Goal: Task Accomplishment & Management: Manage account settings

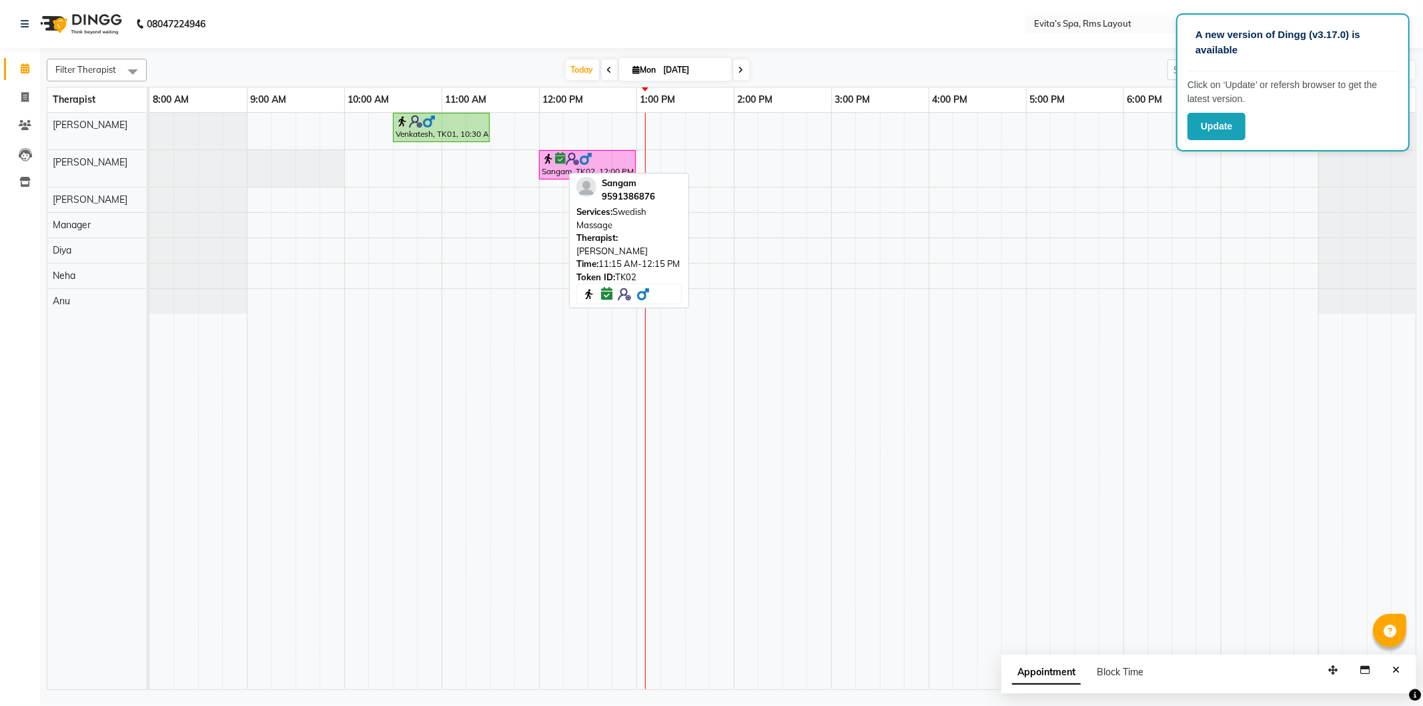
click at [415, 185] on td at bounding box center [405, 401] width 25 height 576
select select "70223"
select select "tentative"
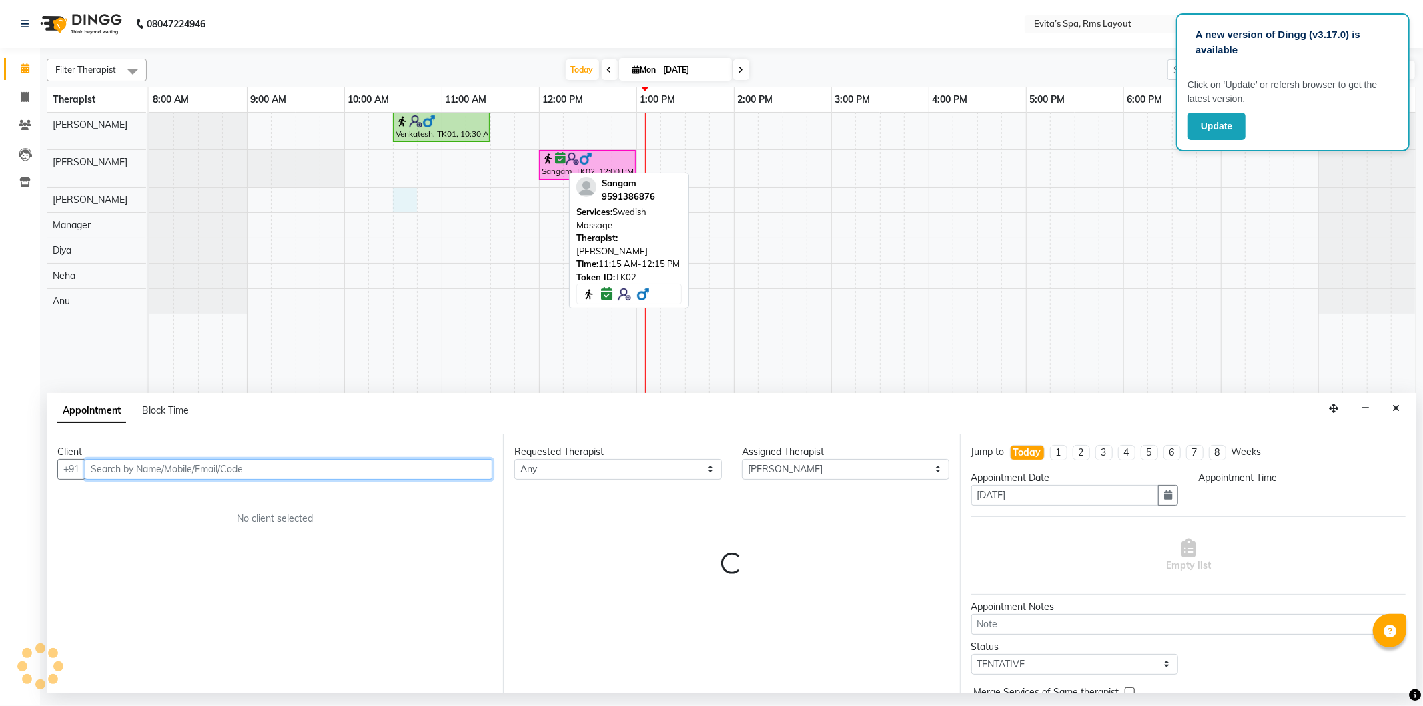
select select "630"
click at [276, 463] on input "text" at bounding box center [289, 469] width 408 height 21
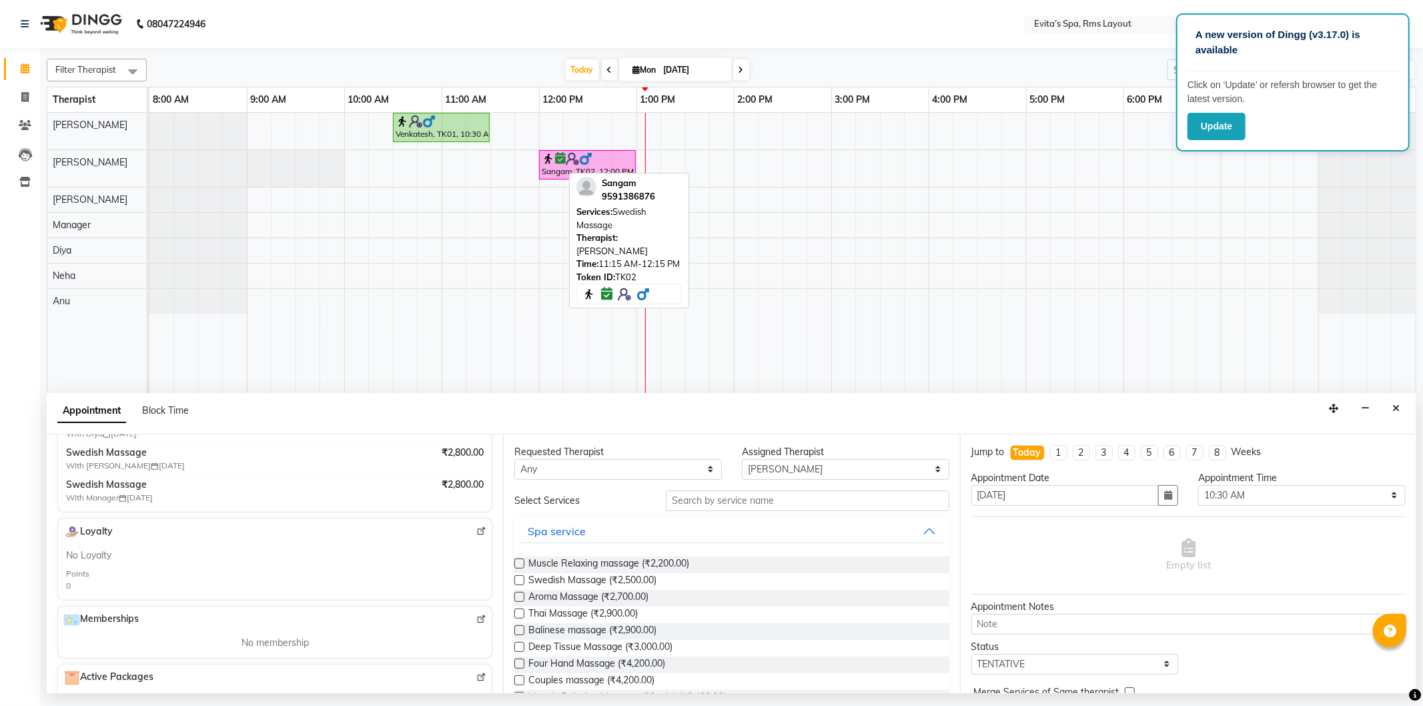
scroll to position [222, 0]
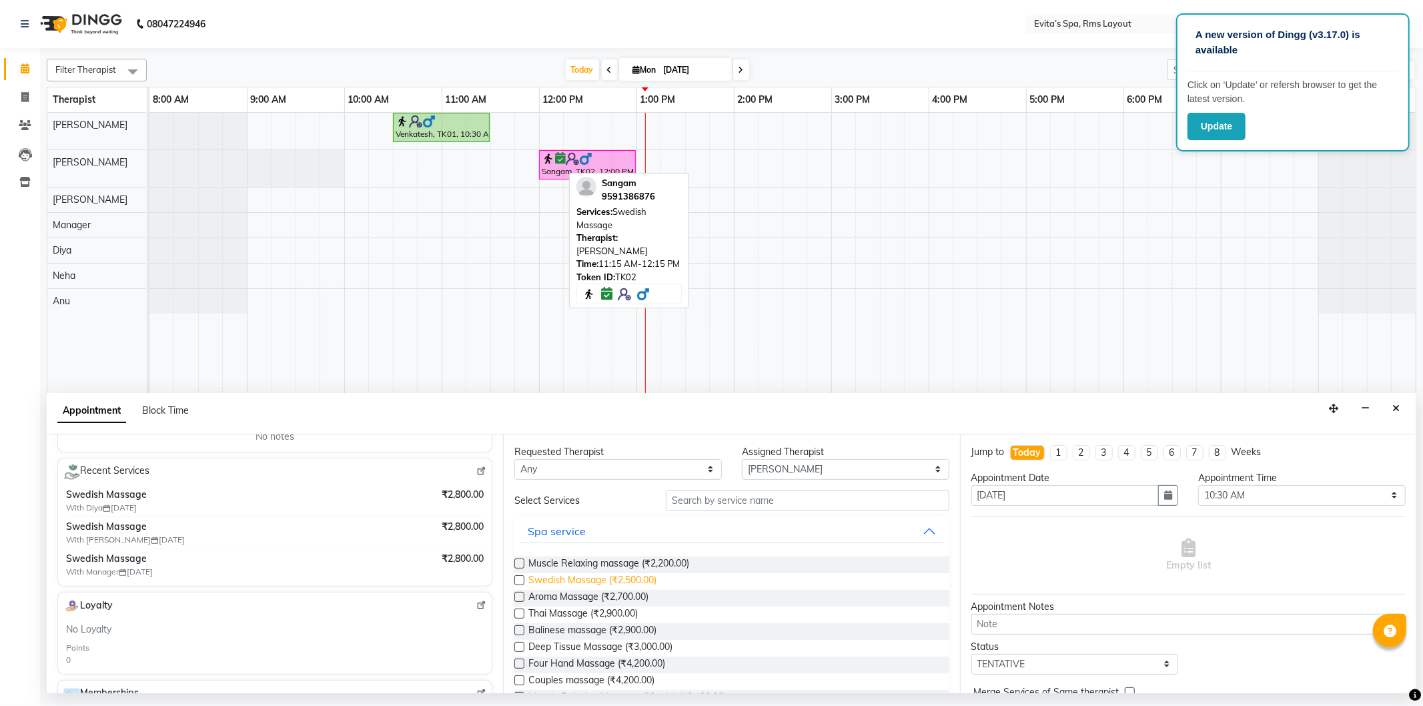
type input "81******55"
click at [630, 579] on span "Swedish Massage (₹2,500.00)" at bounding box center [592, 581] width 128 height 17
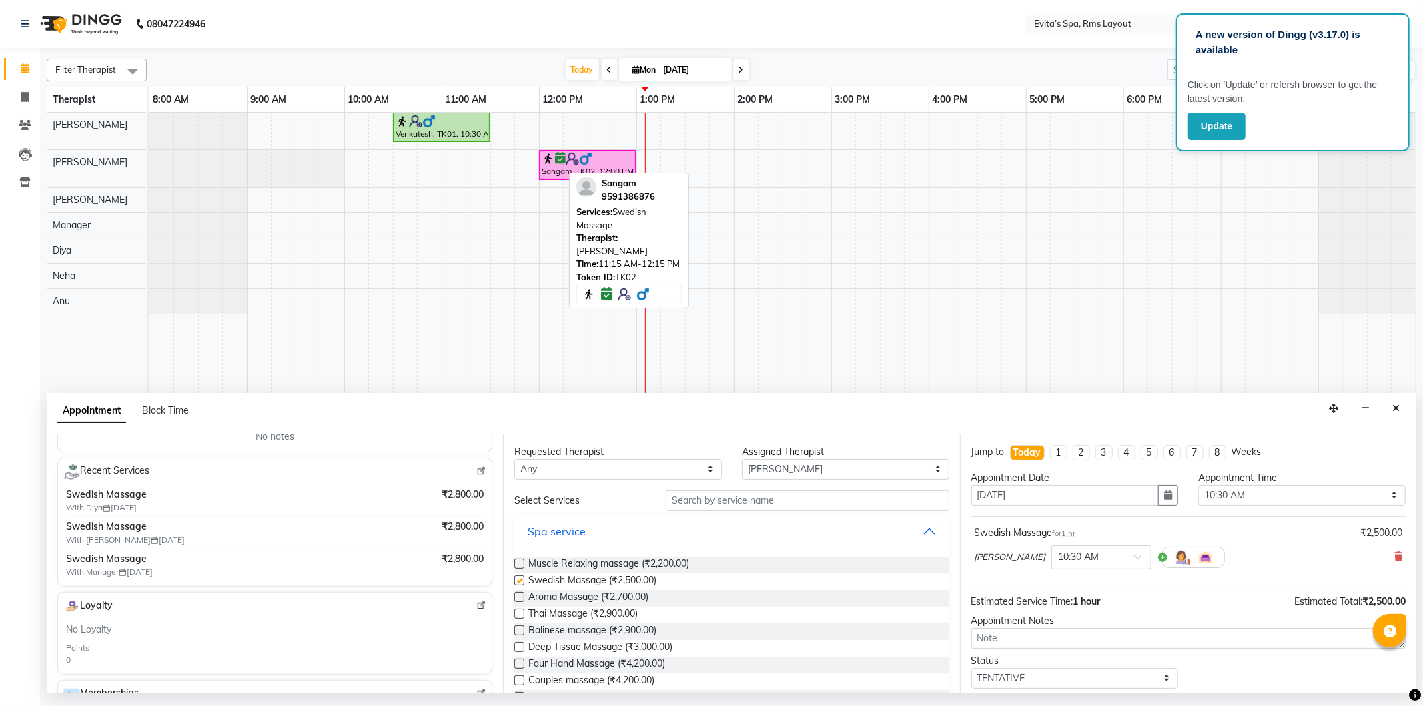
checkbox input "false"
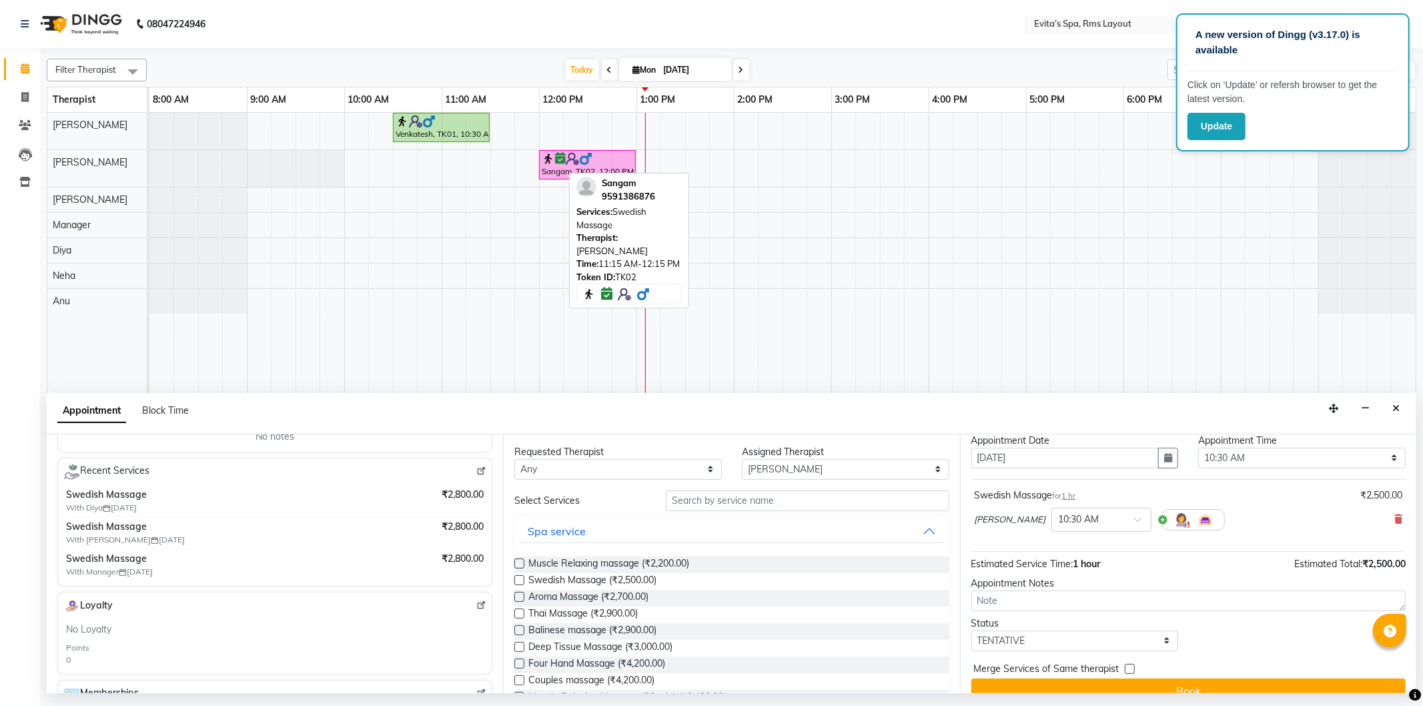
scroll to position [57, 0]
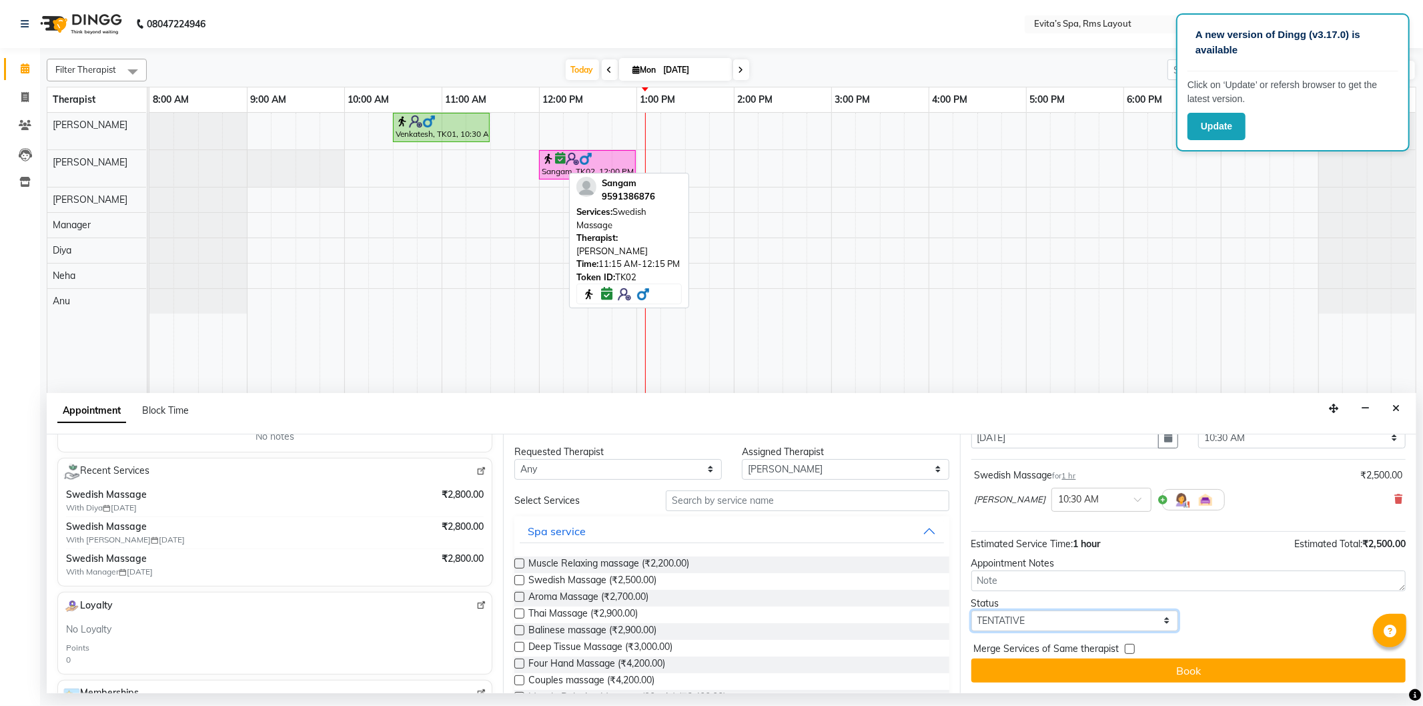
click at [1039, 619] on select "Select TENTATIVE CONFIRM CHECK-IN UPCOMING" at bounding box center [1074, 620] width 207 height 21
click at [1037, 620] on select "Select TENTATIVE CONFIRM CHECK-IN UPCOMING" at bounding box center [1074, 620] width 207 height 21
select select "confirm booking"
click at [971, 610] on select "Select TENTATIVE CONFIRM CHECK-IN UPCOMING" at bounding box center [1074, 620] width 207 height 21
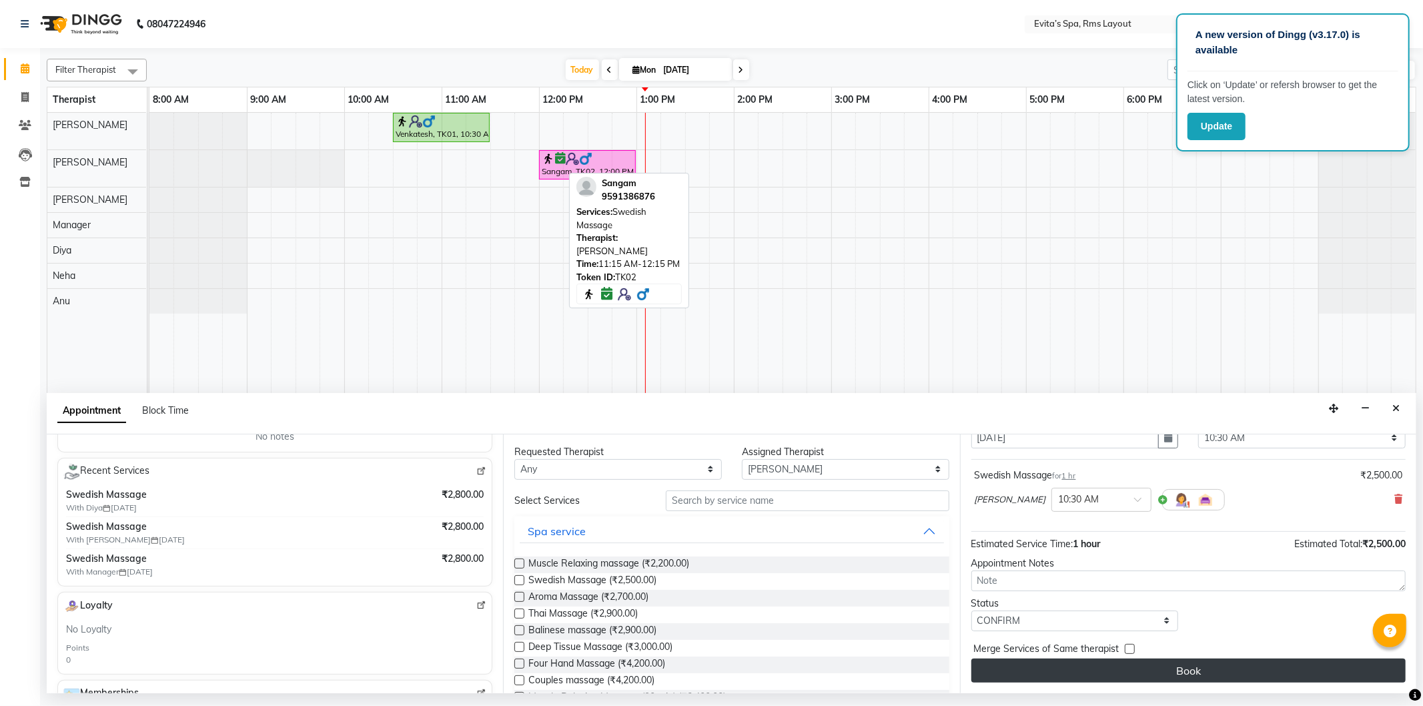
click at [1119, 669] on button "Book" at bounding box center [1188, 670] width 434 height 24
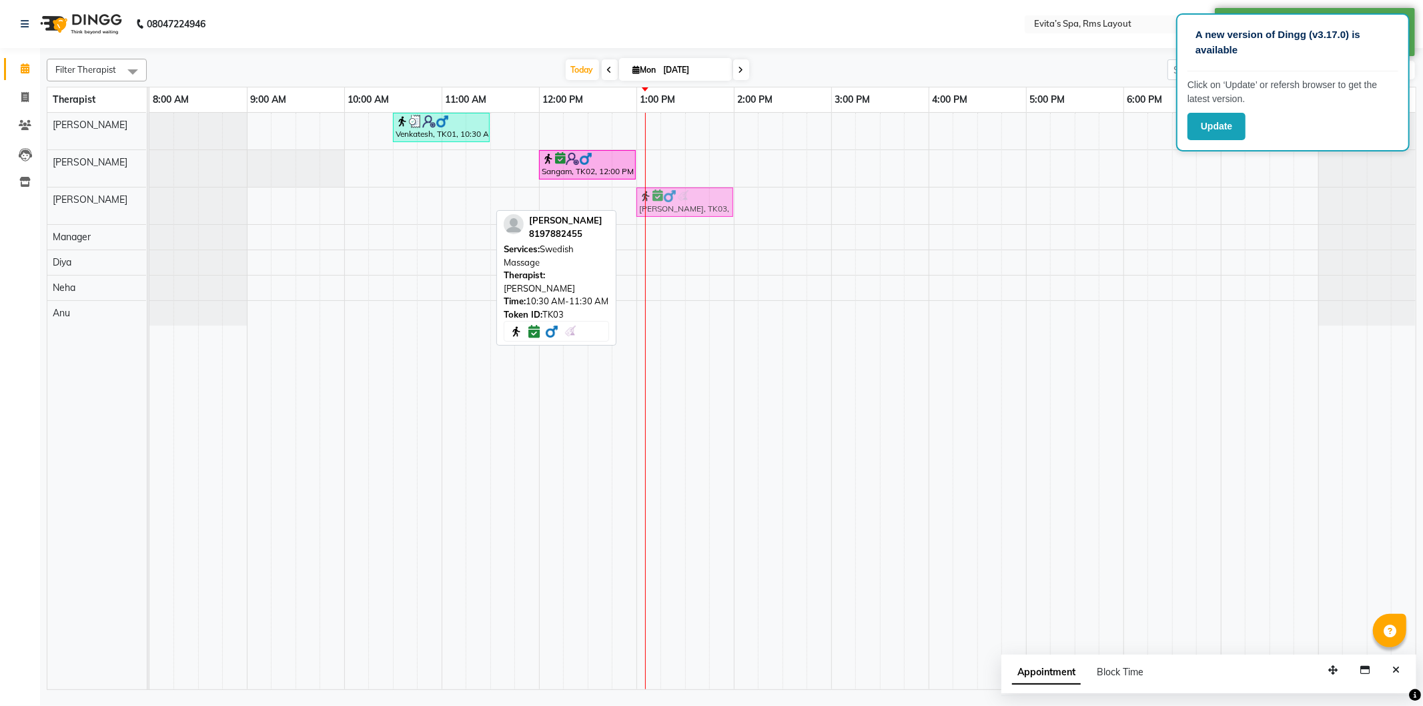
drag, startPoint x: 416, startPoint y: 209, endPoint x: 670, endPoint y: 207, distance: 254.2
click at [149, 207] on div "Harshat, TK03, 10:30 AM-11:30 AM, Swedish Massage Harshat, TK03, 10:30 AM-11:30…" at bounding box center [149, 205] width 0 height 37
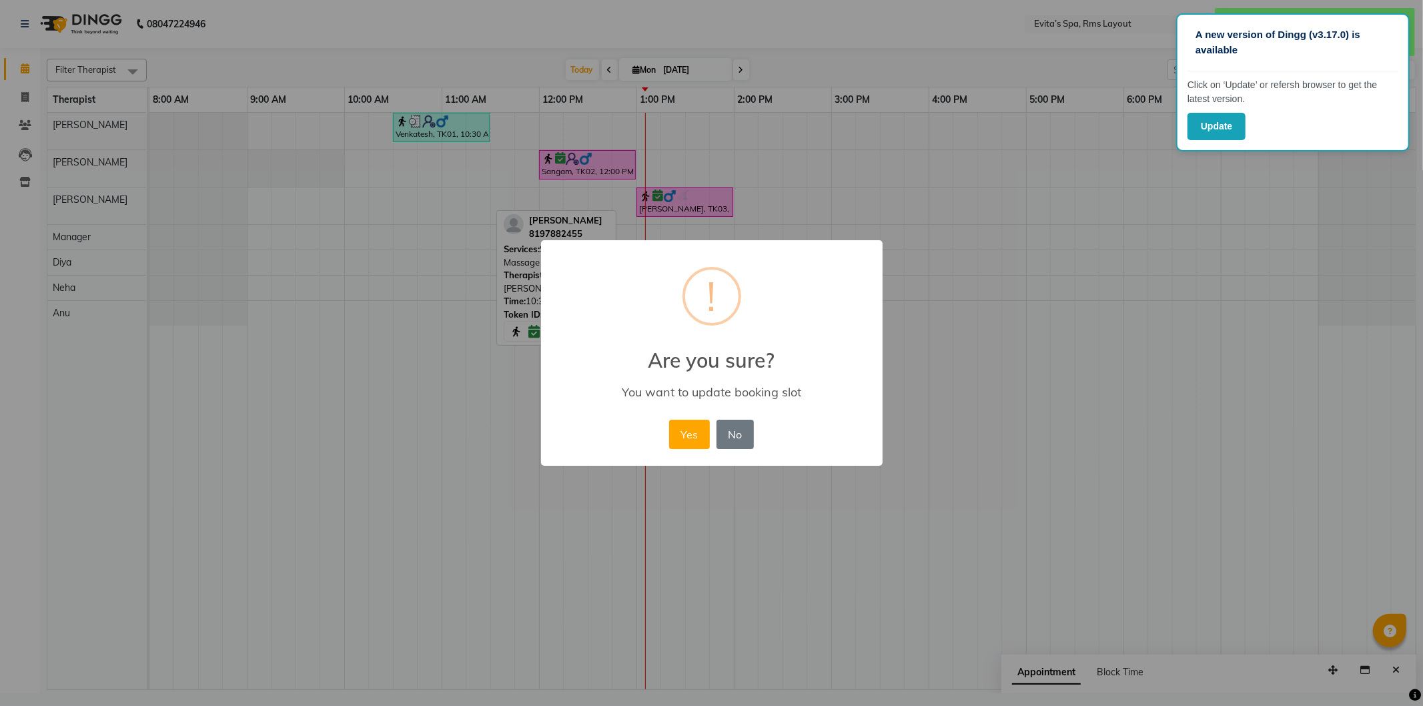
drag, startPoint x: 699, startPoint y: 426, endPoint x: 694, endPoint y: 411, distance: 15.6
click at [697, 424] on button "Yes" at bounding box center [689, 434] width 41 height 29
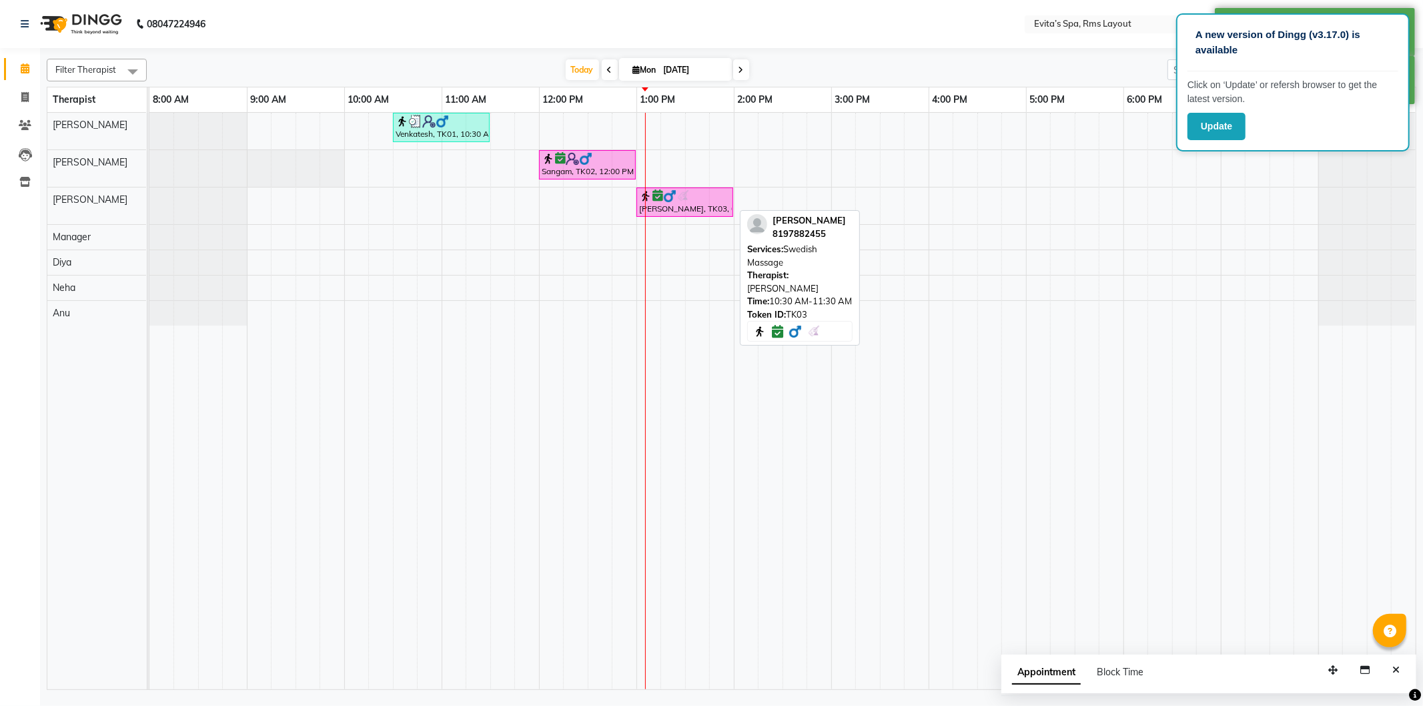
click at [698, 205] on div "[PERSON_NAME], TK03, 01:00 PM-02:00 PM, Swedish Massage" at bounding box center [685, 201] width 94 height 25
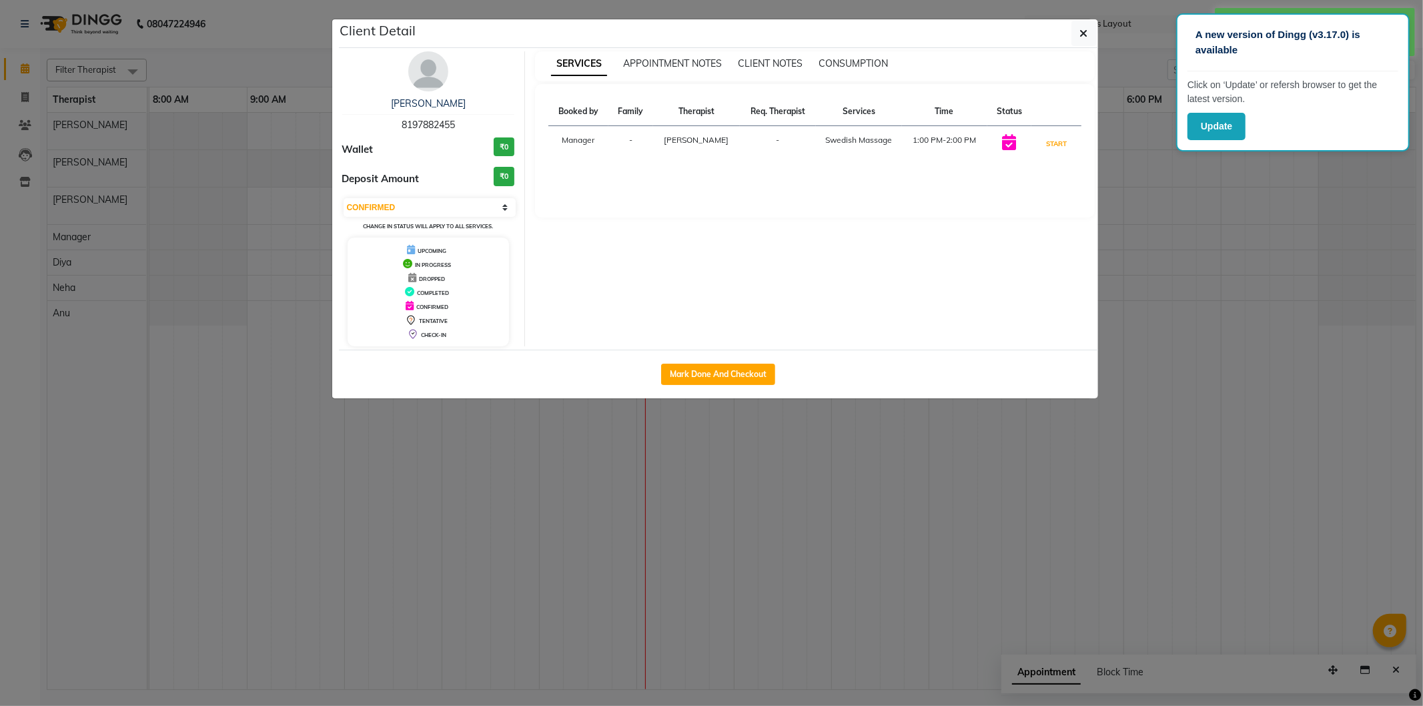
drag, startPoint x: 1063, startPoint y: 139, endPoint x: 1057, endPoint y: 109, distance: 30.5
click at [1061, 137] on button "START" at bounding box center [1056, 143] width 27 height 17
select select "1"
click at [1083, 38] on span "button" at bounding box center [1084, 33] width 8 height 13
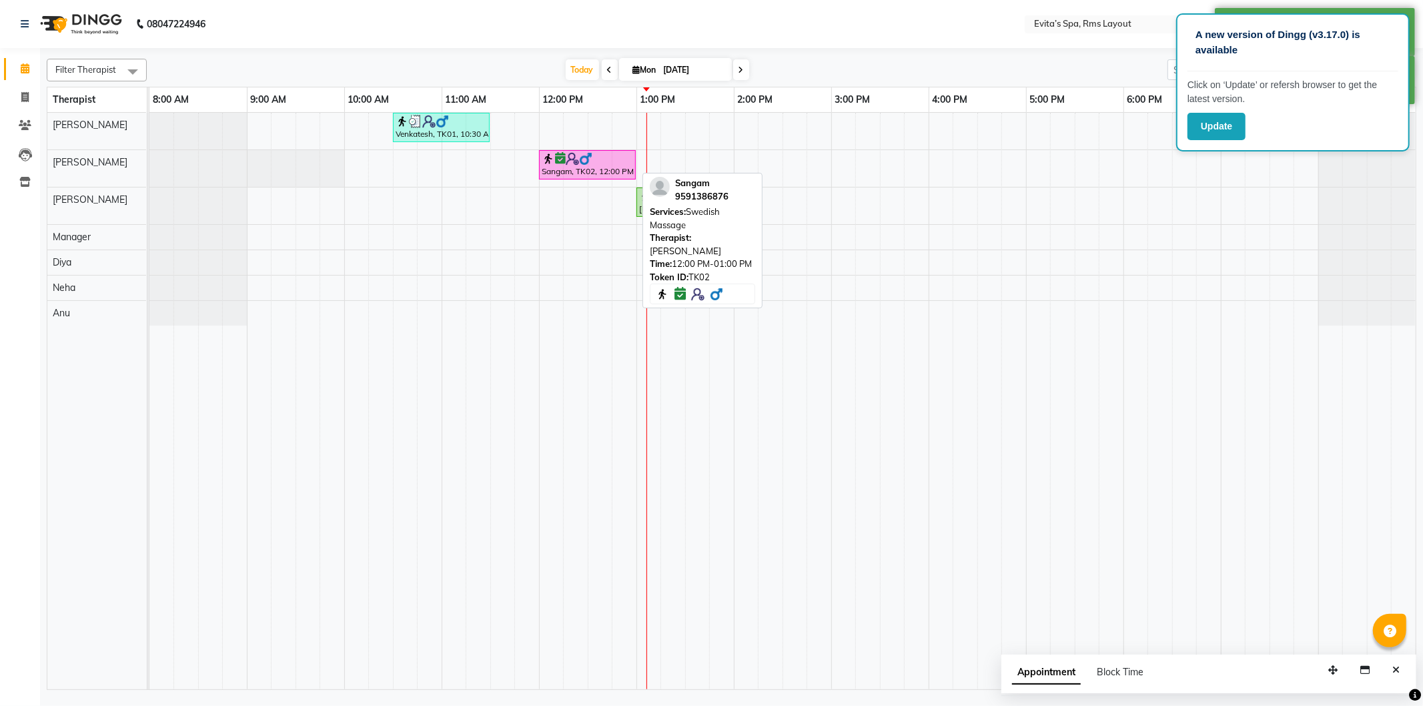
click at [570, 171] on div "Sangam, TK02, 12:00 PM-01:00 PM, Swedish Massage" at bounding box center [587, 164] width 94 height 25
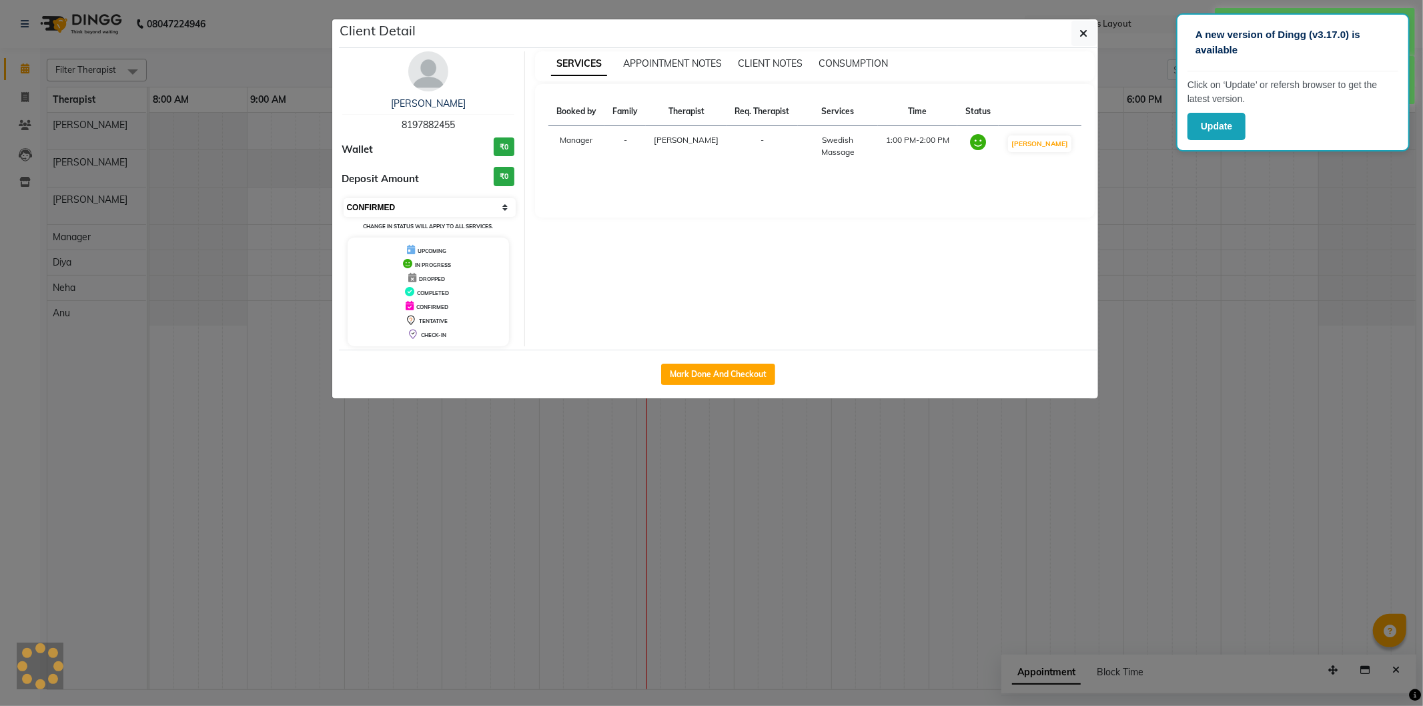
click at [388, 205] on select "Select IN SERVICE CONFIRMED TENTATIVE CHECK IN MARK DONE DROPPED UPCOMING" at bounding box center [430, 207] width 173 height 19
click at [403, 362] on div "Mark Done And Checkout" at bounding box center [718, 374] width 759 height 49
click at [414, 205] on select "Select IN SERVICE CONFIRMED TENTATIVE CHECK IN MARK DONE DROPPED UPCOMING" at bounding box center [430, 207] width 173 height 19
select select "5"
click at [344, 198] on select "Select IN SERVICE CONFIRMED TENTATIVE CHECK IN MARK DONE DROPPED UPCOMING" at bounding box center [430, 207] width 173 height 19
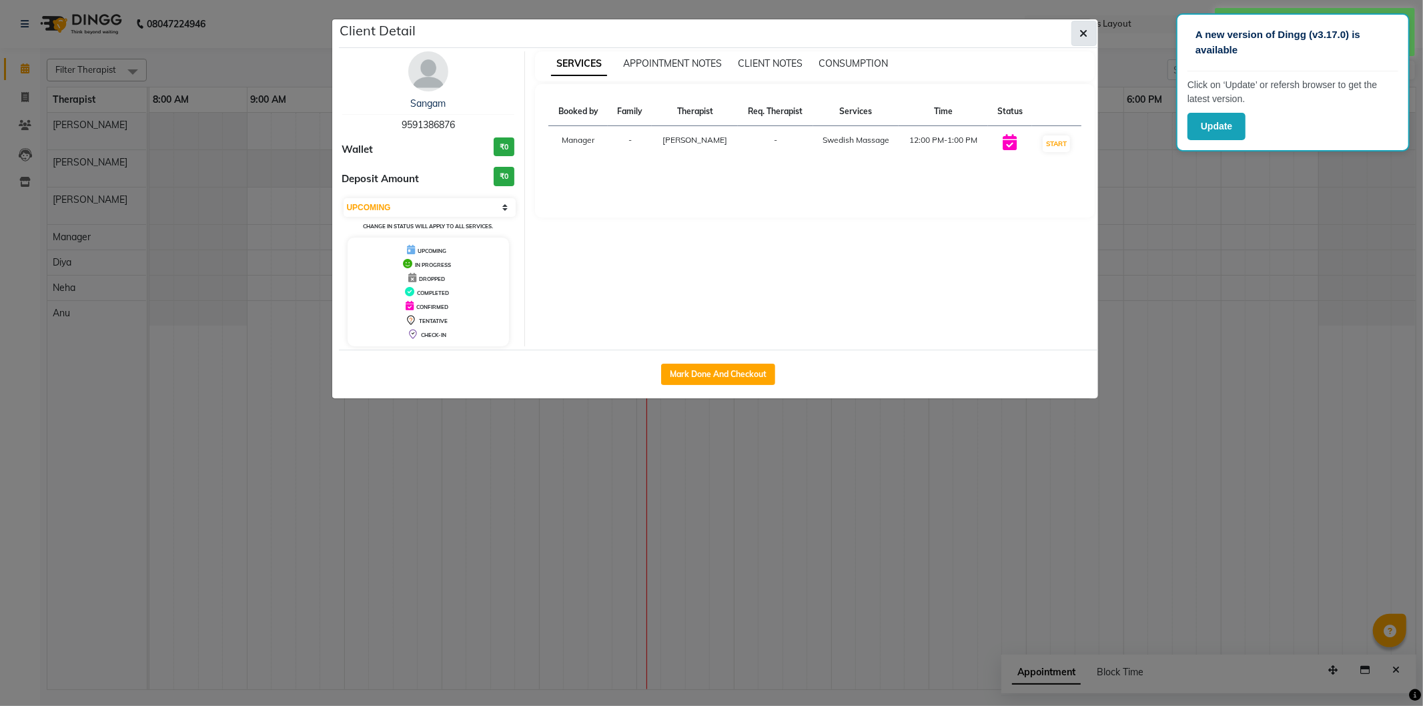
click at [1087, 38] on button "button" at bounding box center [1083, 33] width 25 height 25
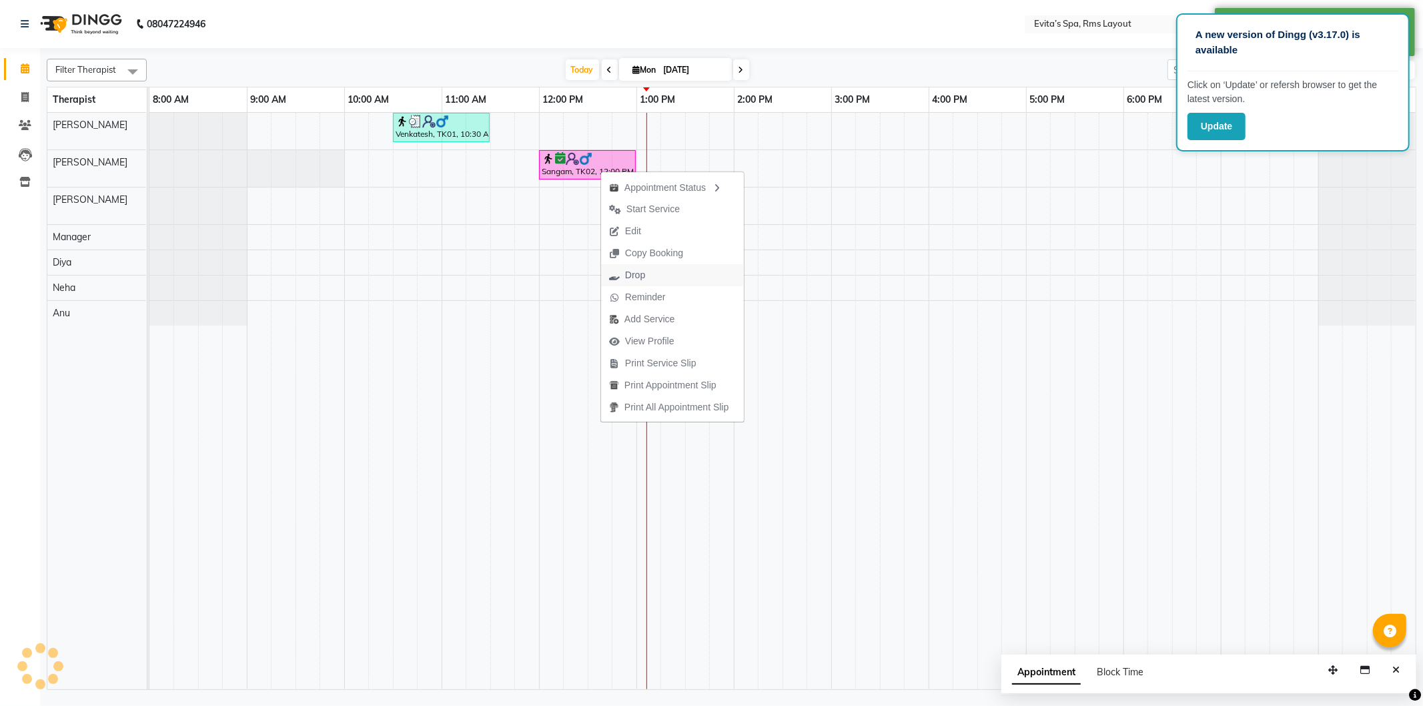
click at [646, 281] on span "Drop" at bounding box center [627, 275] width 52 height 22
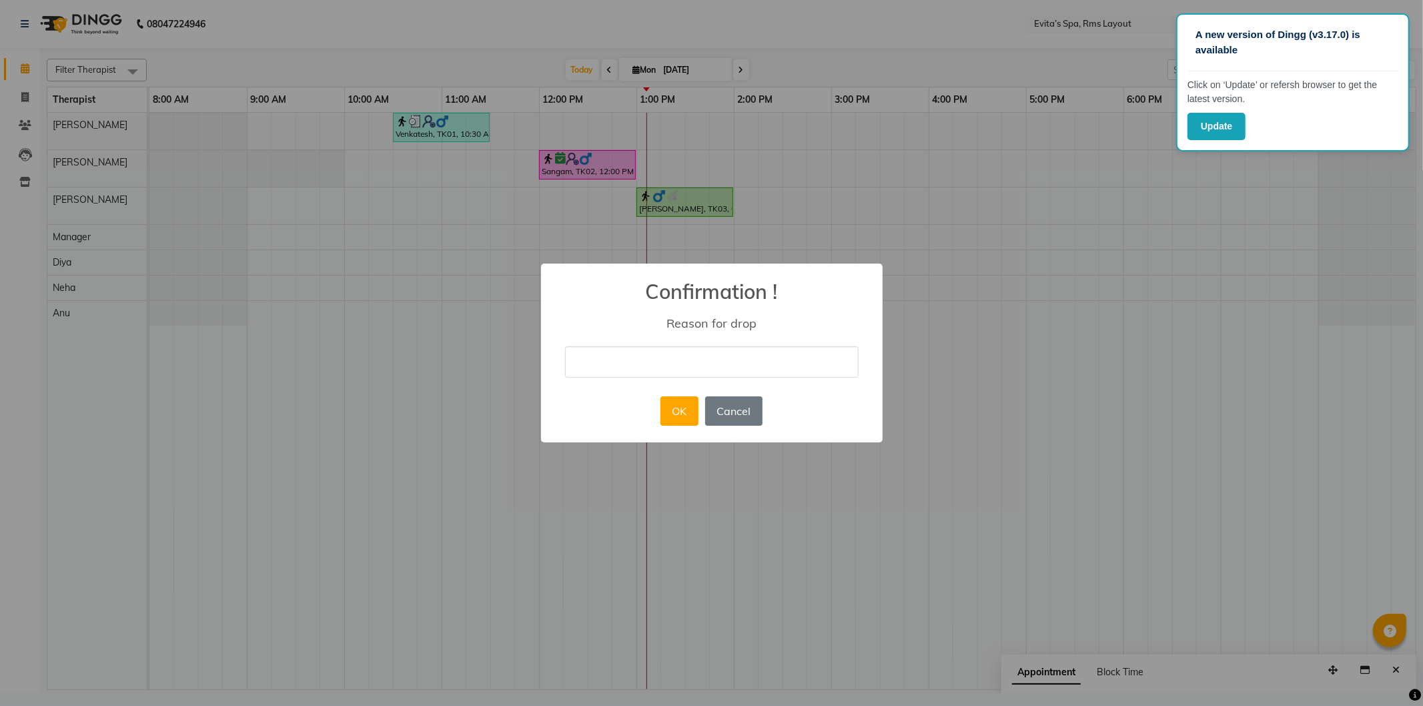
click at [704, 358] on input "text" at bounding box center [711, 361] width 293 height 31
type input "postpone"
click at [684, 412] on button "OK" at bounding box center [679, 410] width 38 height 29
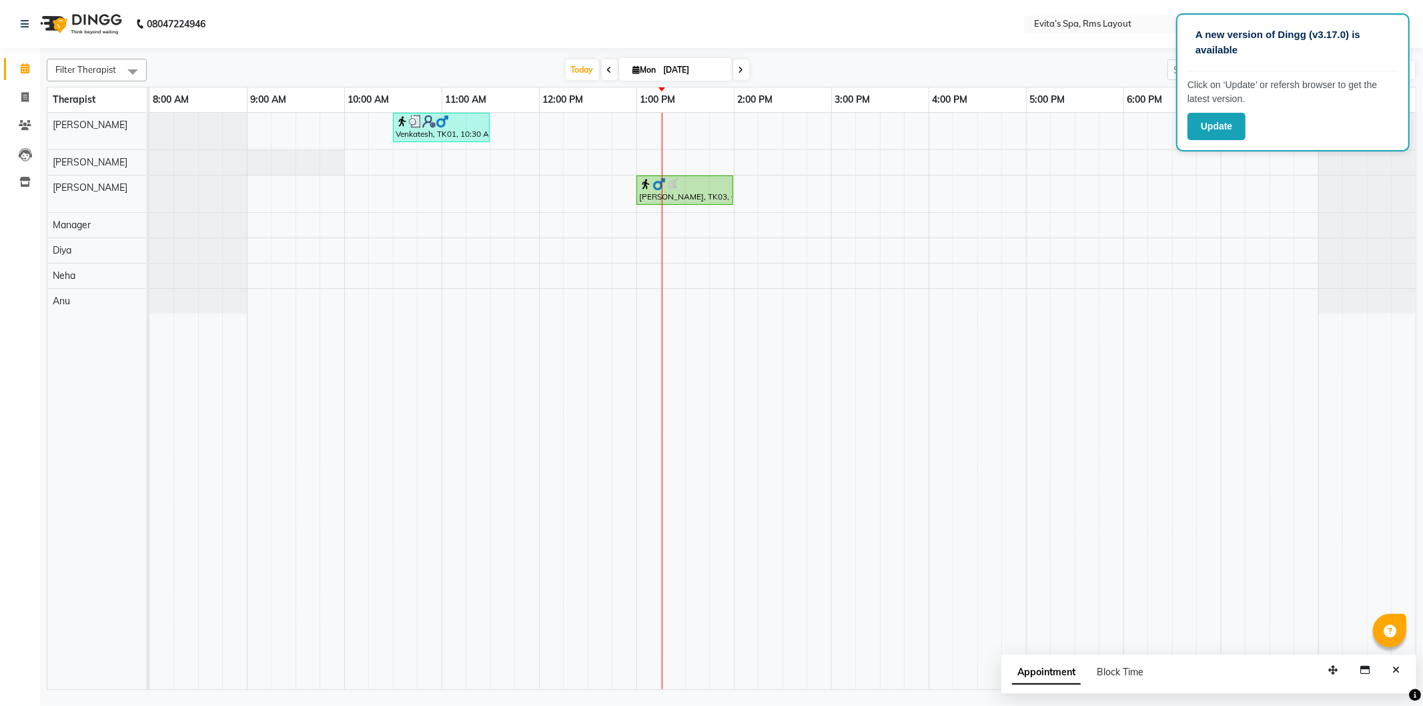
click at [823, 51] on div at bounding box center [731, 50] width 1369 height 5
click at [1219, 127] on button "Update" at bounding box center [1216, 126] width 58 height 27
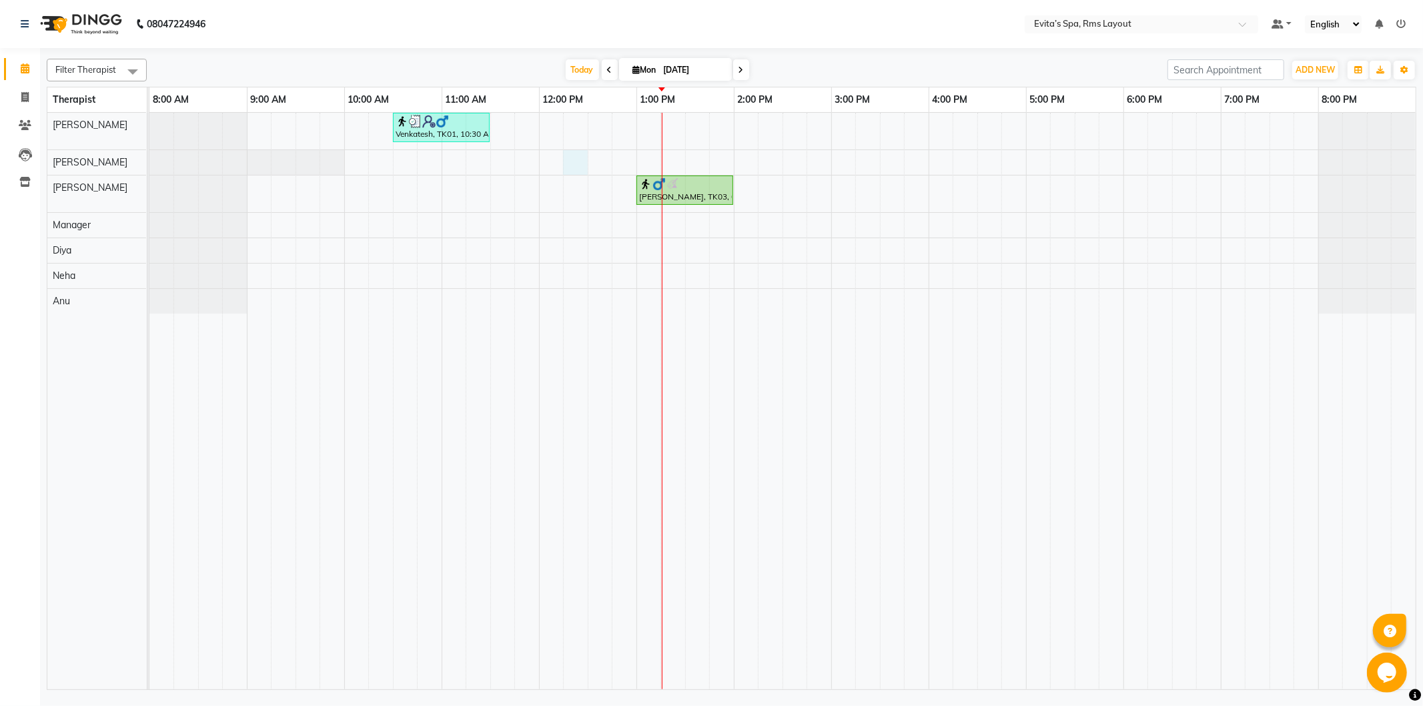
click at [566, 157] on div "Venkatesh, TK01, 10:30 AM-11:30 AM, Muscle Relaxing massage [PERSON_NAME], TK03…" at bounding box center [782, 401] width 1266 height 576
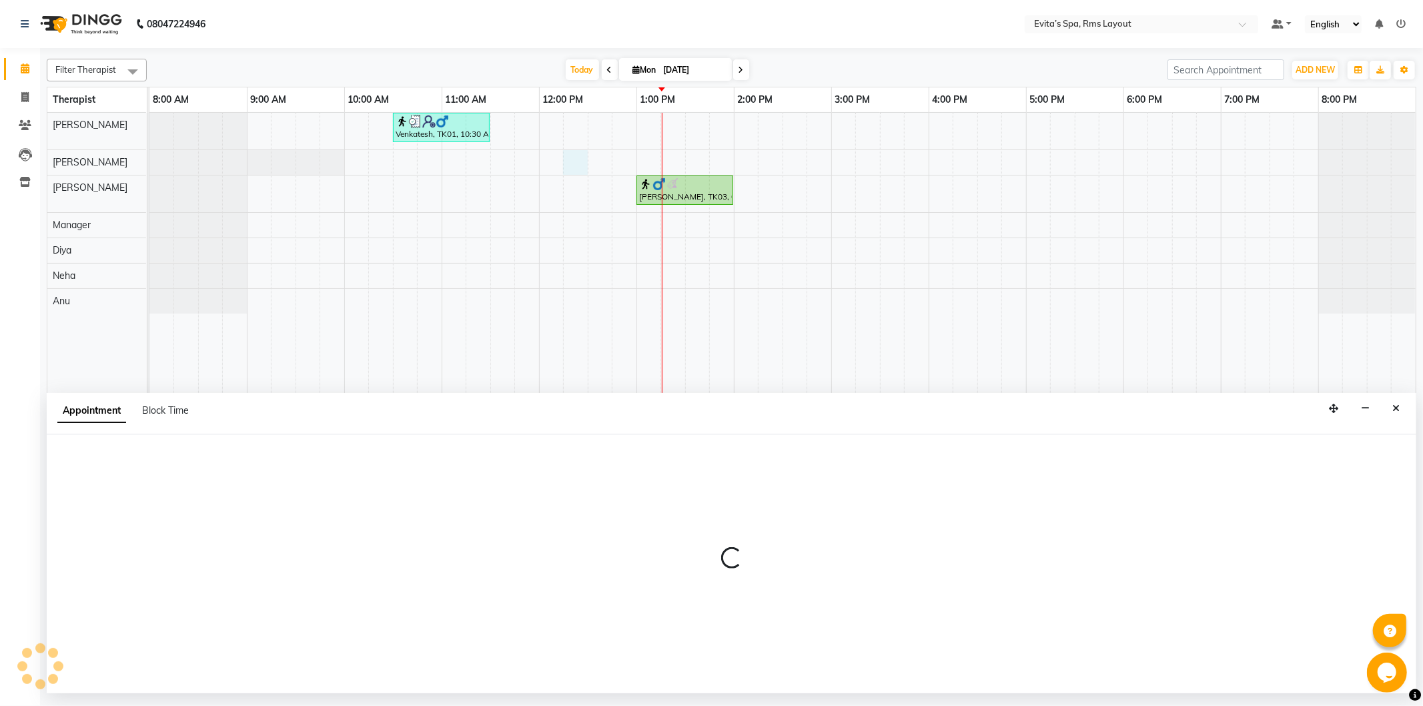
select select "70222"
select select "735"
select select "tentative"
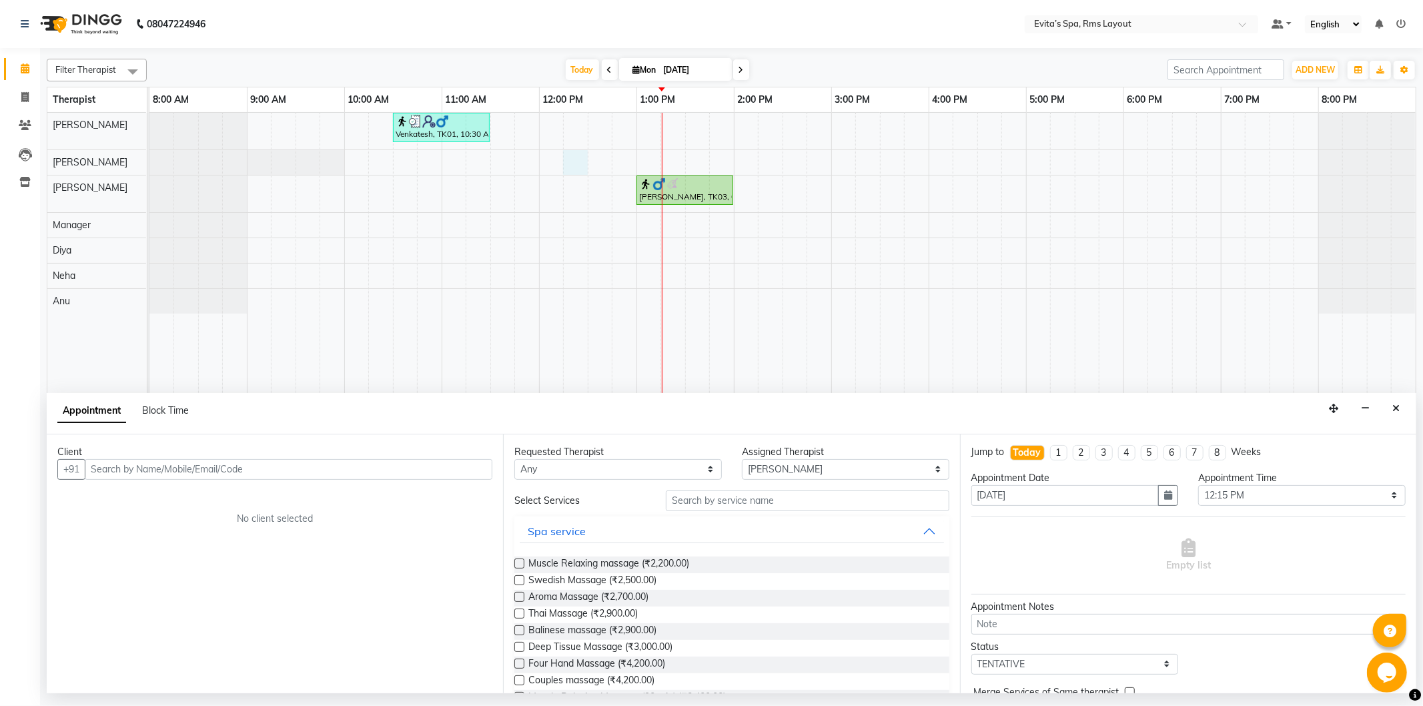
click at [274, 470] on input "text" at bounding box center [289, 469] width 408 height 21
click at [185, 491] on ngb-highlight "99******98" at bounding box center [164, 497] width 55 height 13
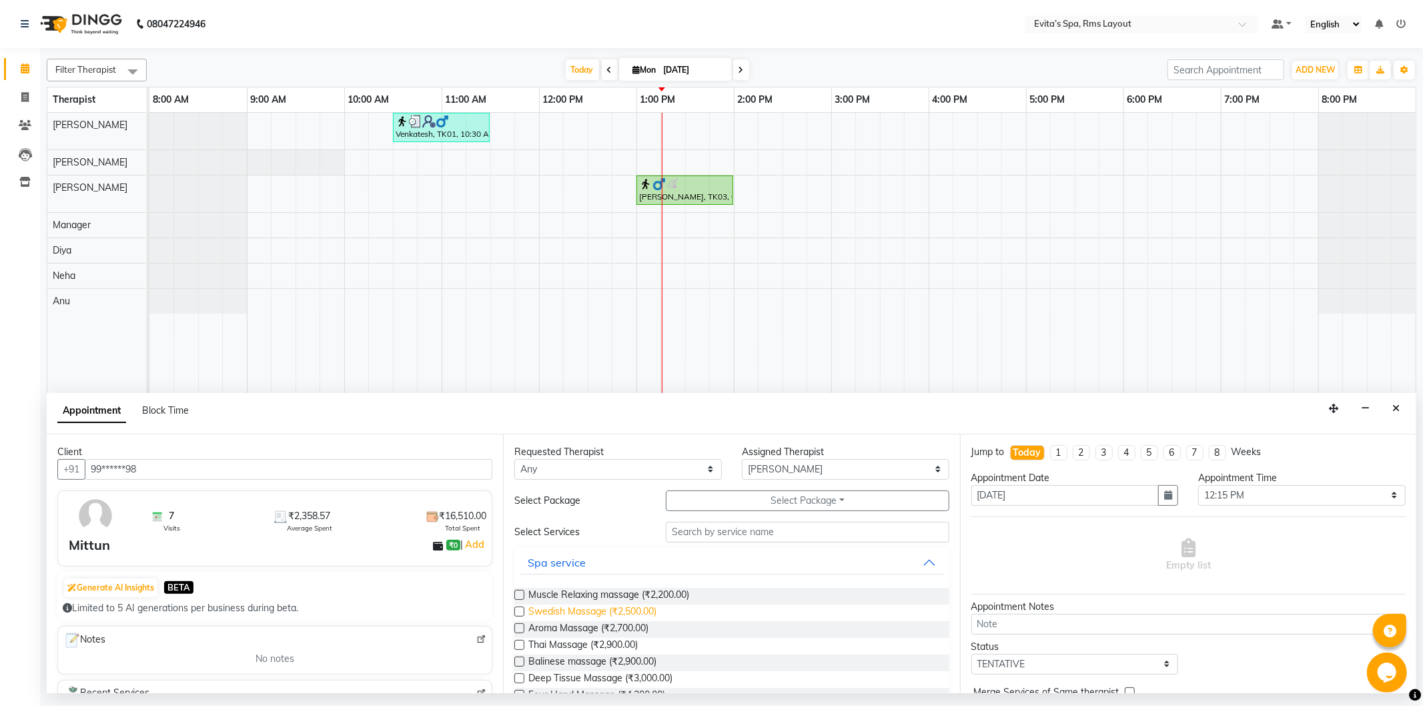
type input "99******98"
click at [592, 617] on span "Swedish Massage (₹2,500.00)" at bounding box center [592, 612] width 128 height 17
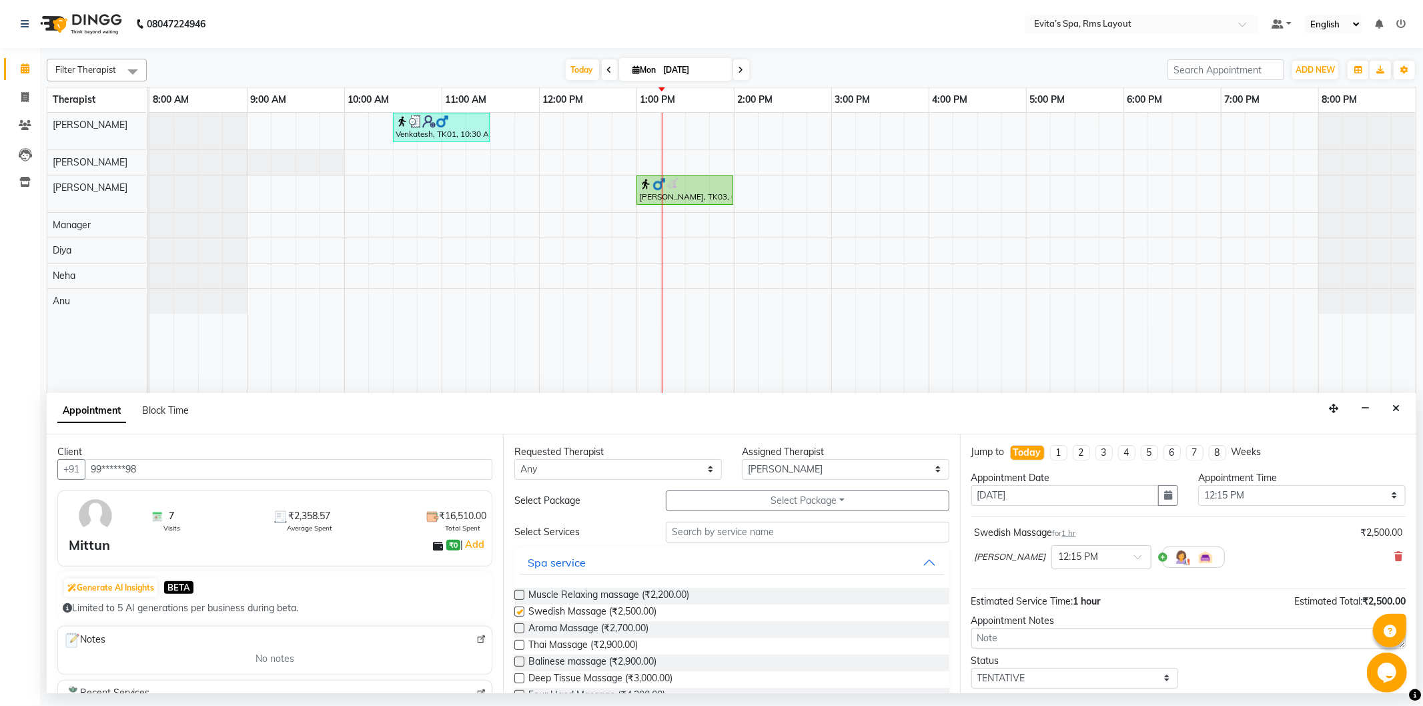
checkbox input "false"
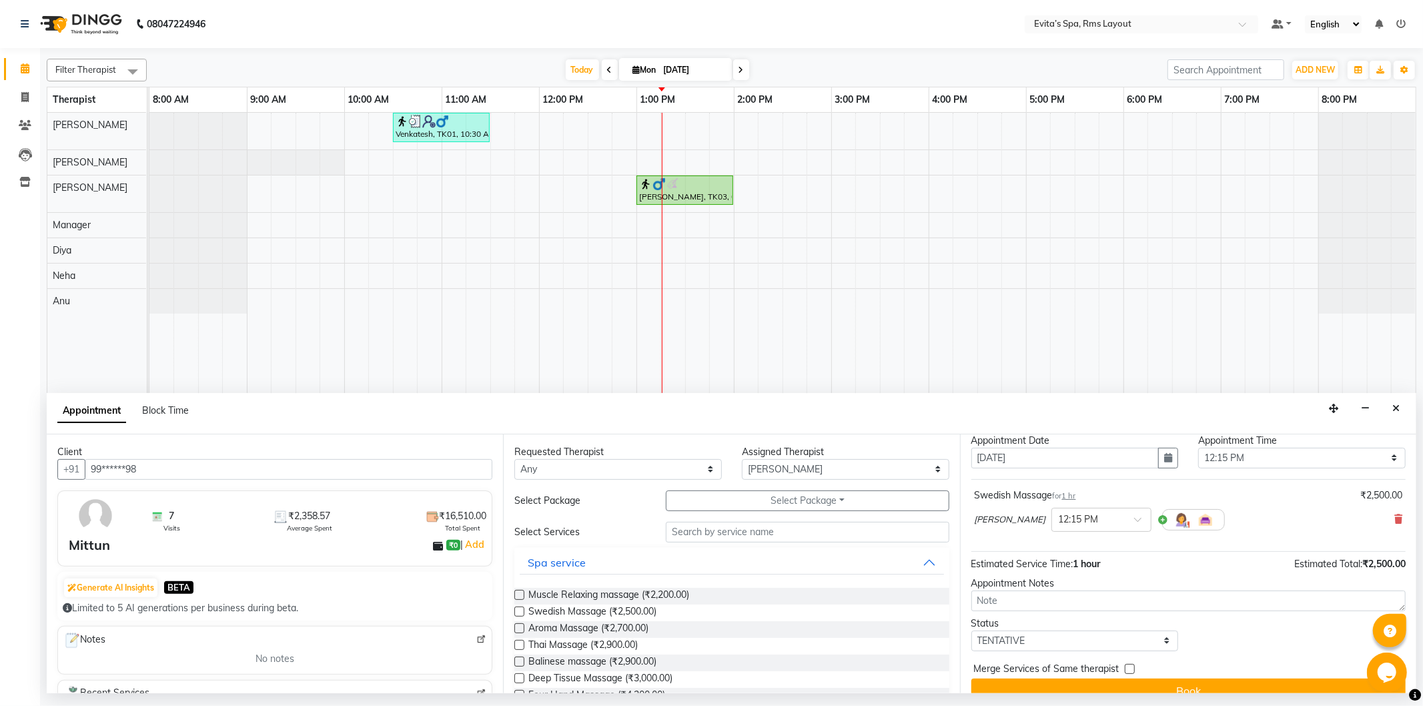
scroll to position [57, 0]
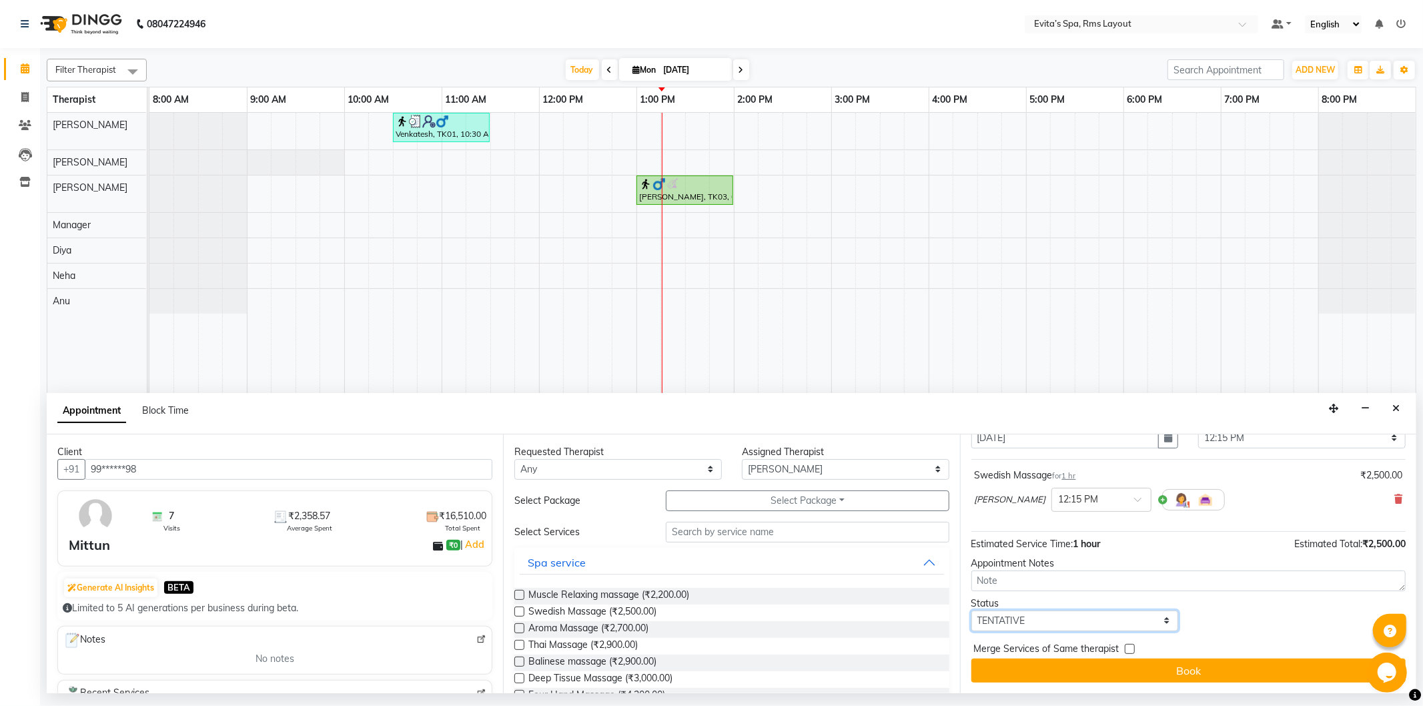
click at [1011, 624] on select "Select TENTATIVE CONFIRM CHECK-IN UPCOMING" at bounding box center [1074, 620] width 207 height 21
select select "confirm booking"
click at [971, 610] on select "Select TENTATIVE CONFIRM CHECK-IN UPCOMING" at bounding box center [1074, 620] width 207 height 21
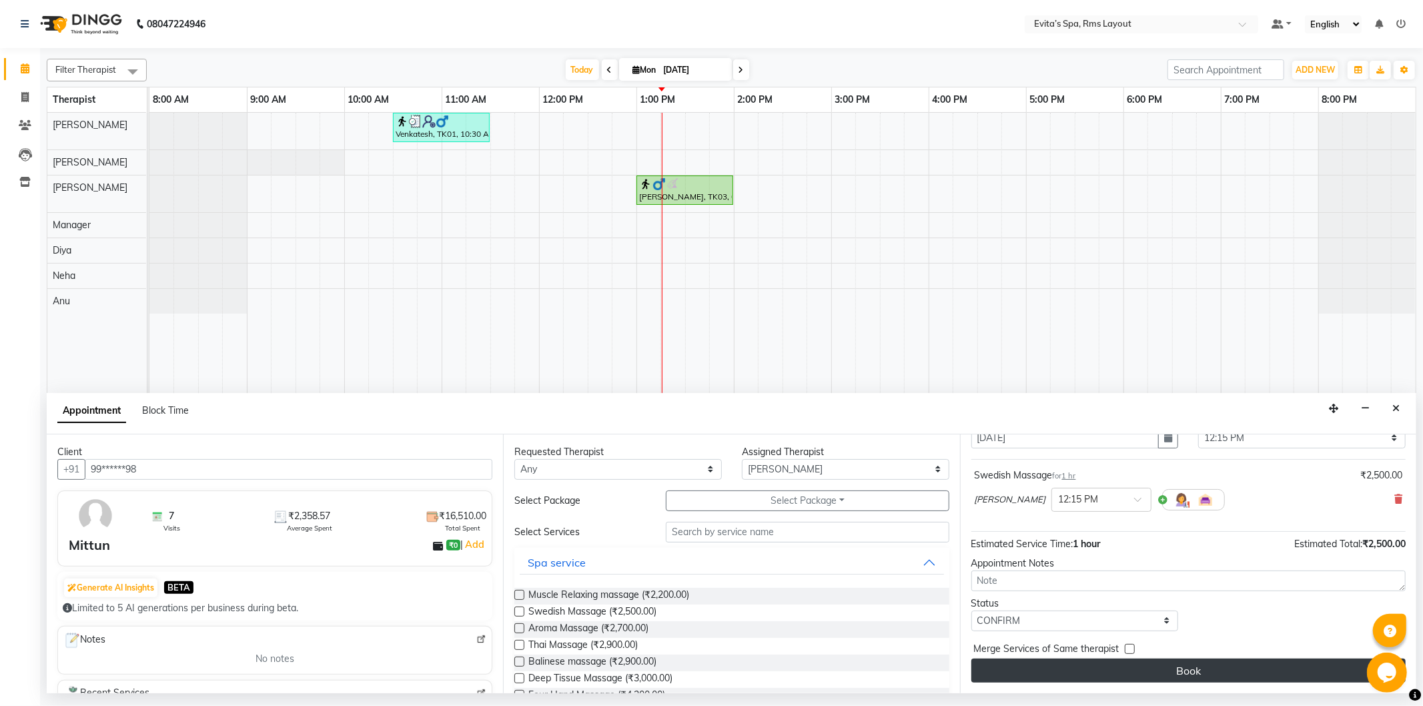
click at [1137, 678] on button "Book" at bounding box center [1188, 670] width 434 height 24
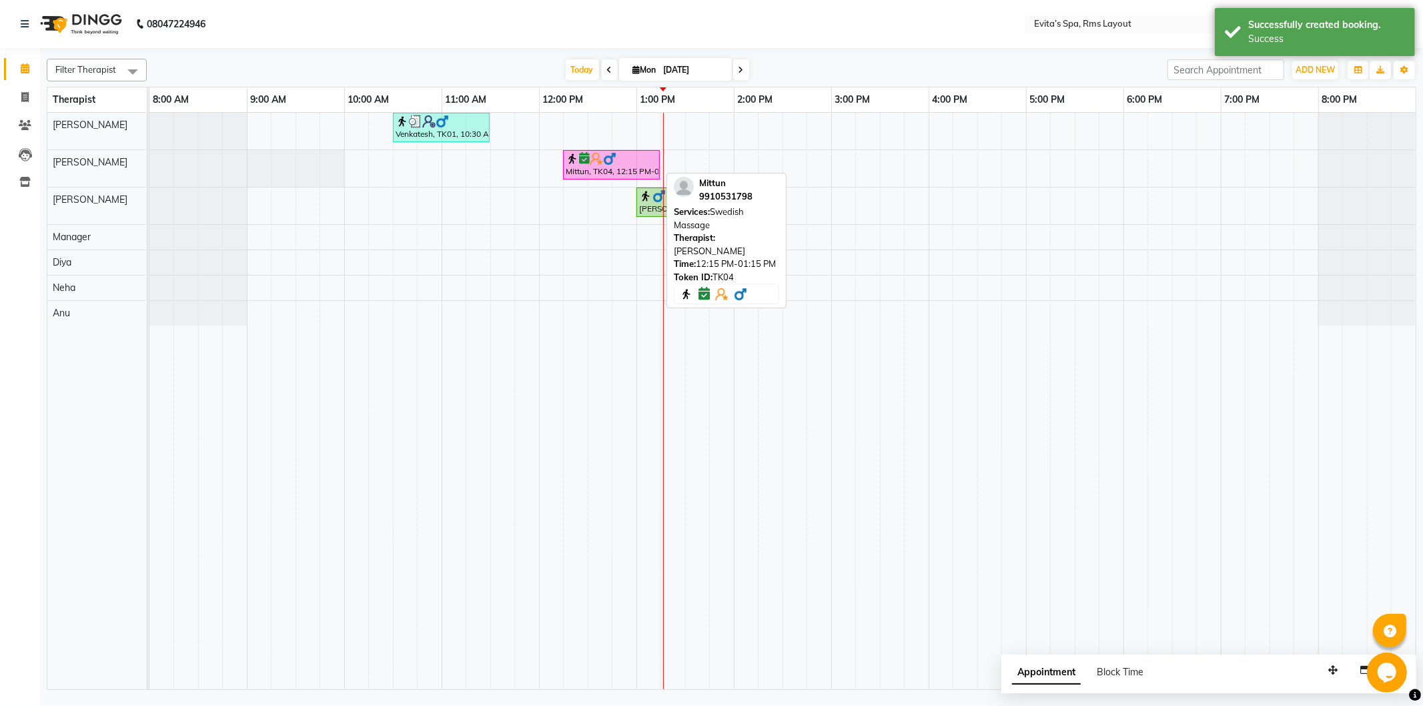
click at [622, 168] on div "Mittun, TK04, 12:15 PM-01:15 PM, Swedish Massage" at bounding box center [611, 164] width 94 height 25
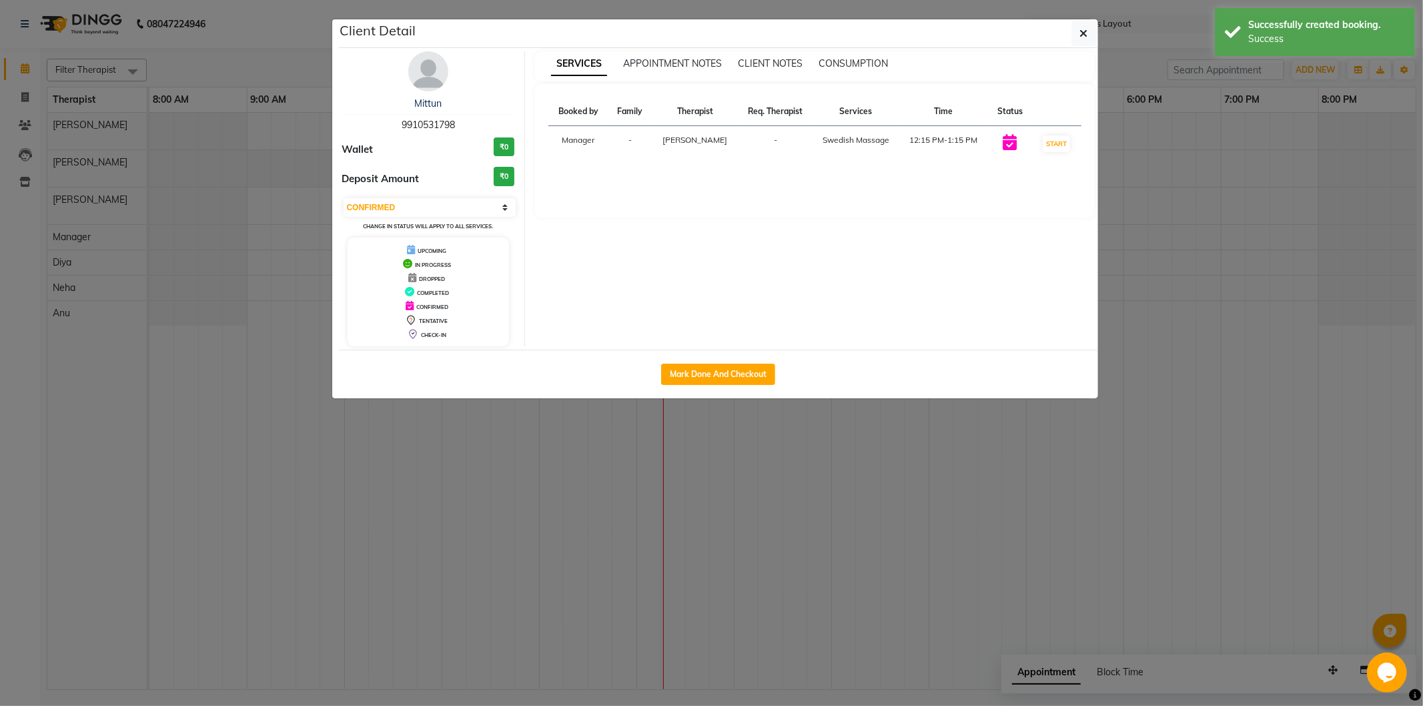
click at [1061, 152] on td "START" at bounding box center [1056, 144] width 49 height 36
click at [1061, 143] on button "START" at bounding box center [1056, 143] width 27 height 17
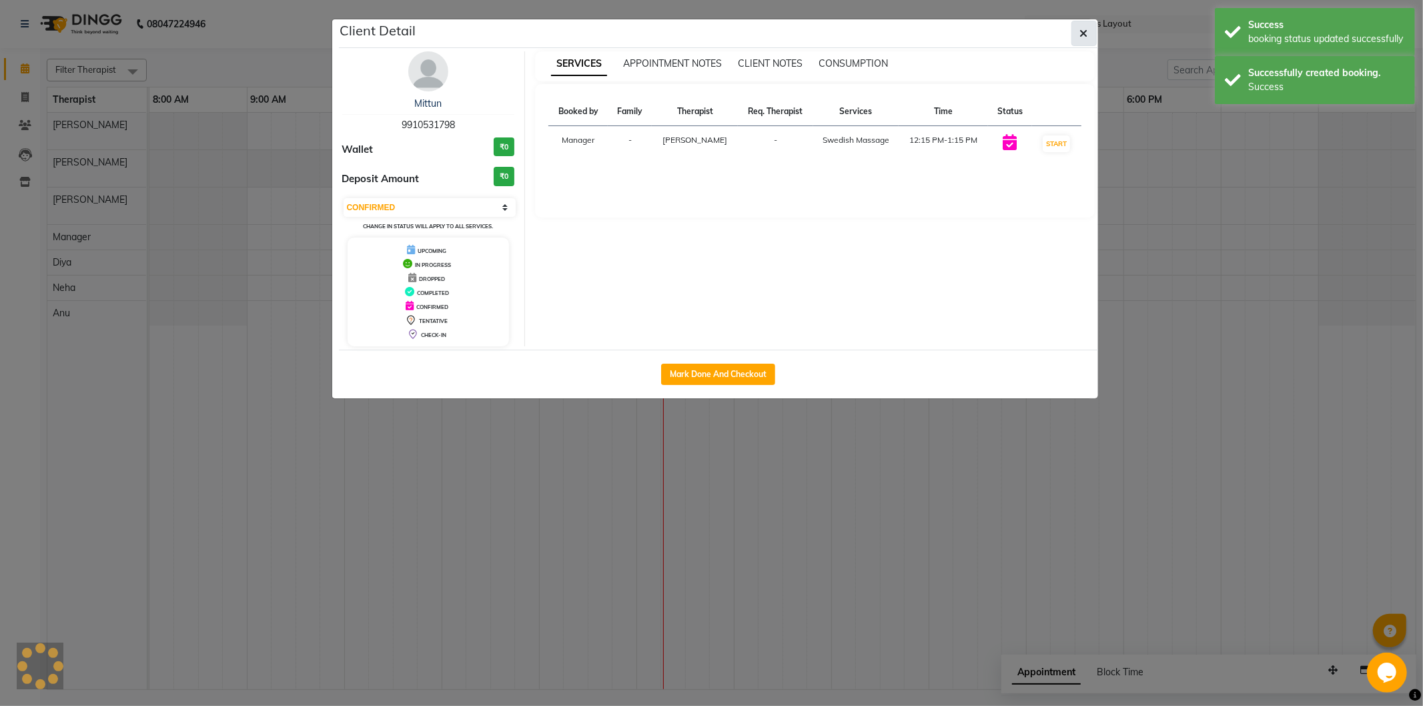
select select "1"
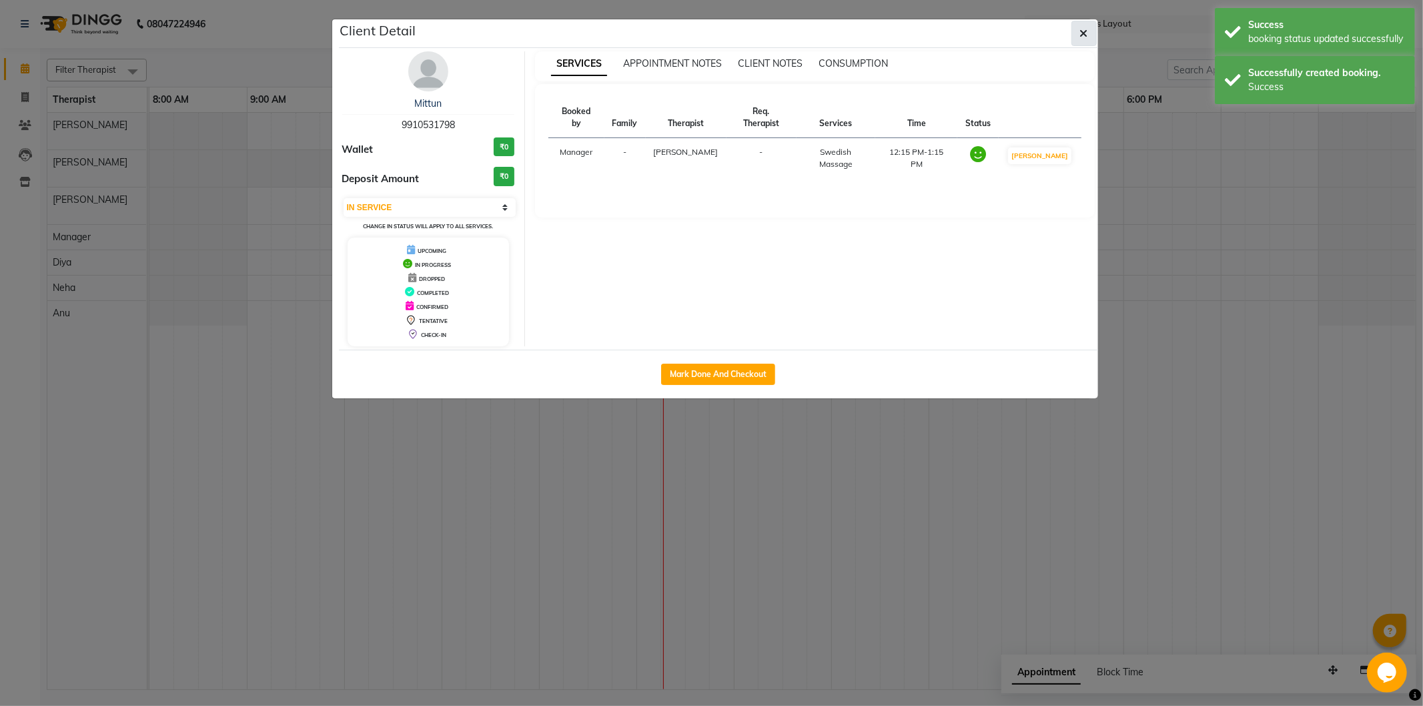
click at [1085, 37] on icon "button" at bounding box center [1084, 33] width 8 height 11
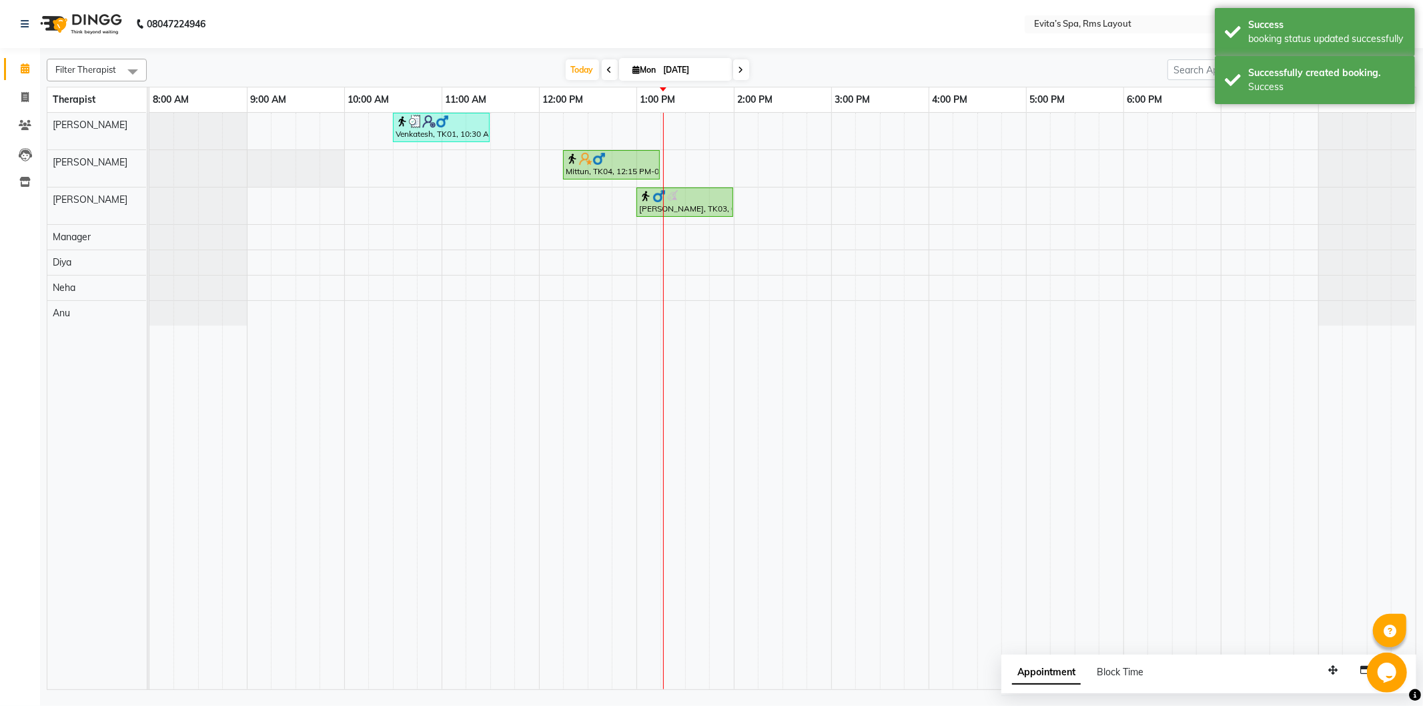
click at [981, 131] on div "Venkatesh, TK01, 10:30 AM-11:30 AM, Muscle Relaxing massage Mittun, TK04, 12:15…" at bounding box center [782, 401] width 1266 height 576
select select "70221"
select select "tentative"
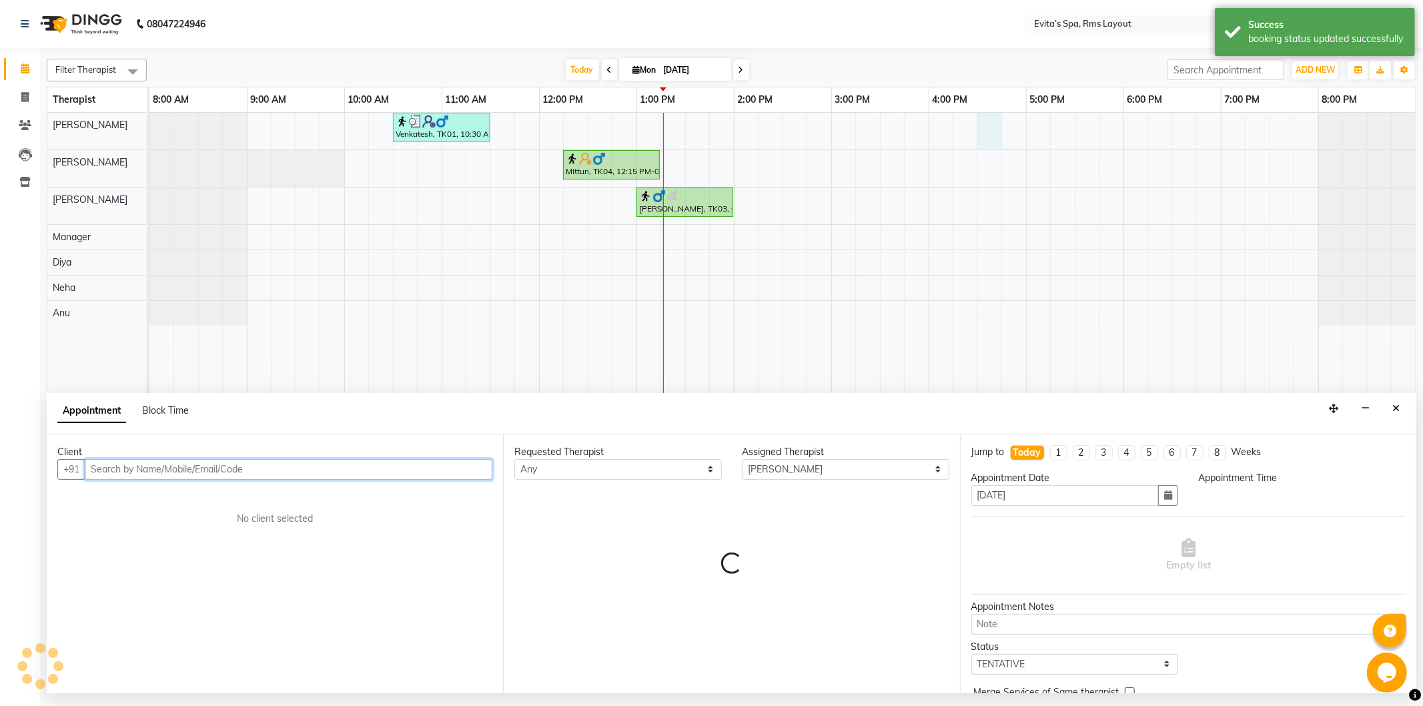
select select "990"
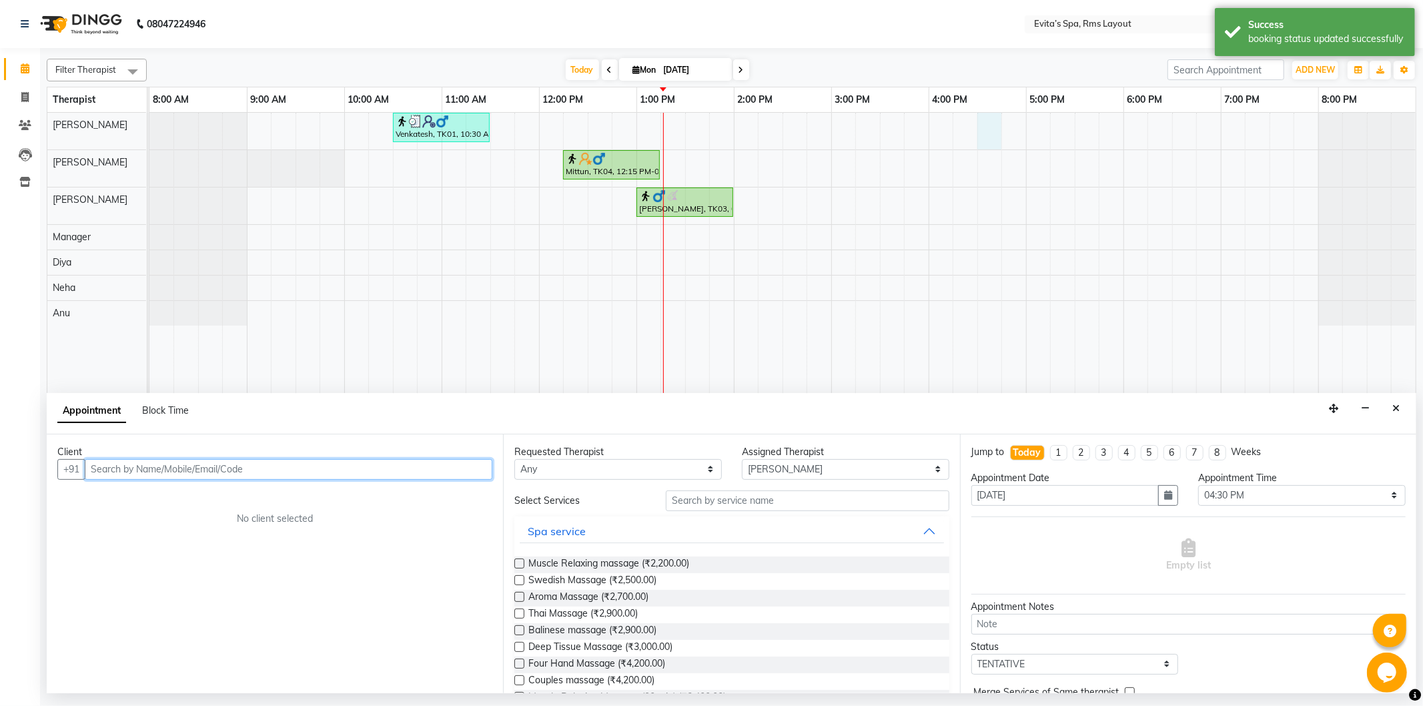
click at [452, 468] on input "text" at bounding box center [289, 469] width 408 height 21
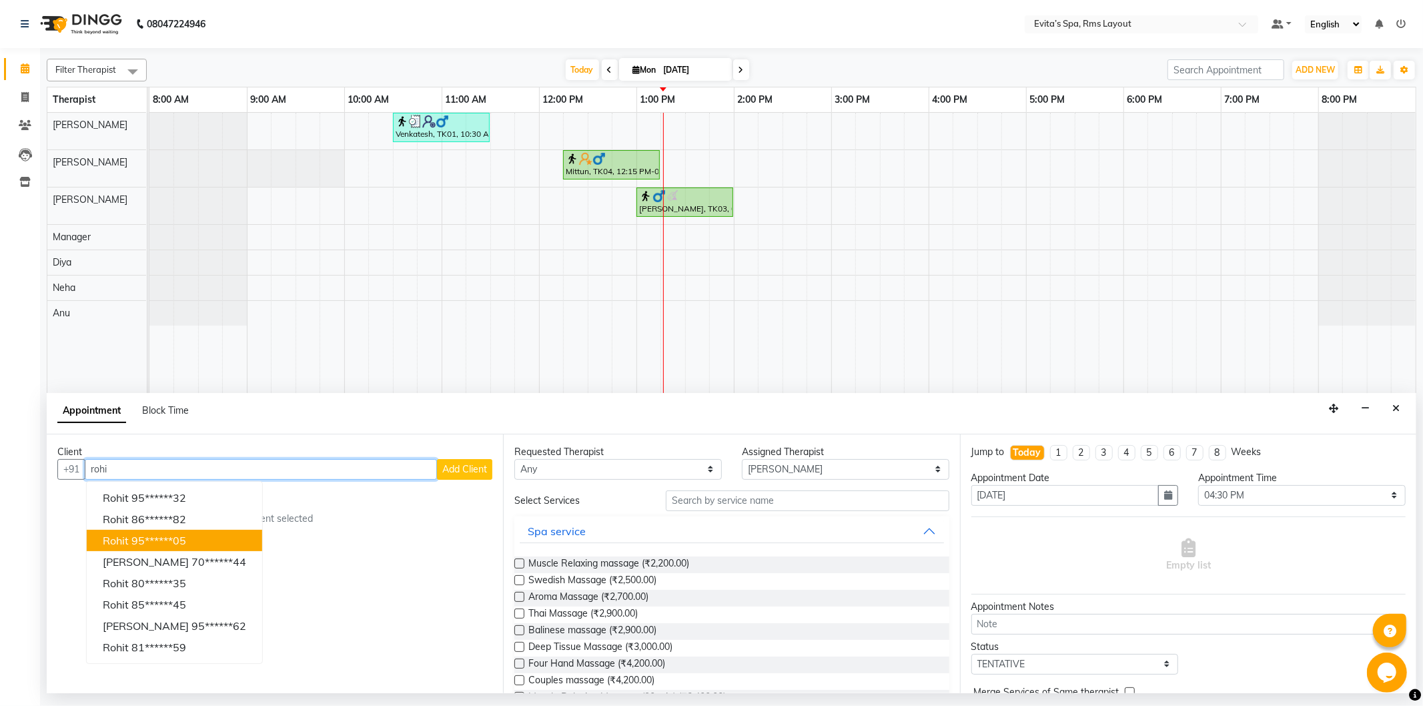
click at [183, 538] on ngb-highlight "95******05" at bounding box center [158, 540] width 55 height 13
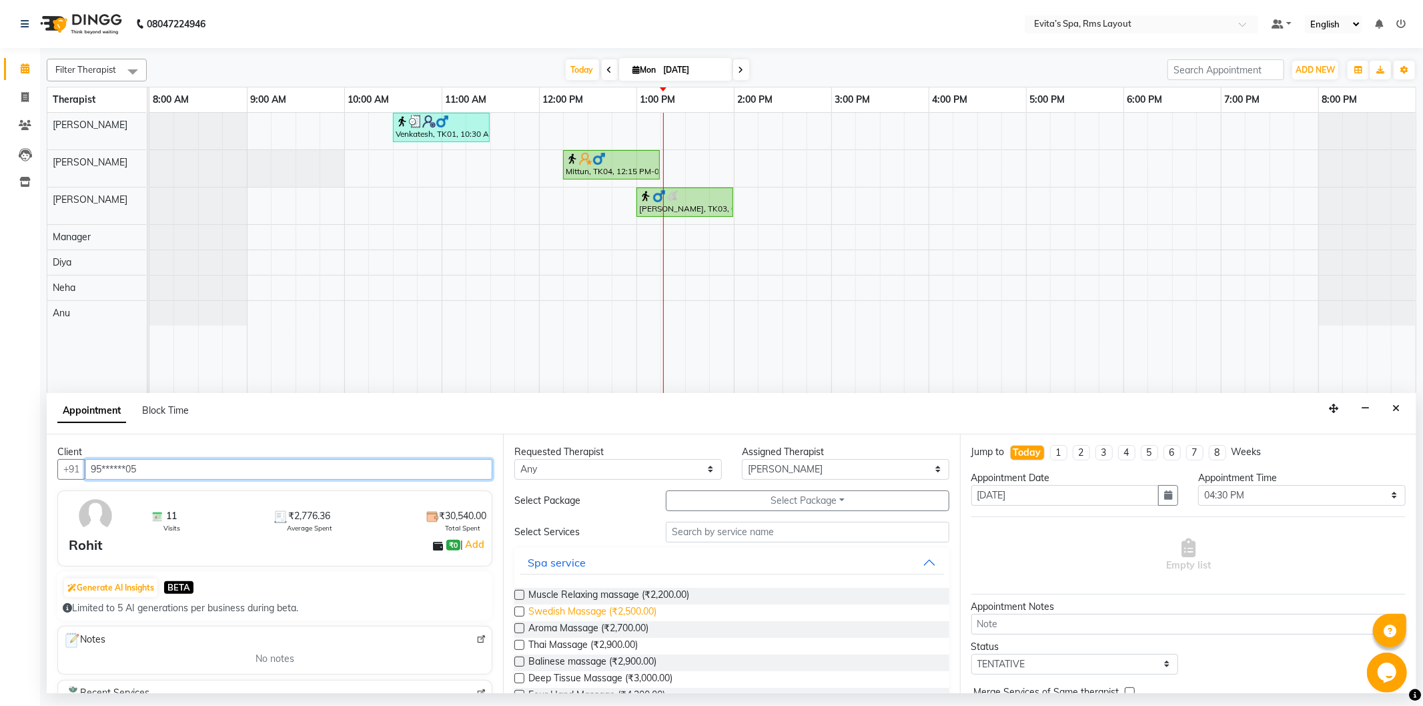
type input "95******05"
click at [603, 604] on span "Swedish Massage (₹2,500.00)" at bounding box center [592, 612] width 128 height 17
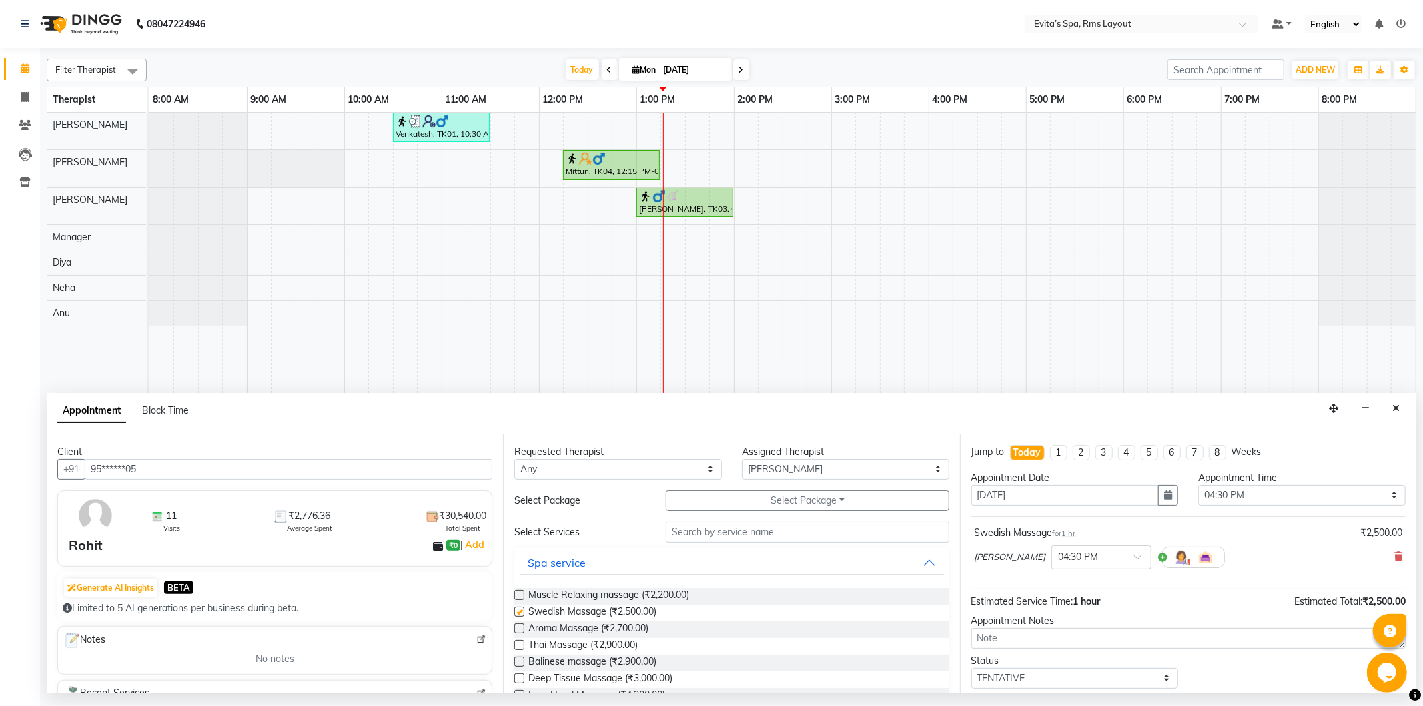
checkbox input "false"
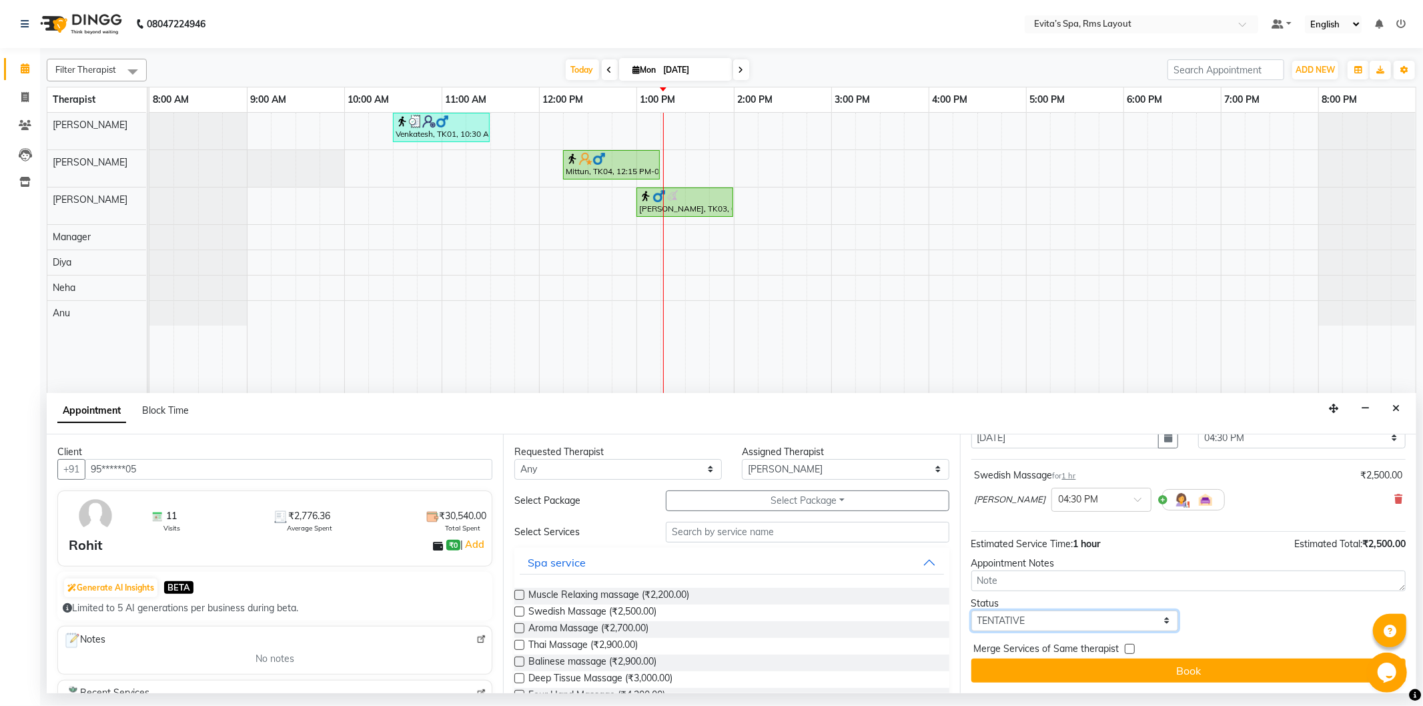
click at [1031, 622] on select "Select TENTATIVE CONFIRM CHECK-IN UPCOMING" at bounding box center [1074, 620] width 207 height 21
select select "confirm booking"
click at [971, 610] on select "Select TENTATIVE CONFIRM CHECK-IN UPCOMING" at bounding box center [1074, 620] width 207 height 21
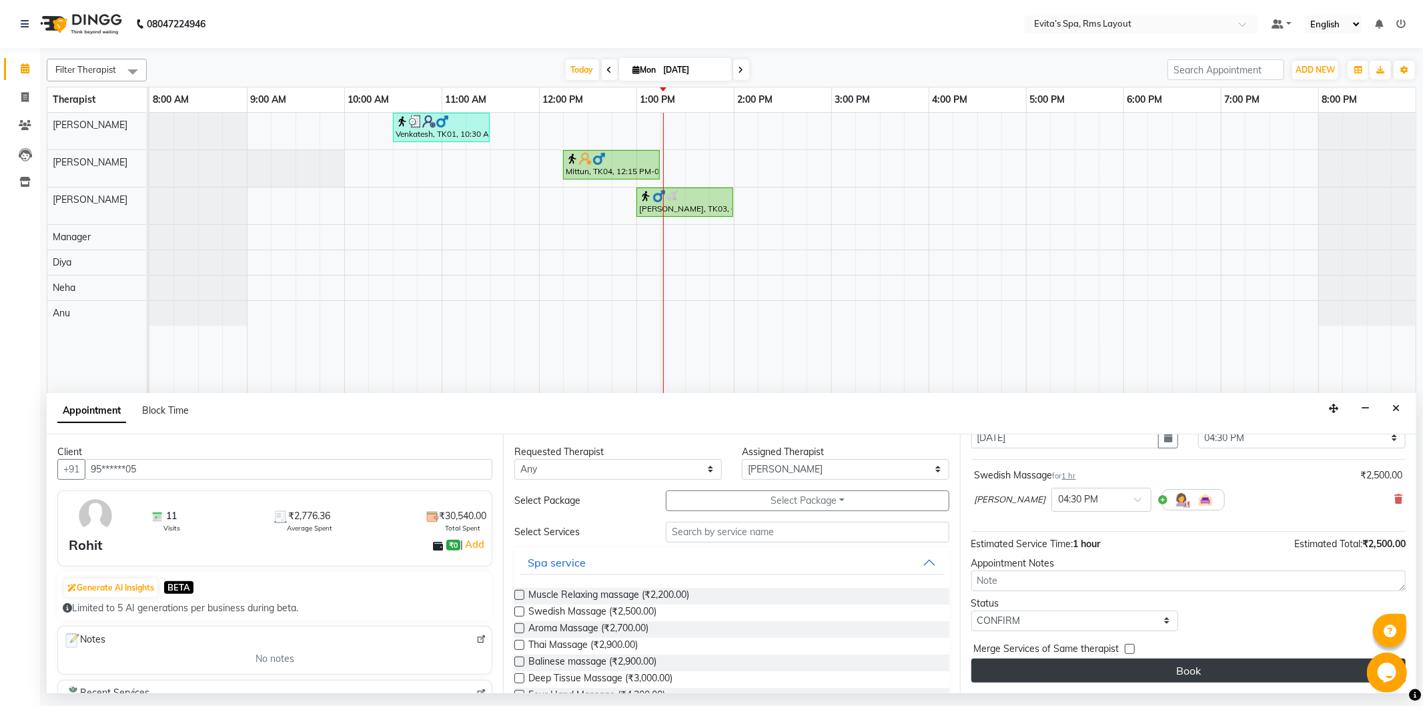
click at [1075, 658] on button "Book" at bounding box center [1188, 670] width 434 height 24
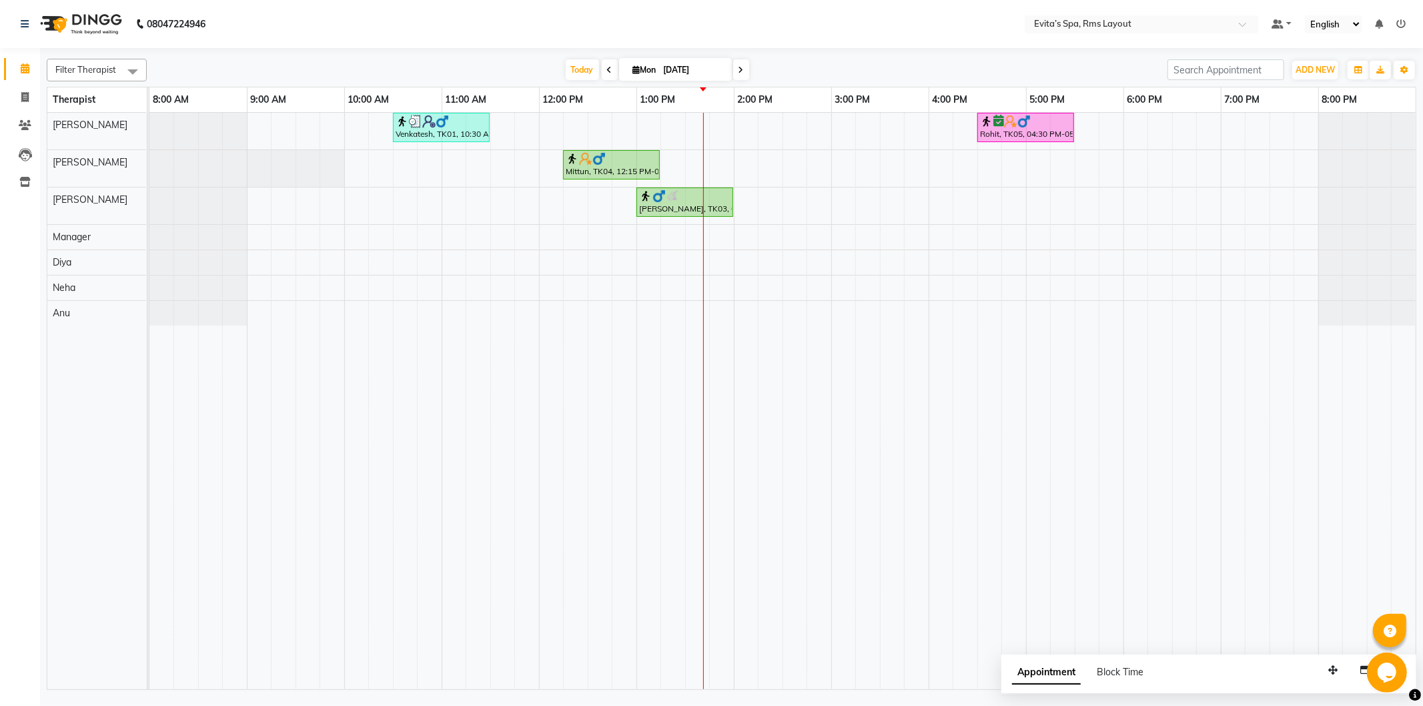
drag, startPoint x: 1101, startPoint y: 394, endPoint x: 1087, endPoint y: 392, distance: 13.5
click at [1101, 392] on td at bounding box center [1111, 401] width 25 height 576
click at [1145, 645] on td at bounding box center [1135, 401] width 25 height 576
click at [712, 135] on div "Venkatesh, TK01, 10:30 AM-11:30 AM, Muscle Relaxing massage Rohit, TK05, 04:30 …" at bounding box center [782, 401] width 1266 height 576
select select "70221"
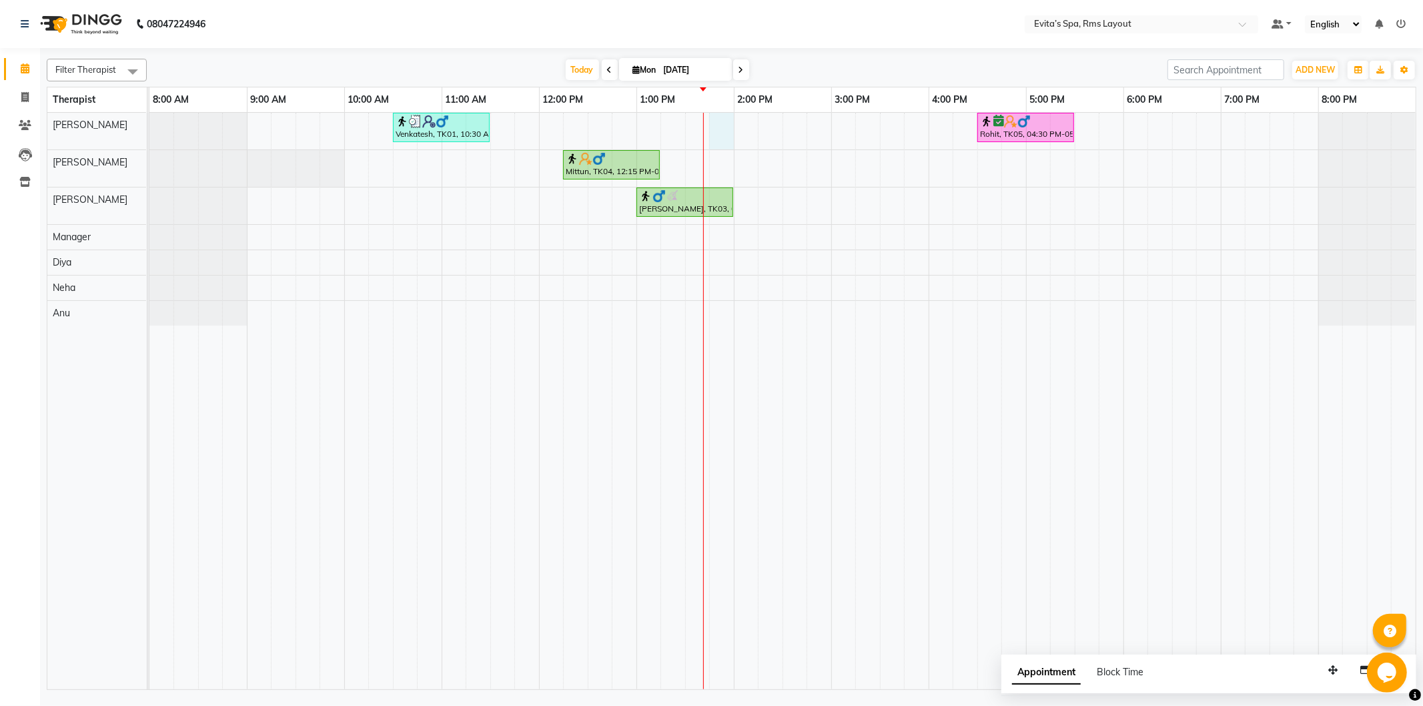
select select "tentative"
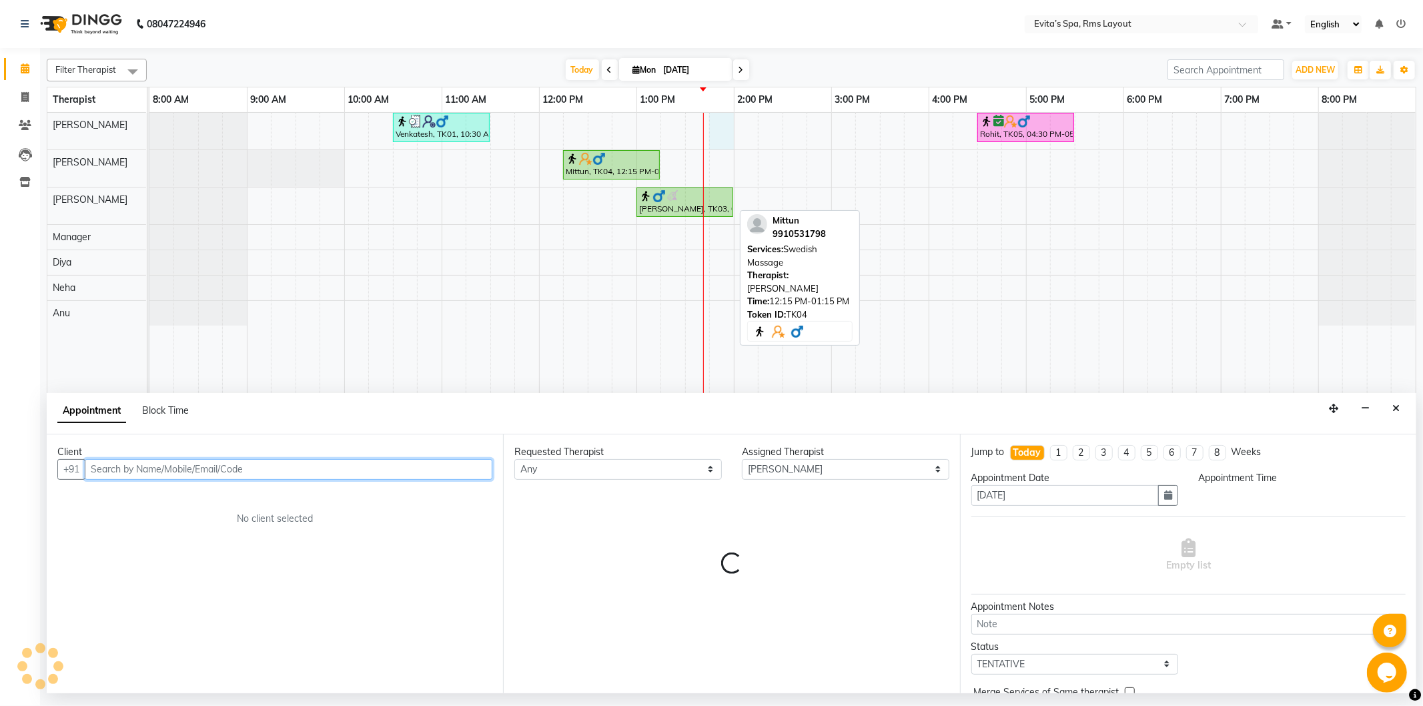
select select "825"
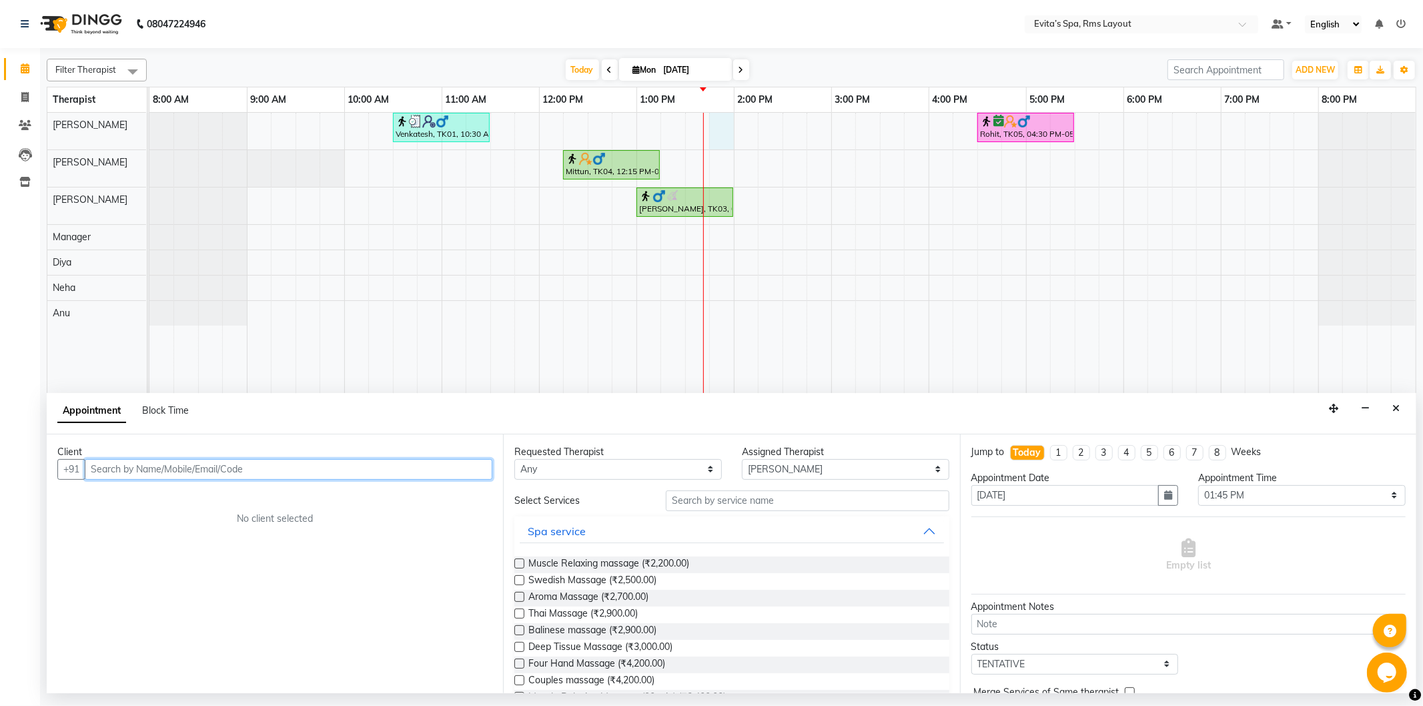
click at [417, 477] on input "text" at bounding box center [289, 469] width 408 height 21
click at [155, 506] on button "Maggi 93******48" at bounding box center [147, 497] width 121 height 21
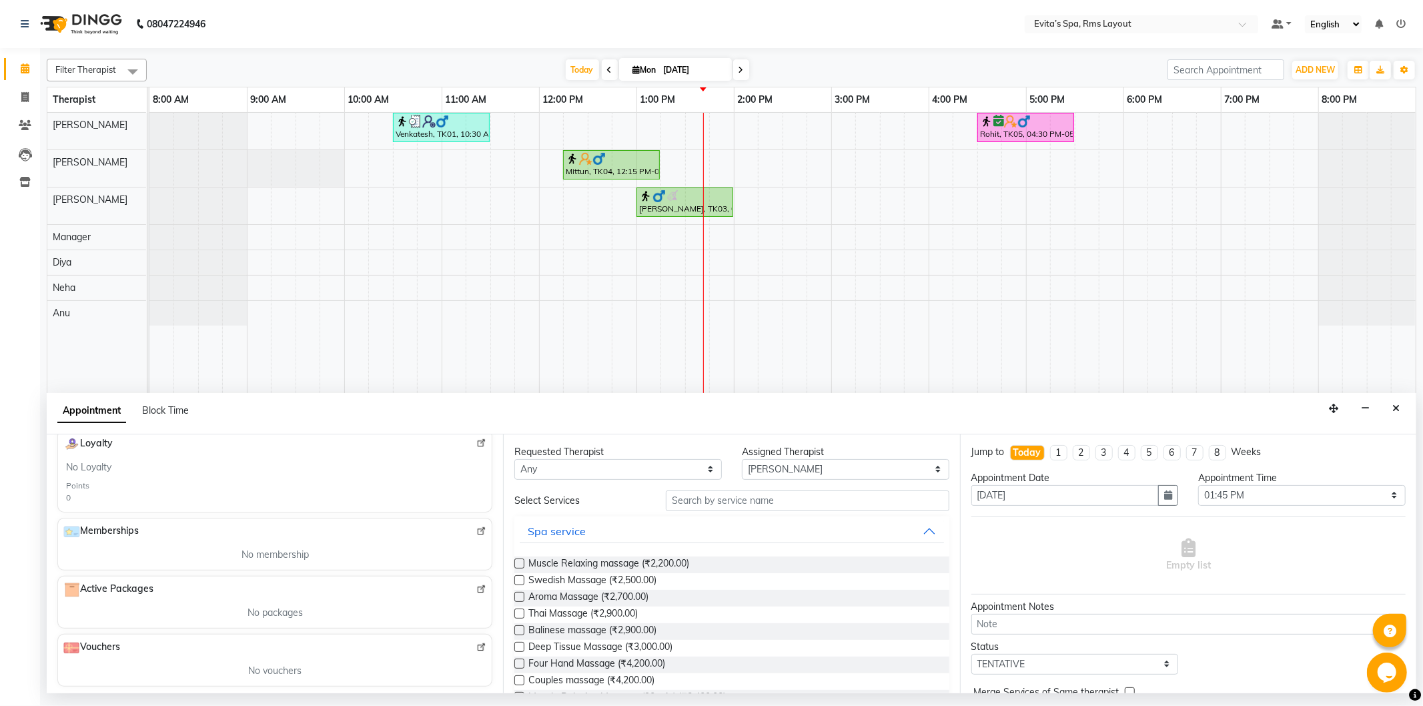
scroll to position [312, 0]
type input "93******48"
click at [649, 579] on span "Swedish Massage (₹2,500.00)" at bounding box center [592, 581] width 128 height 17
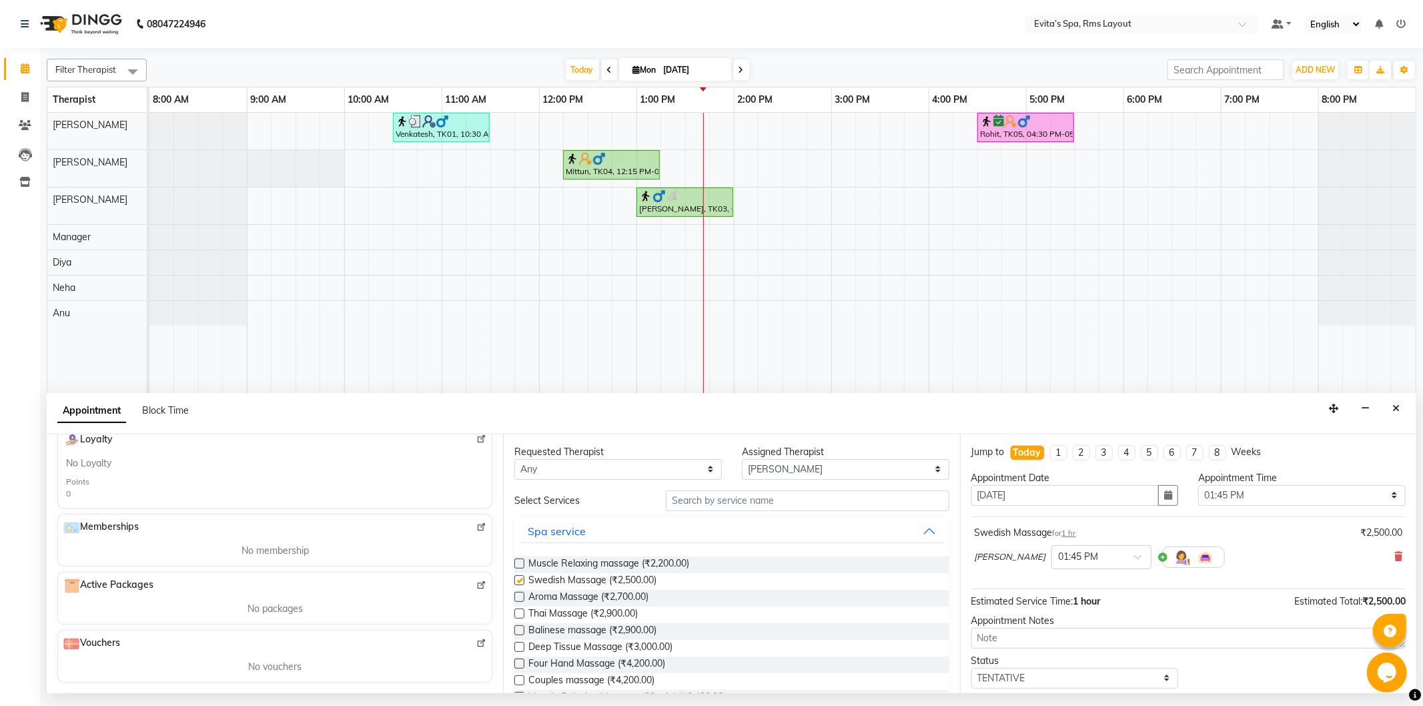
checkbox input "false"
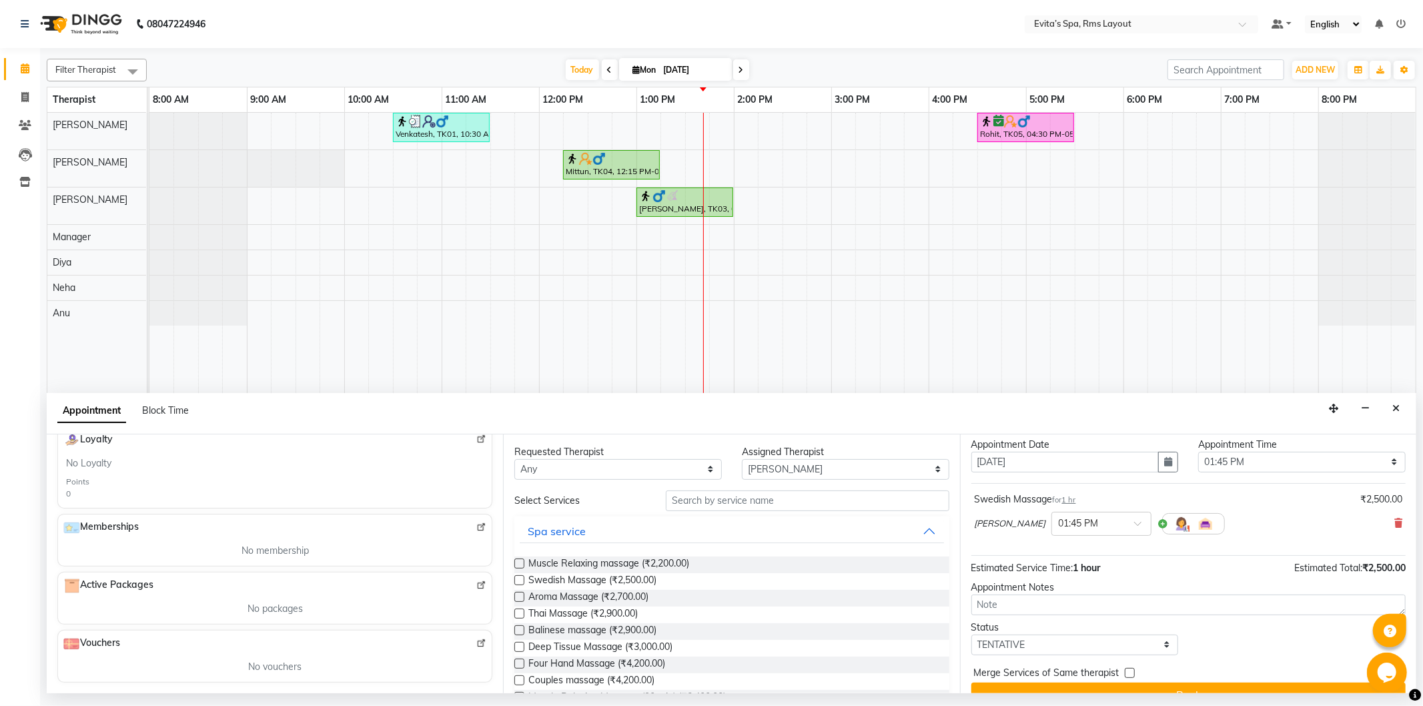
scroll to position [57, 0]
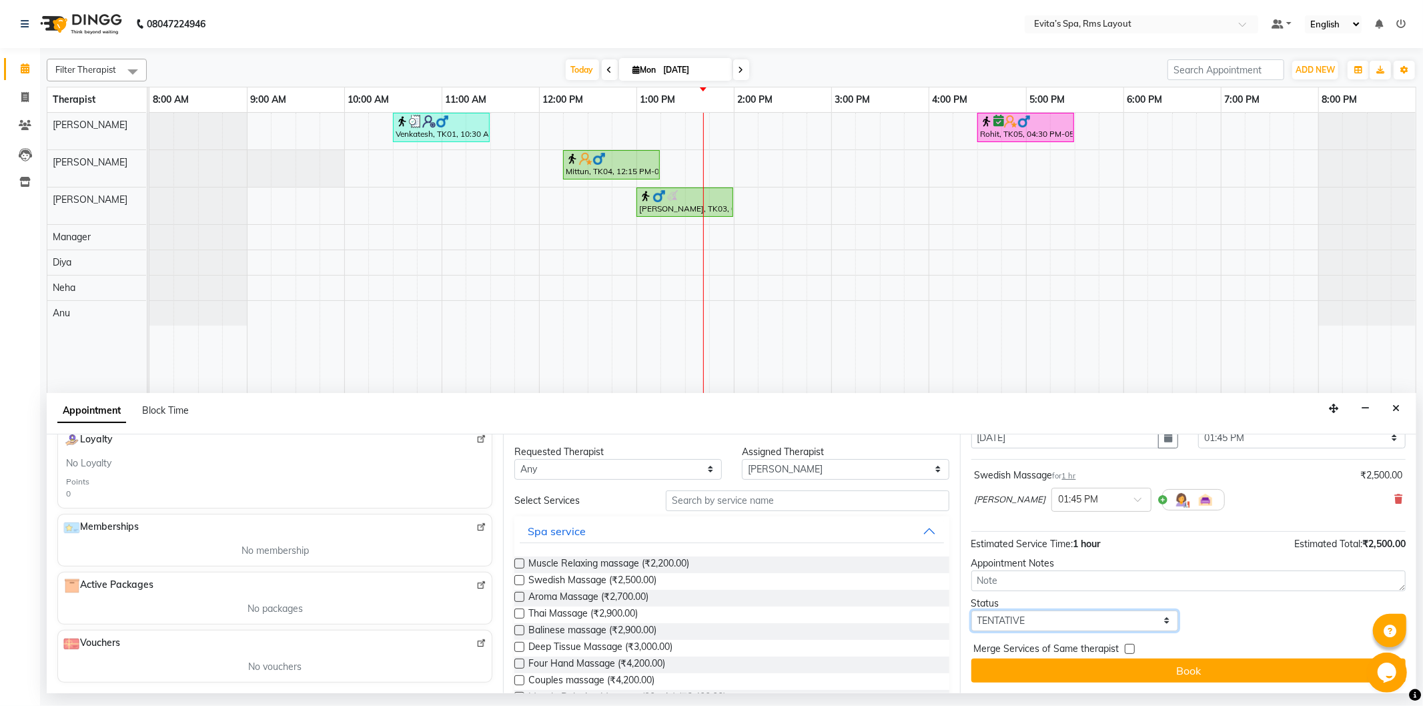
click at [1029, 616] on select "Select TENTATIVE CONFIRM CHECK-IN UPCOMING" at bounding box center [1074, 620] width 207 height 21
select select "confirm booking"
click at [971, 610] on select "Select TENTATIVE CONFIRM CHECK-IN UPCOMING" at bounding box center [1074, 620] width 207 height 21
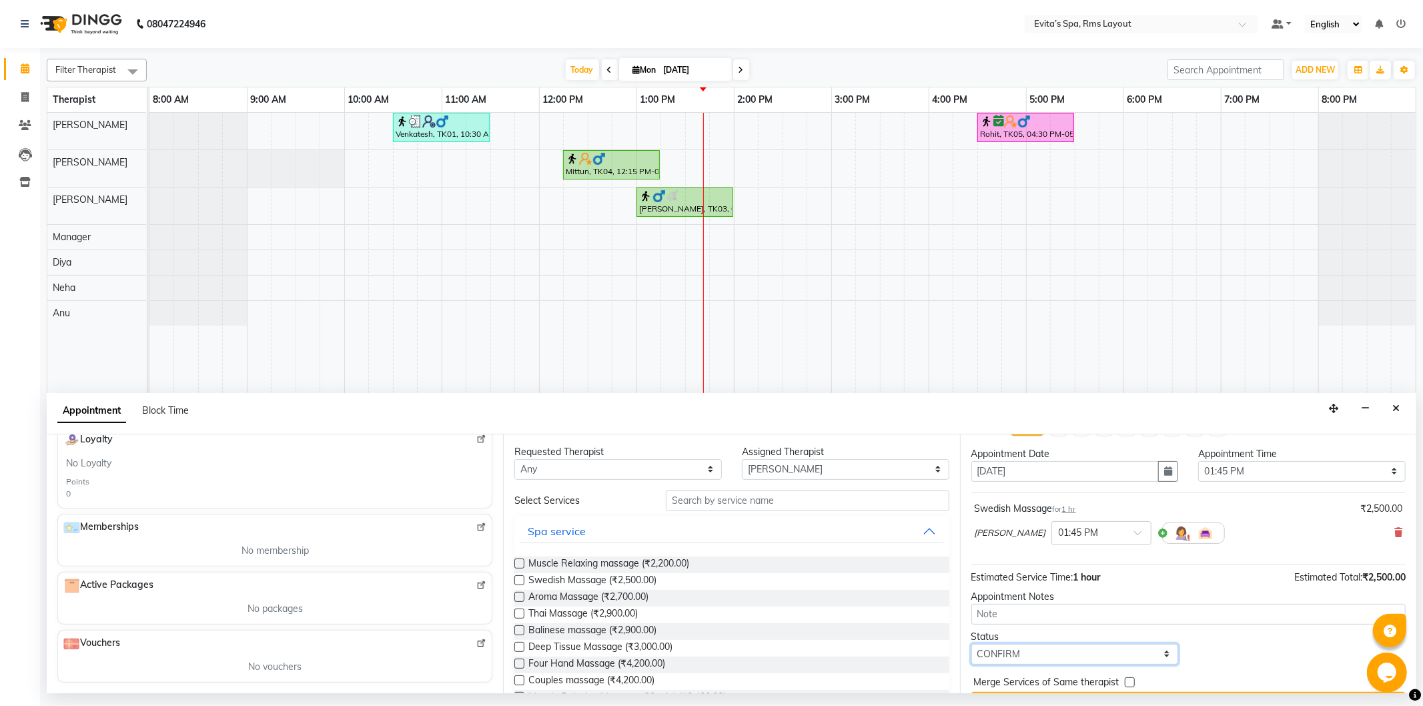
scroll to position [0, 0]
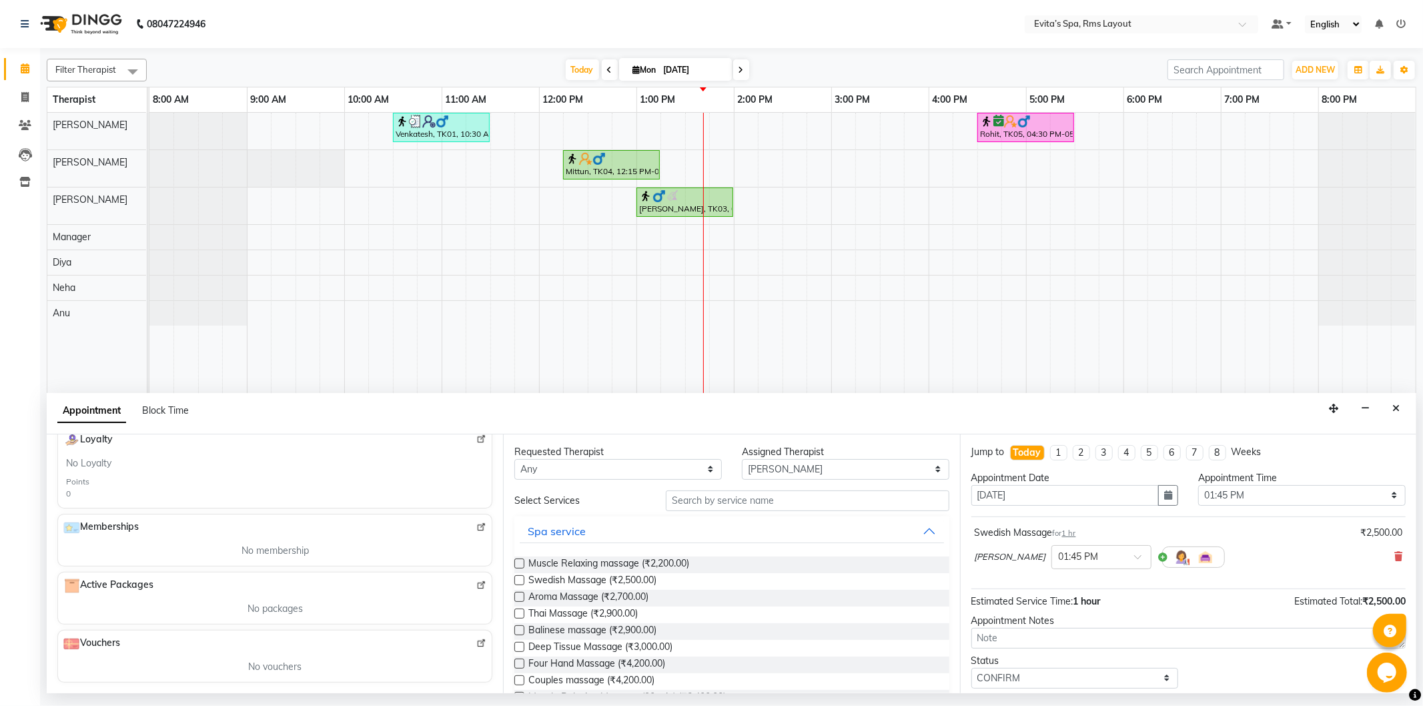
click at [1382, 552] on div "[PERSON_NAME] × 01:45 PM" at bounding box center [1189, 557] width 428 height 35
click at [620, 570] on span "Muscle Relaxing massage (₹2,200.00)" at bounding box center [608, 564] width 161 height 17
checkbox input "false"
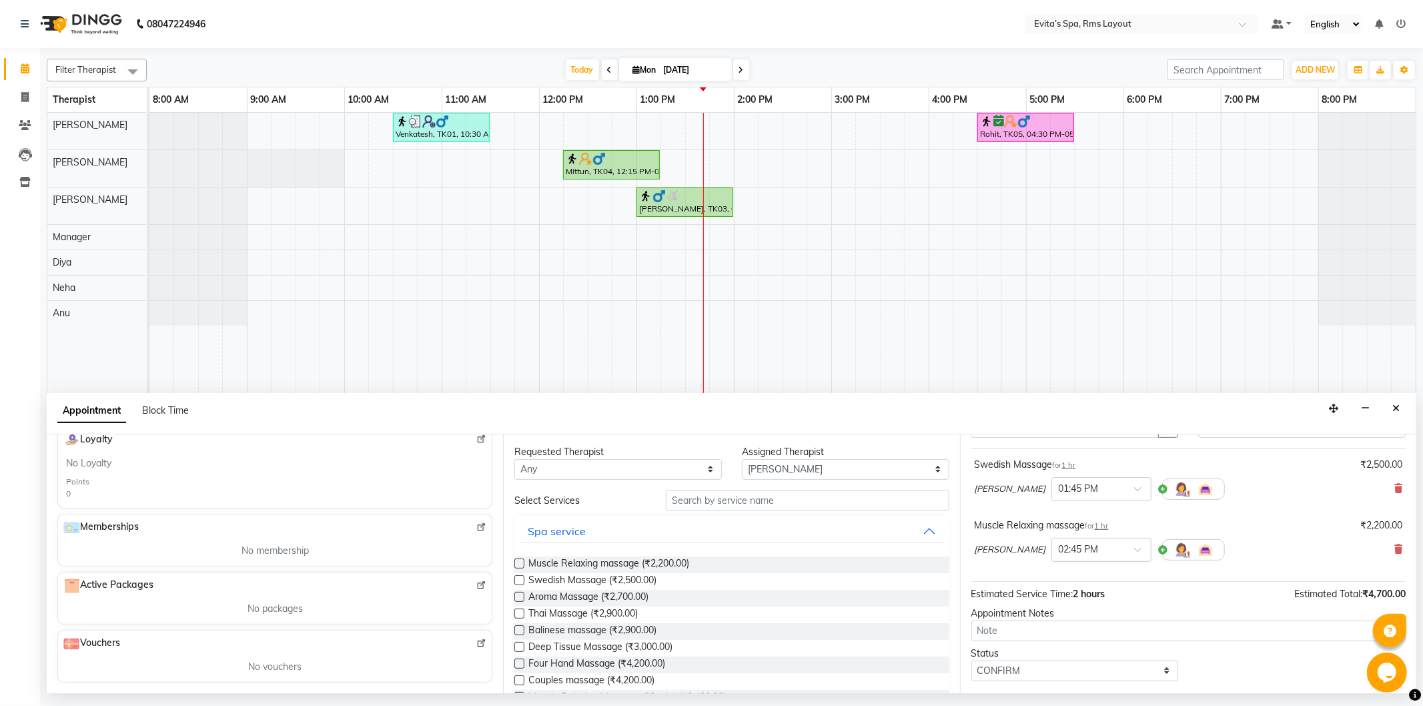
scroll to position [118, 0]
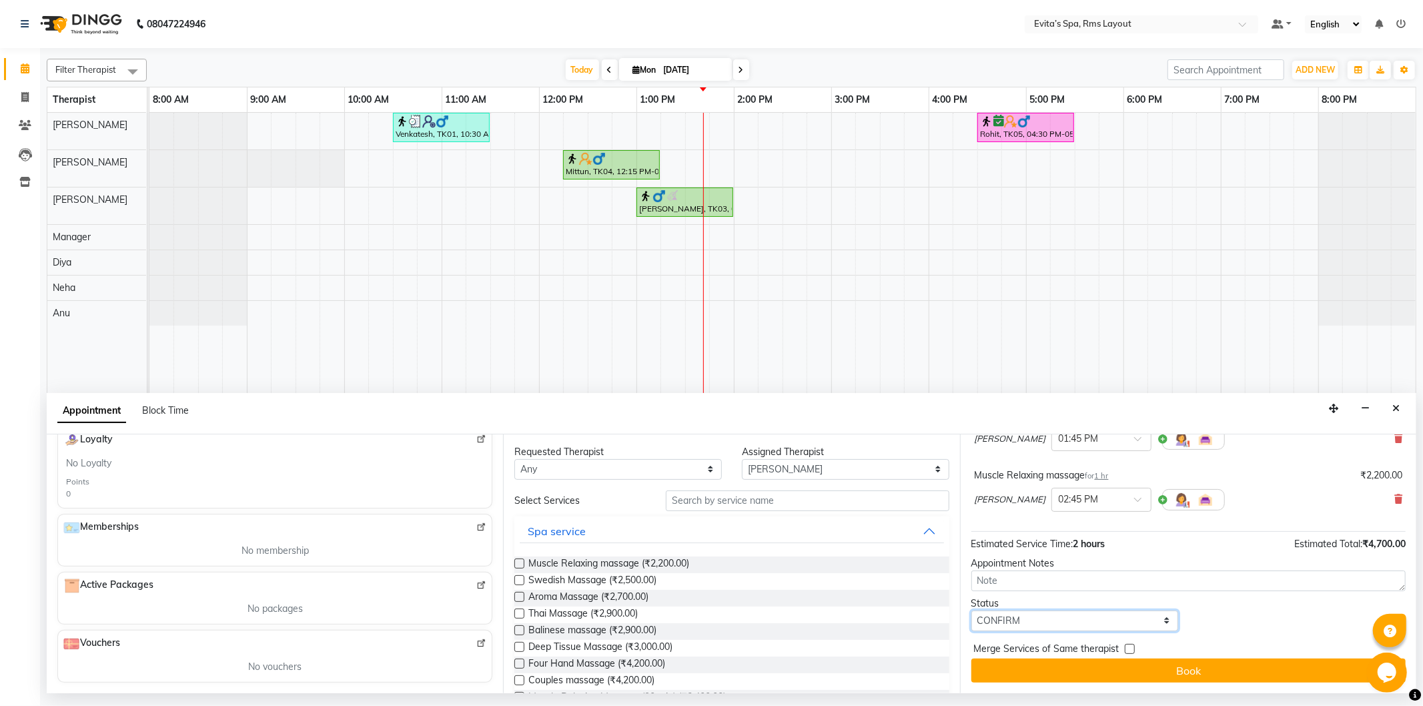
click at [1035, 621] on select "Select TENTATIVE CONFIRM CHECK-IN UPCOMING" at bounding box center [1074, 620] width 207 height 21
click at [971, 610] on select "Select TENTATIVE CONFIRM CHECK-IN UPCOMING" at bounding box center [1074, 620] width 207 height 21
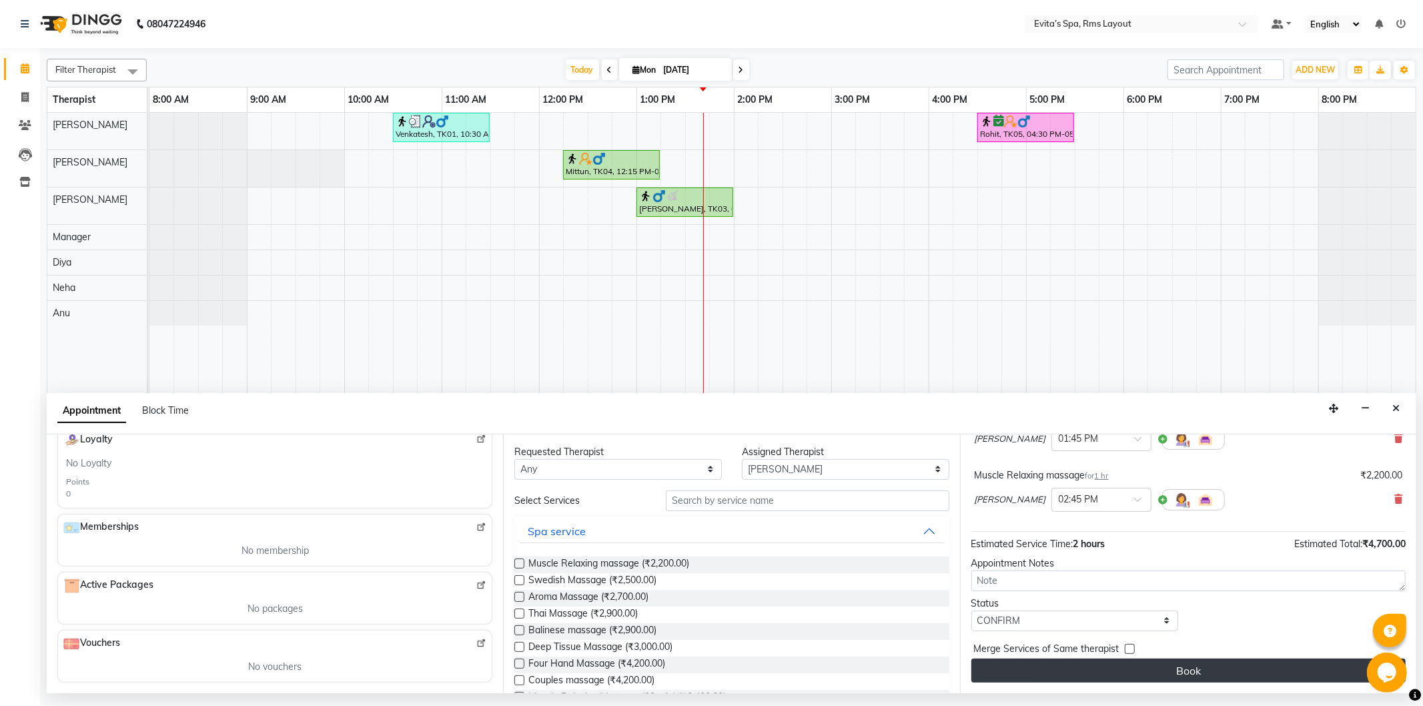
click at [1117, 667] on button "Book" at bounding box center [1188, 670] width 434 height 24
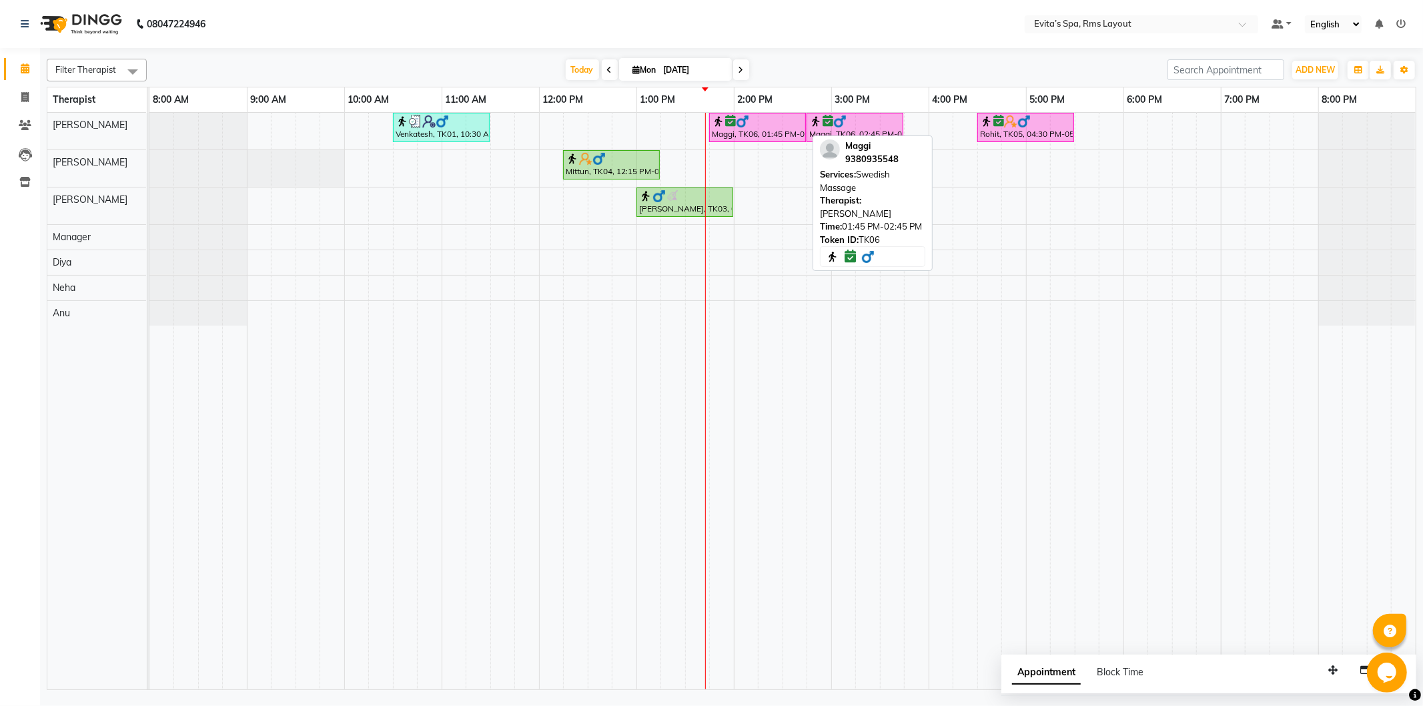
click at [766, 128] on div "Maggi, TK06, 01:45 PM-02:45 PM, Swedish Massage" at bounding box center [757, 127] width 94 height 25
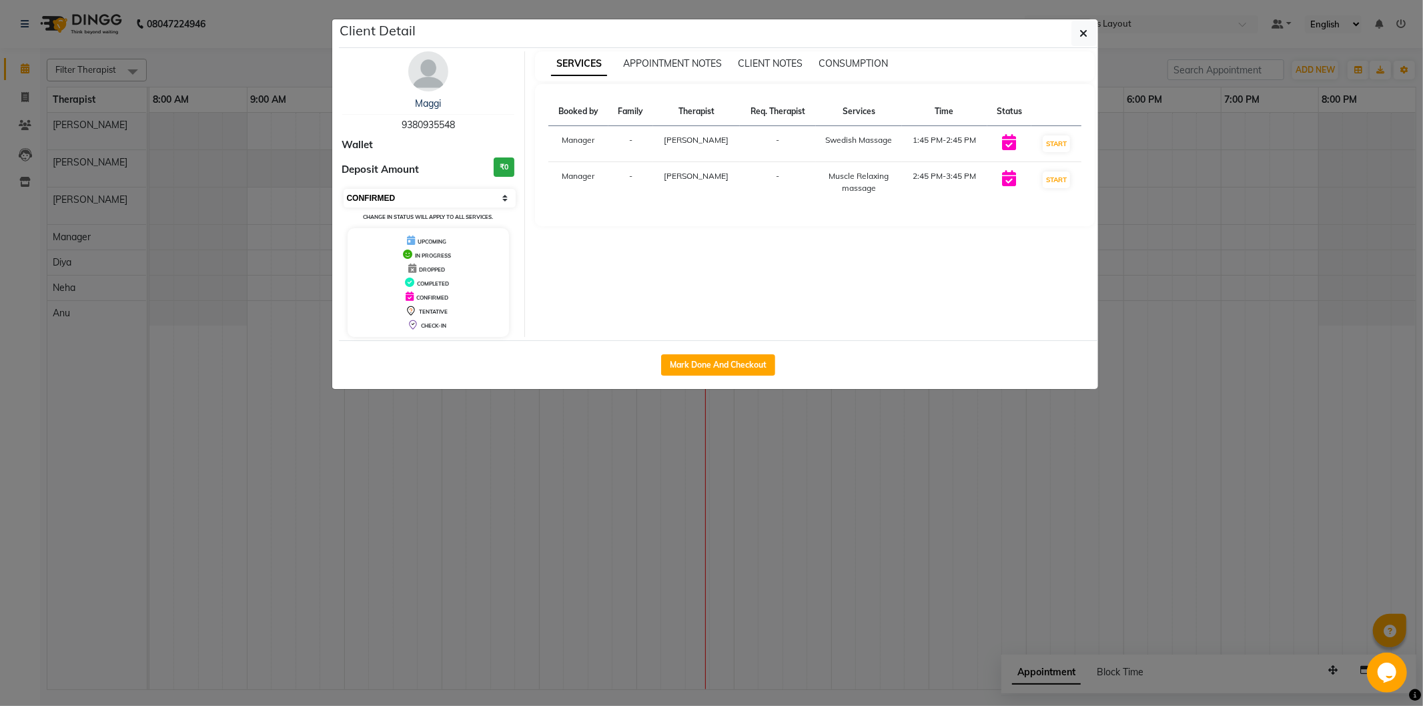
click at [415, 195] on select "Select IN SERVICE CONFIRMED TENTATIVE CHECK IN MARK DONE DROPPED UPCOMING" at bounding box center [430, 198] width 173 height 19
select select "5"
click at [344, 189] on select "Select IN SERVICE CONFIRMED TENTATIVE CHECK IN MARK DONE DROPPED UPCOMING" at bounding box center [430, 198] width 173 height 19
click at [1081, 28] on icon "button" at bounding box center [1084, 33] width 8 height 11
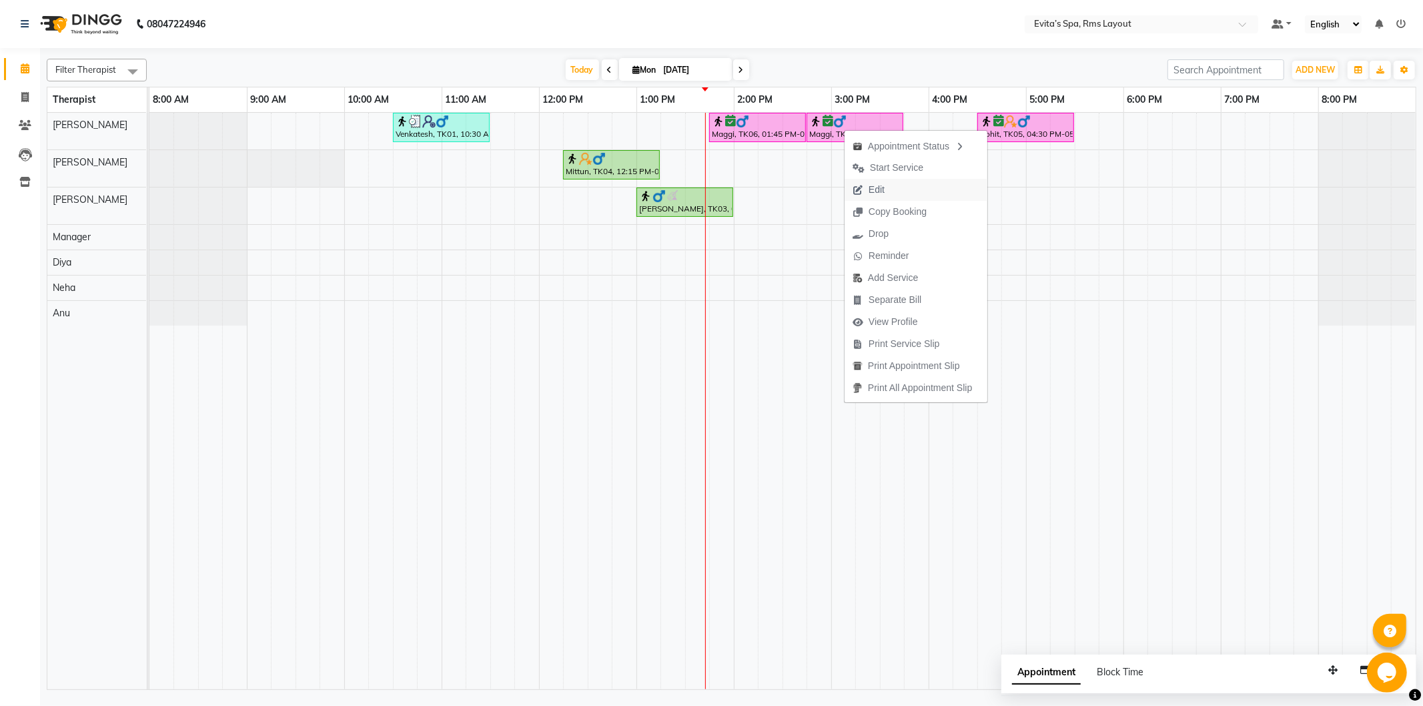
click at [887, 192] on span "Edit" at bounding box center [868, 190] width 48 height 22
select select "tentative"
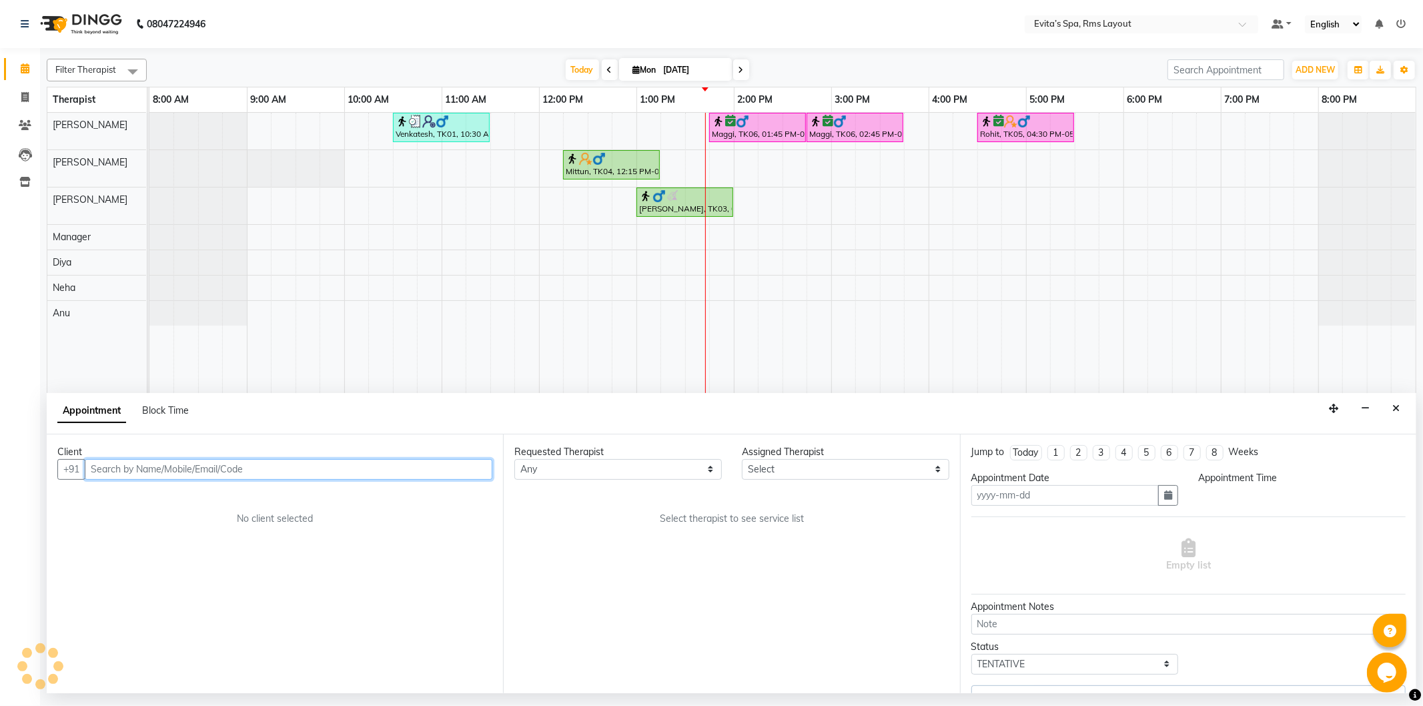
type input "[DATE]"
select select "confirm booking"
select select "825"
select select "70221"
select select "4257"
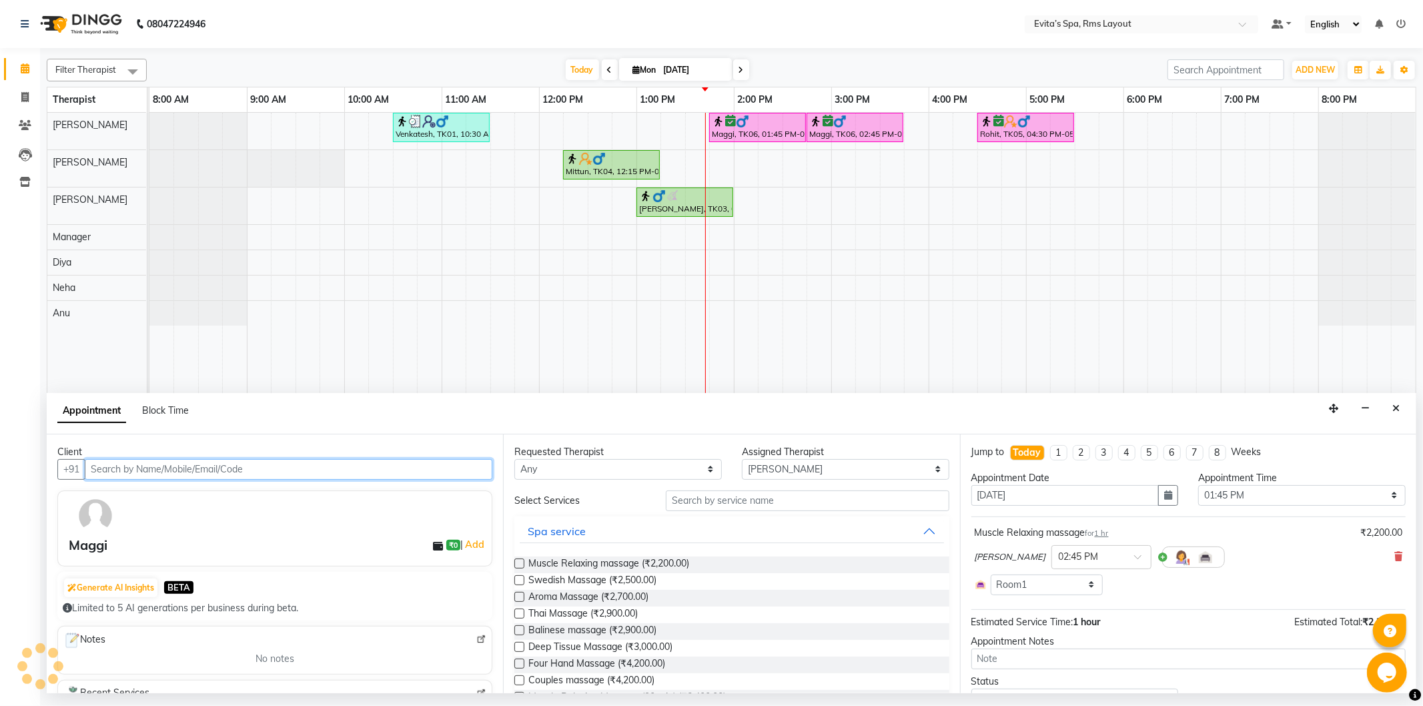
select select "3946"
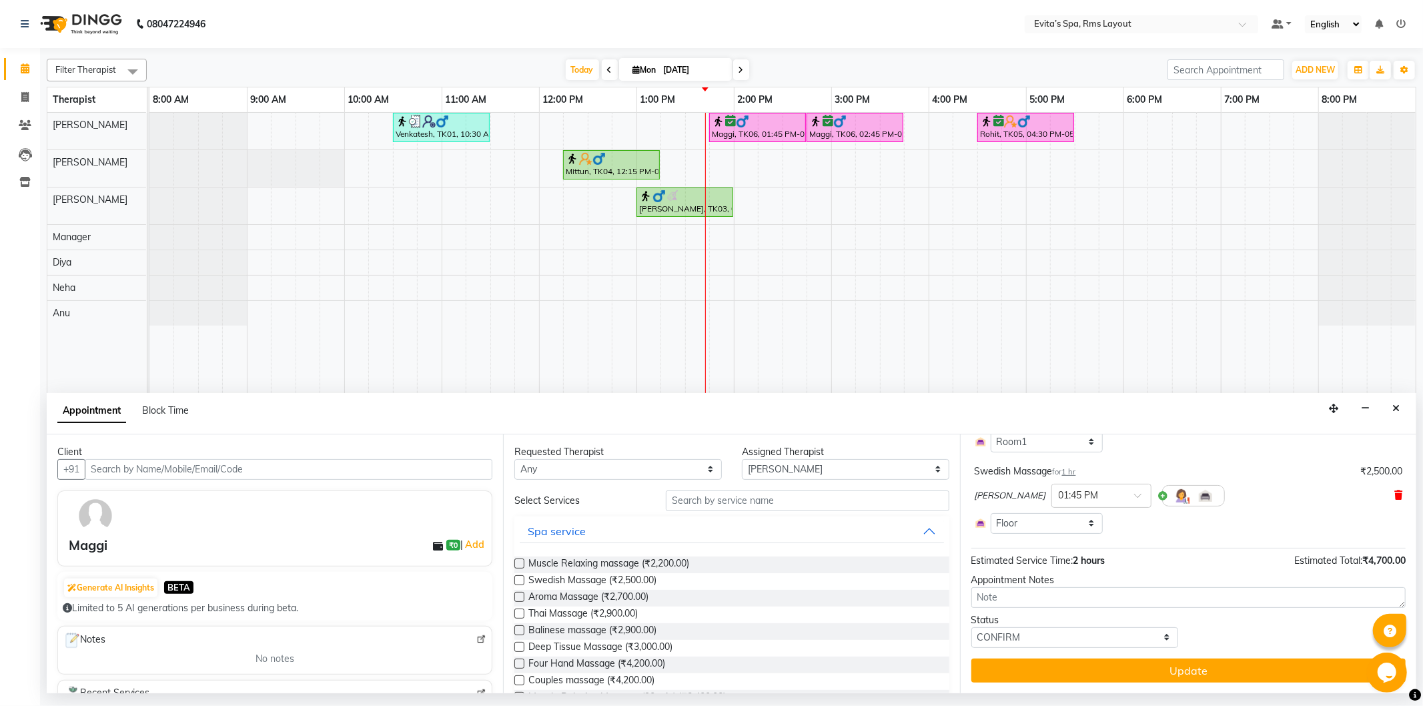
click at [1394, 498] on icon at bounding box center [1398, 494] width 8 height 9
drag, startPoint x: 1198, startPoint y: 669, endPoint x: 1211, endPoint y: 636, distance: 35.3
click at [1198, 667] on button "Update" at bounding box center [1188, 670] width 434 height 24
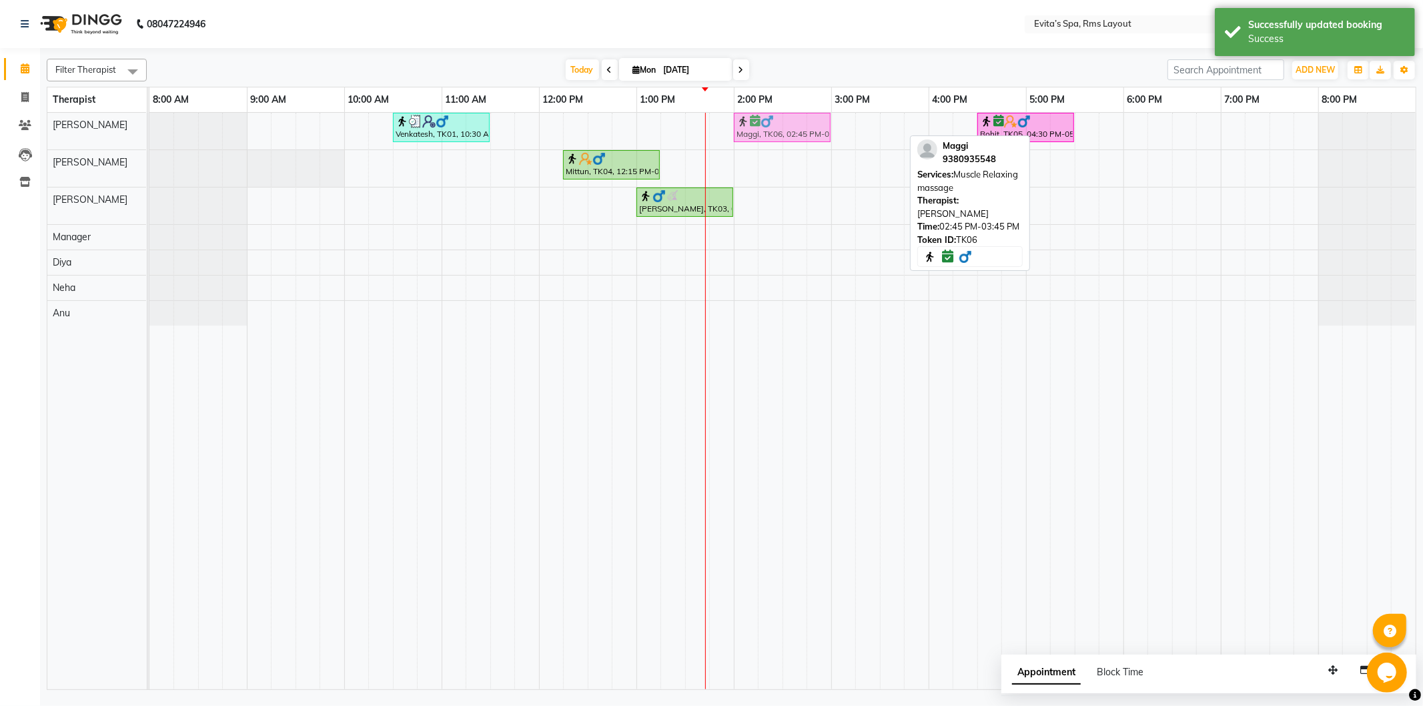
drag, startPoint x: 848, startPoint y: 129, endPoint x: 769, endPoint y: 129, distance: 78.7
click at [149, 129] on div "Venkatesh, TK01, 10:30 AM-11:30 AM, Muscle Relaxing massage Maggi, TK06, 02:45 …" at bounding box center [149, 131] width 0 height 37
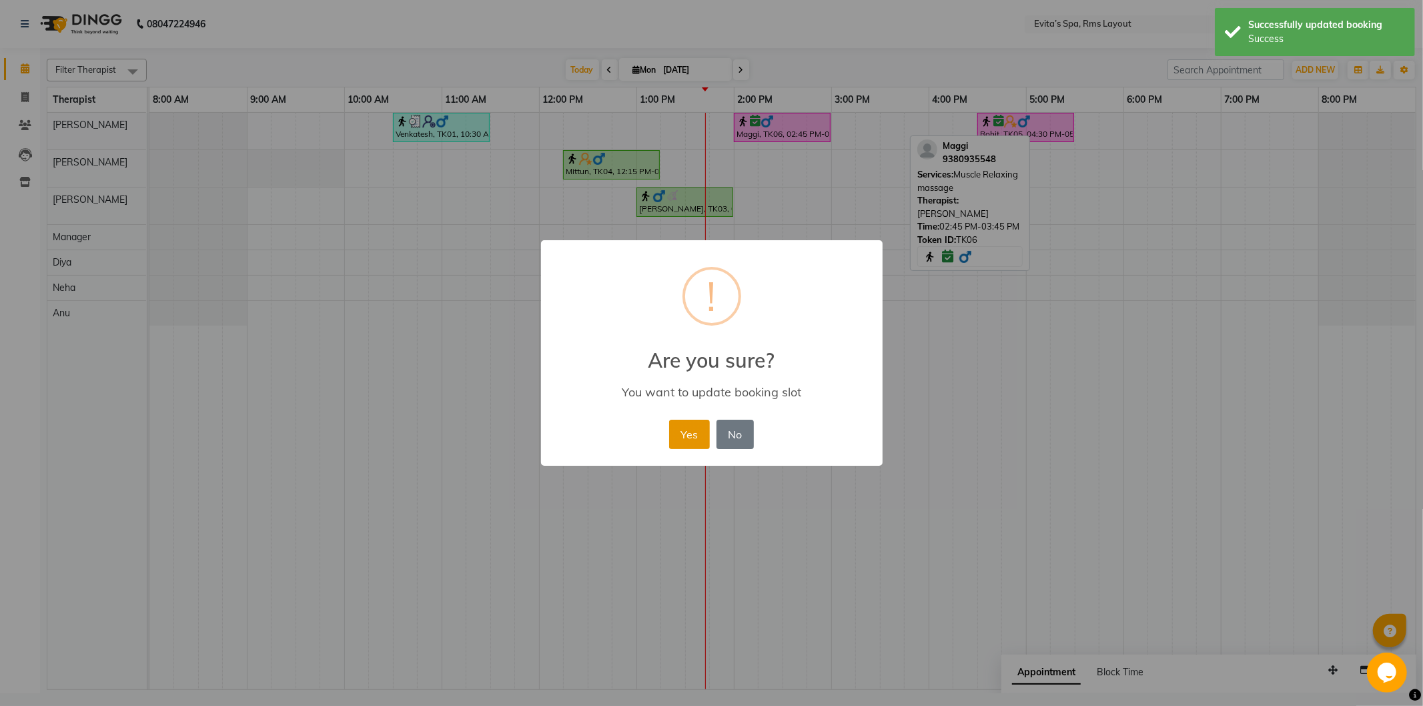
click at [685, 446] on button "Yes" at bounding box center [689, 434] width 41 height 29
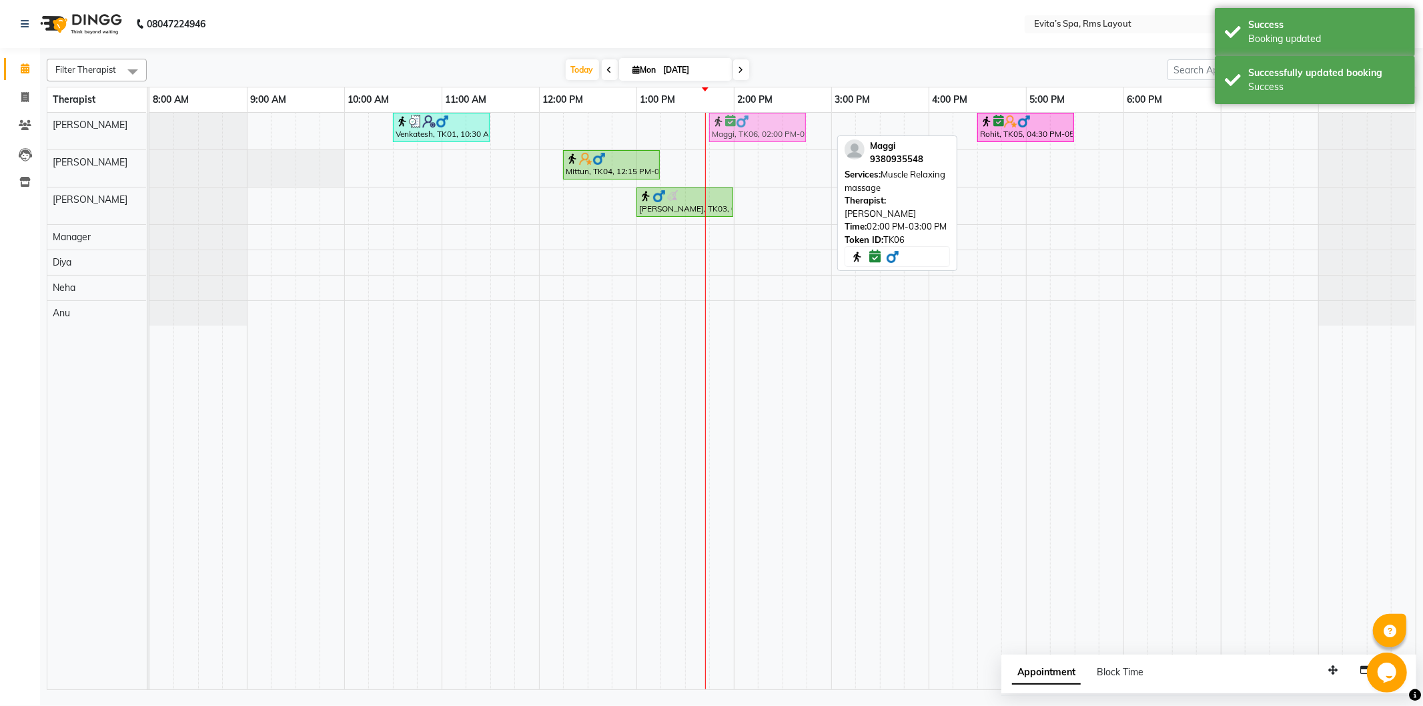
click at [149, 131] on div "Venkatesh, TK01, 10:30 AM-11:30 AM, Muscle Relaxing massage Maggi, TK06, 02:00 …" at bounding box center [149, 131] width 0 height 37
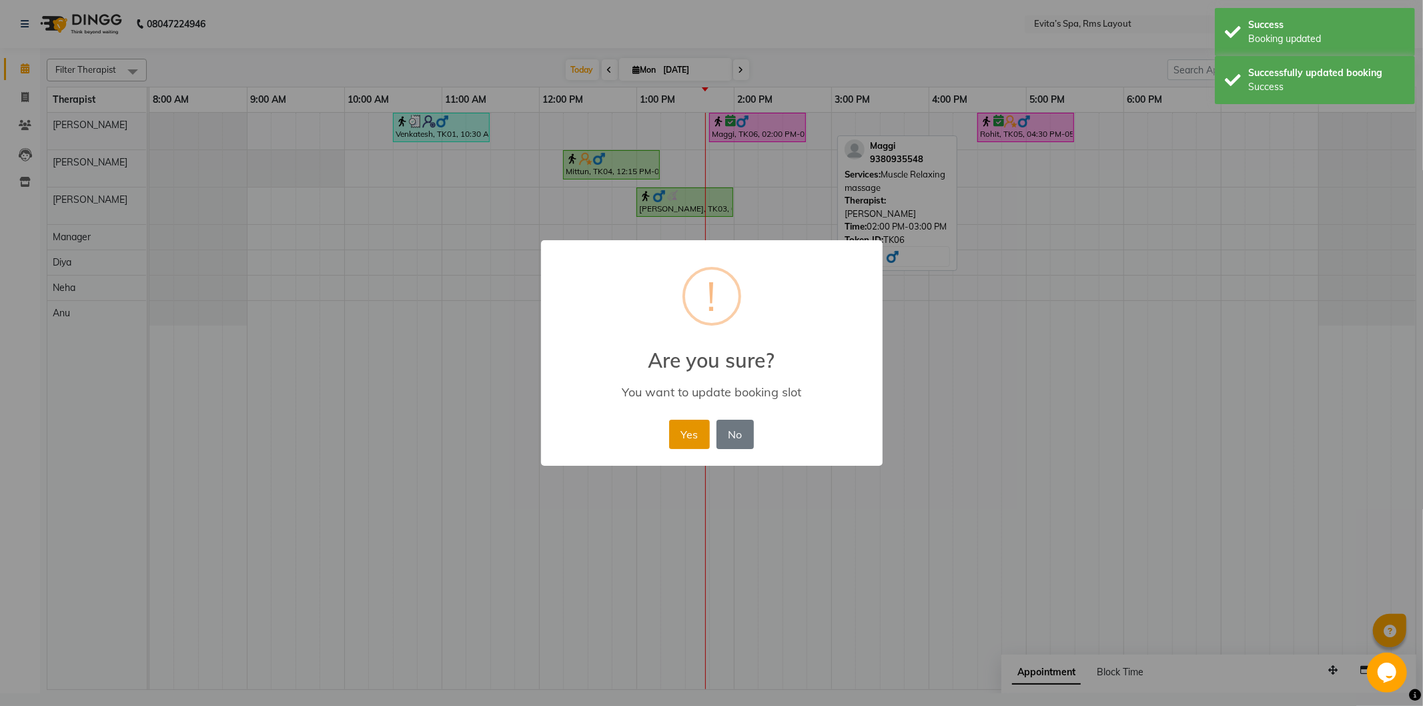
click at [686, 428] on button "Yes" at bounding box center [689, 434] width 41 height 29
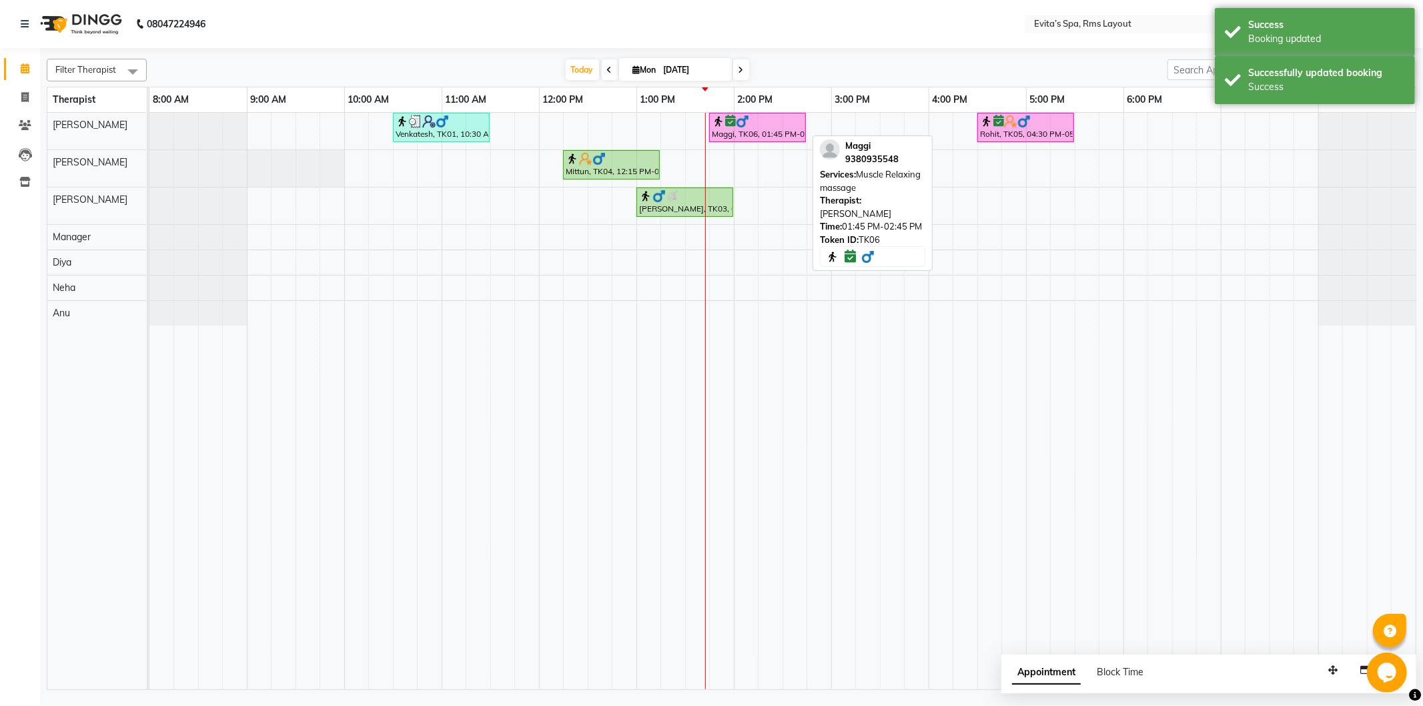
click at [755, 123] on div at bounding box center [757, 121] width 91 height 13
click at [765, 125] on div at bounding box center [757, 121] width 91 height 13
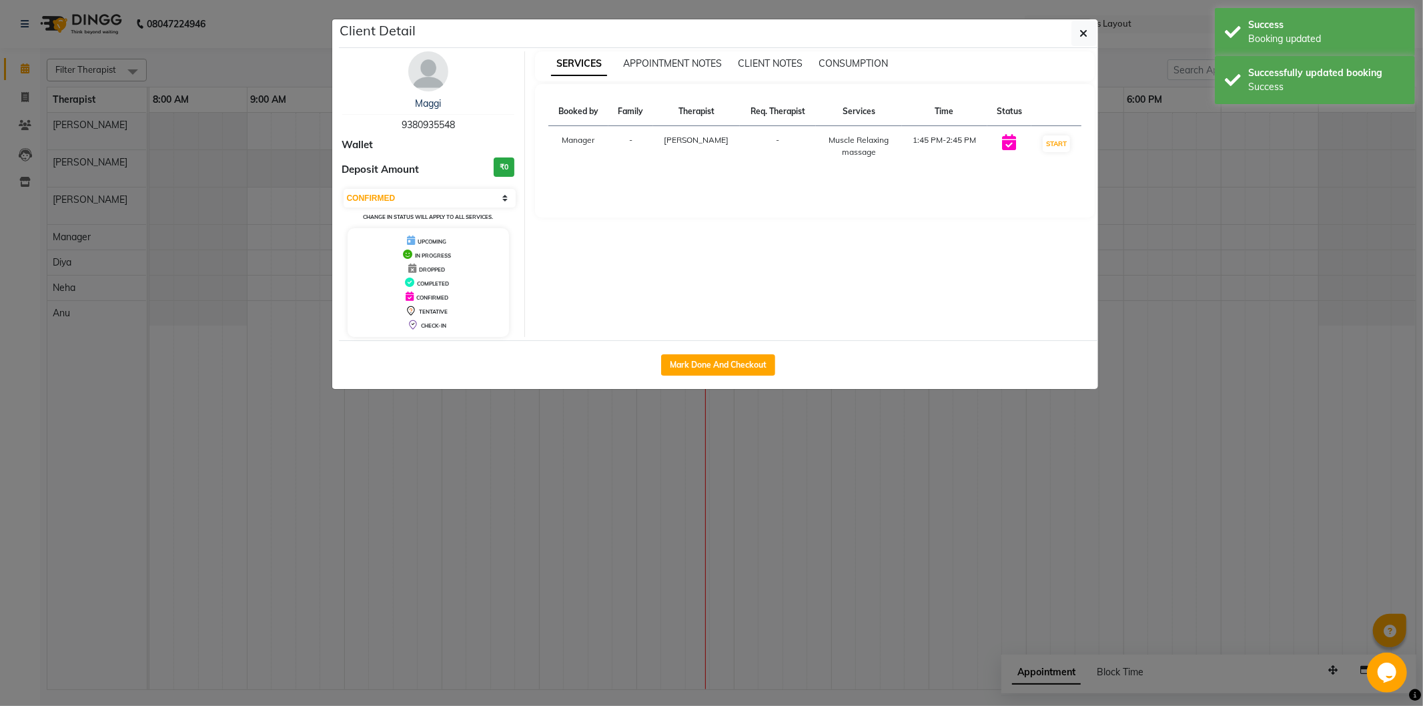
click at [1035, 145] on td "START" at bounding box center [1055, 146] width 49 height 41
click at [1047, 145] on button "START" at bounding box center [1056, 143] width 27 height 17
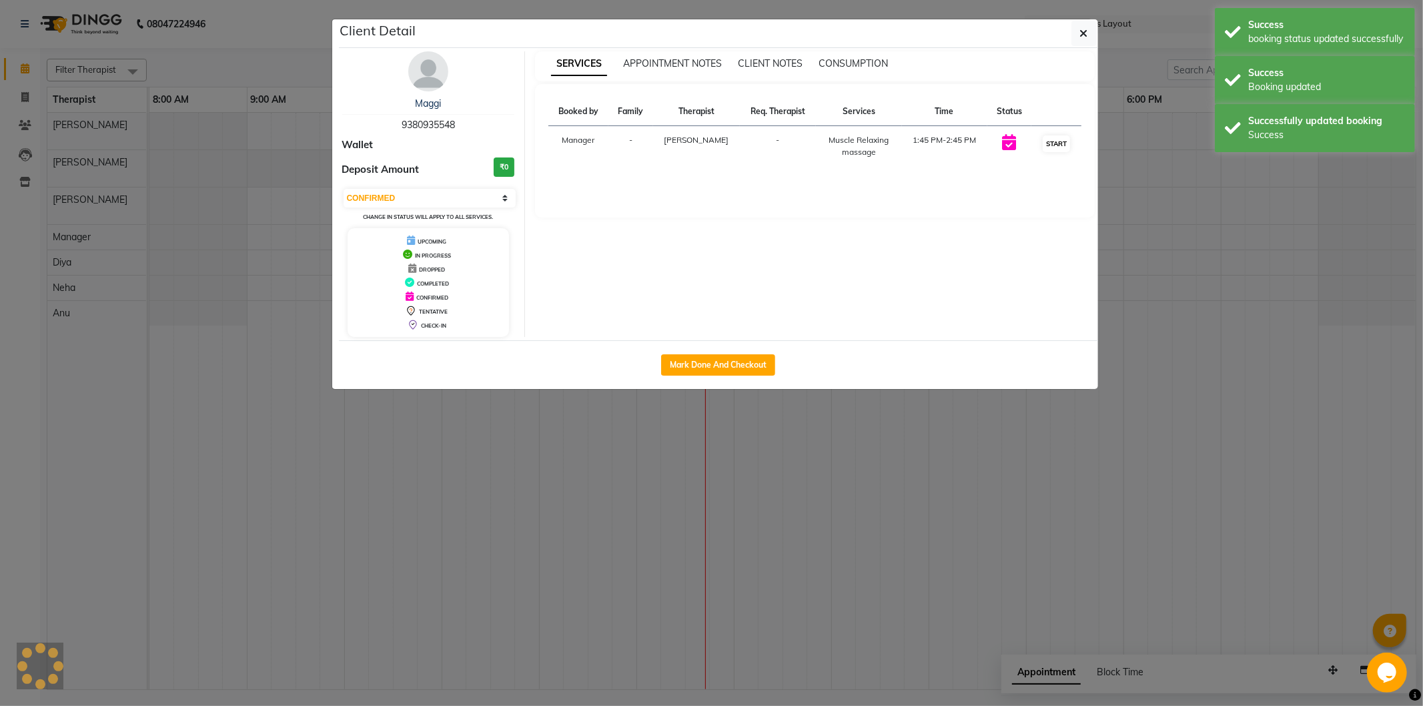
select select "1"
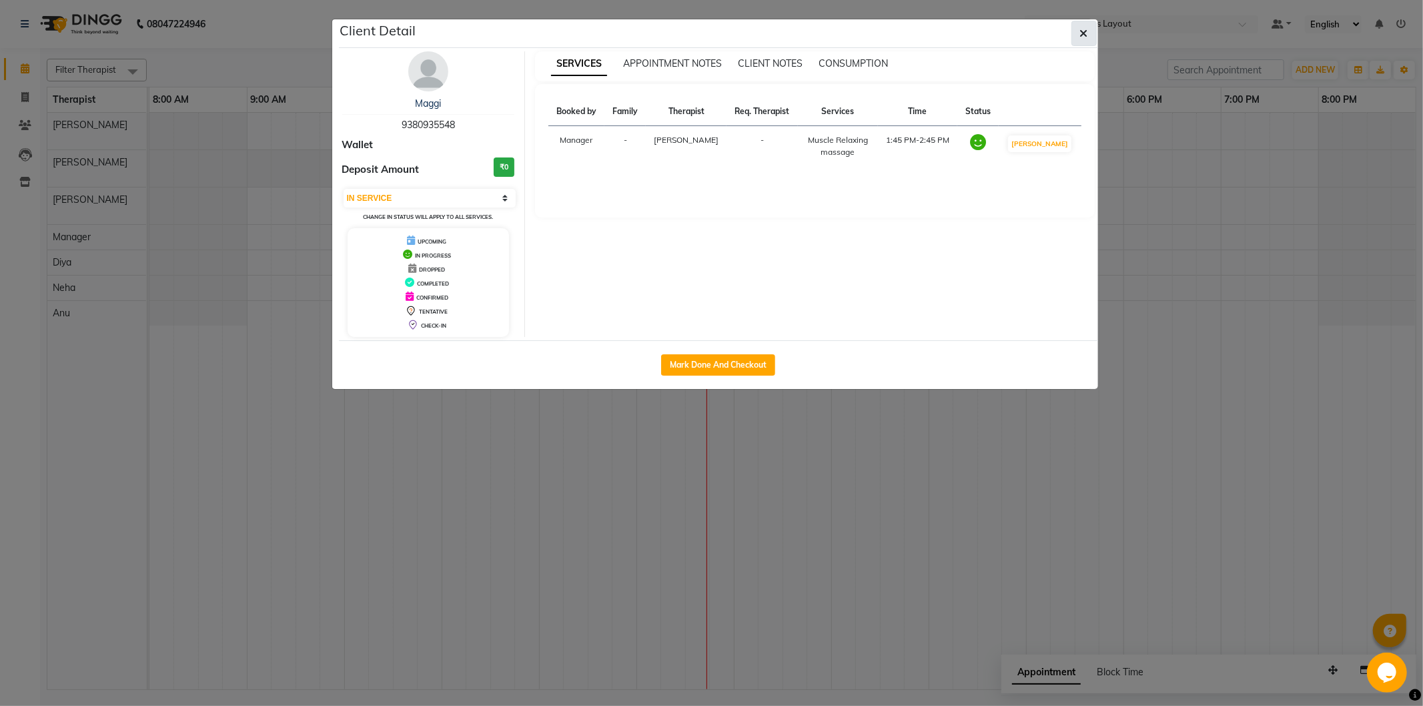
click at [1083, 34] on icon "button" at bounding box center [1084, 33] width 8 height 11
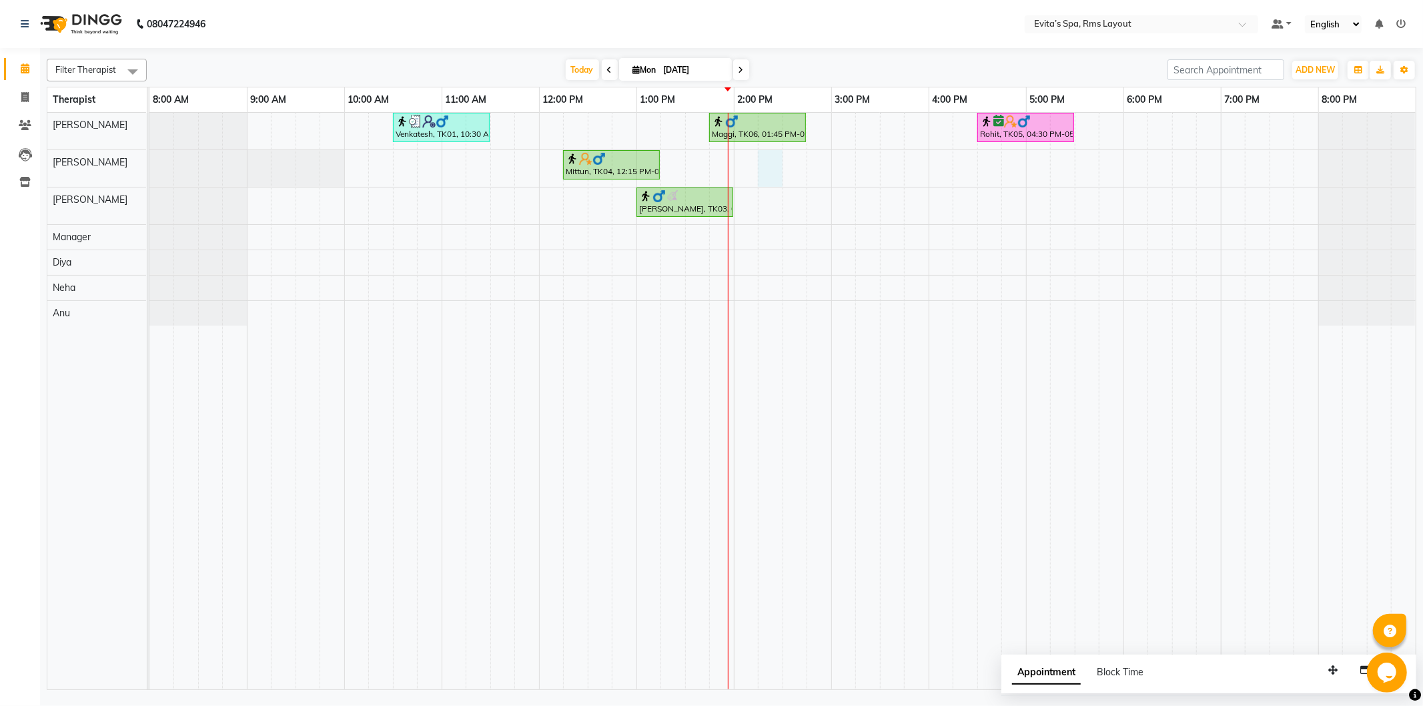
click at [772, 173] on div "Venkatesh, TK01, 10:30 AM-11:30 AM, Muscle Relaxing massage Maggi, TK06, 01:45 …" at bounding box center [782, 401] width 1266 height 576
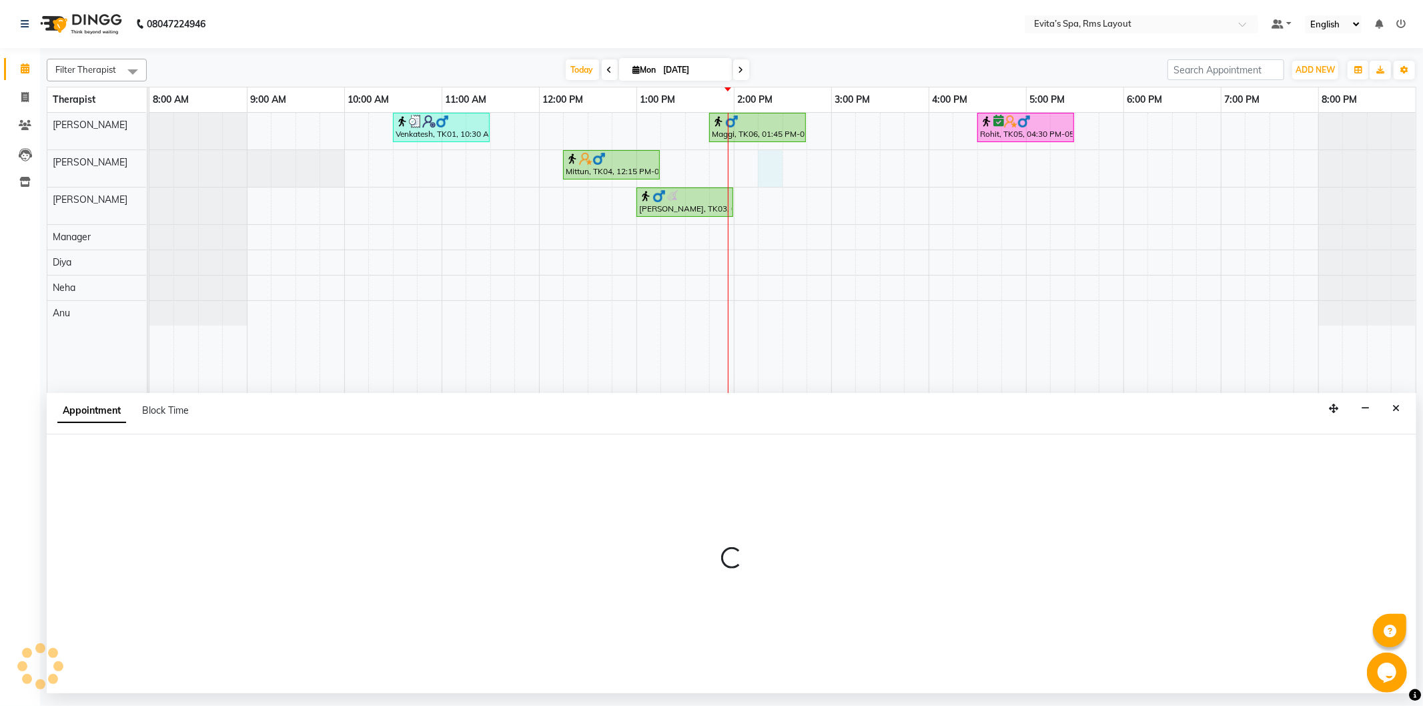
select select "70222"
select select "855"
select select "tentative"
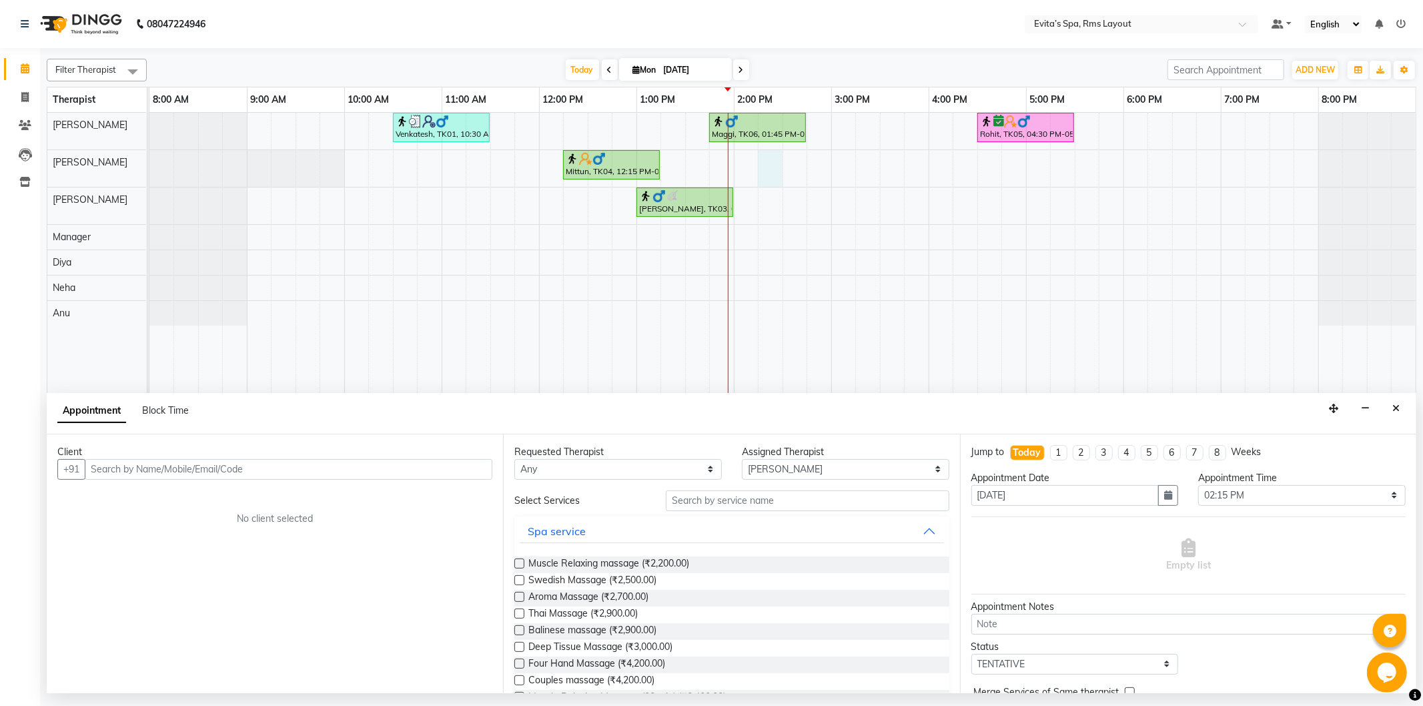
click at [382, 470] on input "text" at bounding box center [289, 469] width 408 height 21
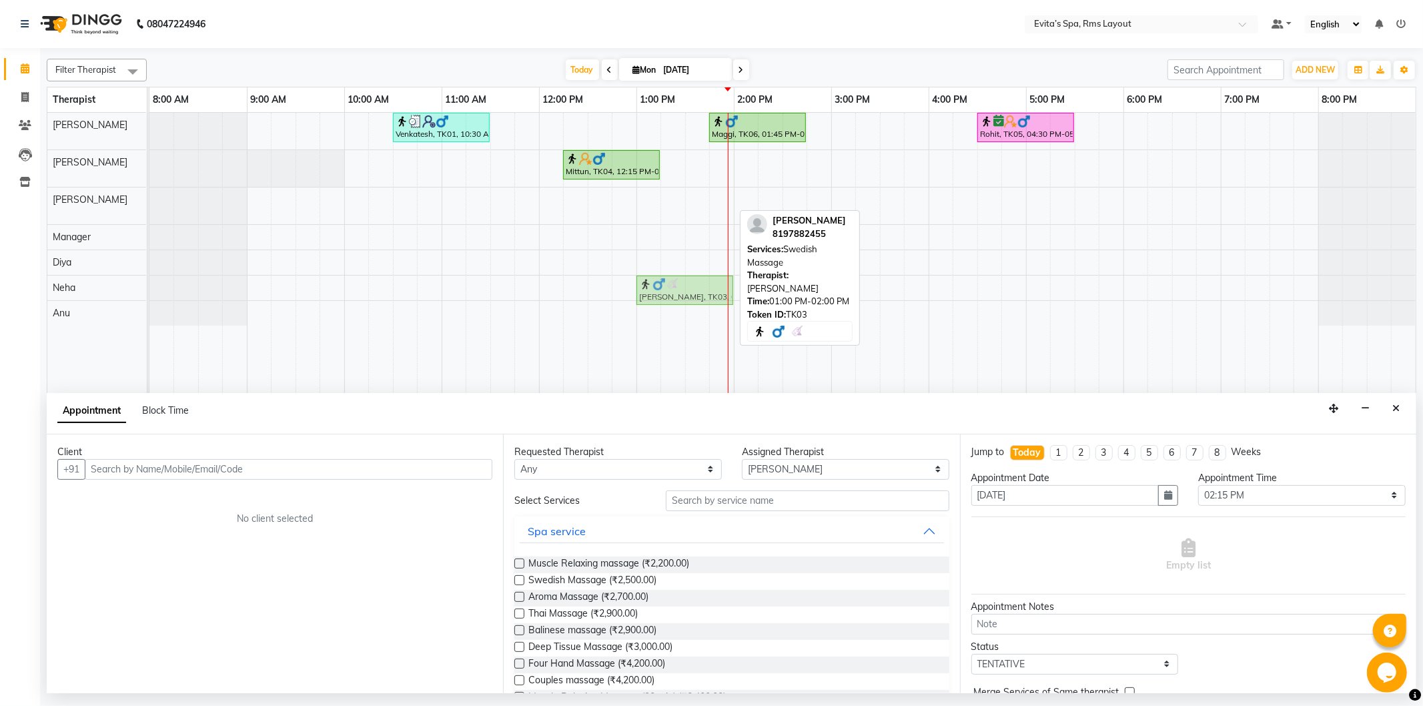
drag, startPoint x: 690, startPoint y: 205, endPoint x: 686, endPoint y: 298, distance: 93.5
click at [686, 298] on tbody "Venkatesh, TK01, 10:30 AM-11:30 AM, Muscle Relaxing massage Maggi, TK06, 01:45 …" at bounding box center [782, 219] width 1266 height 213
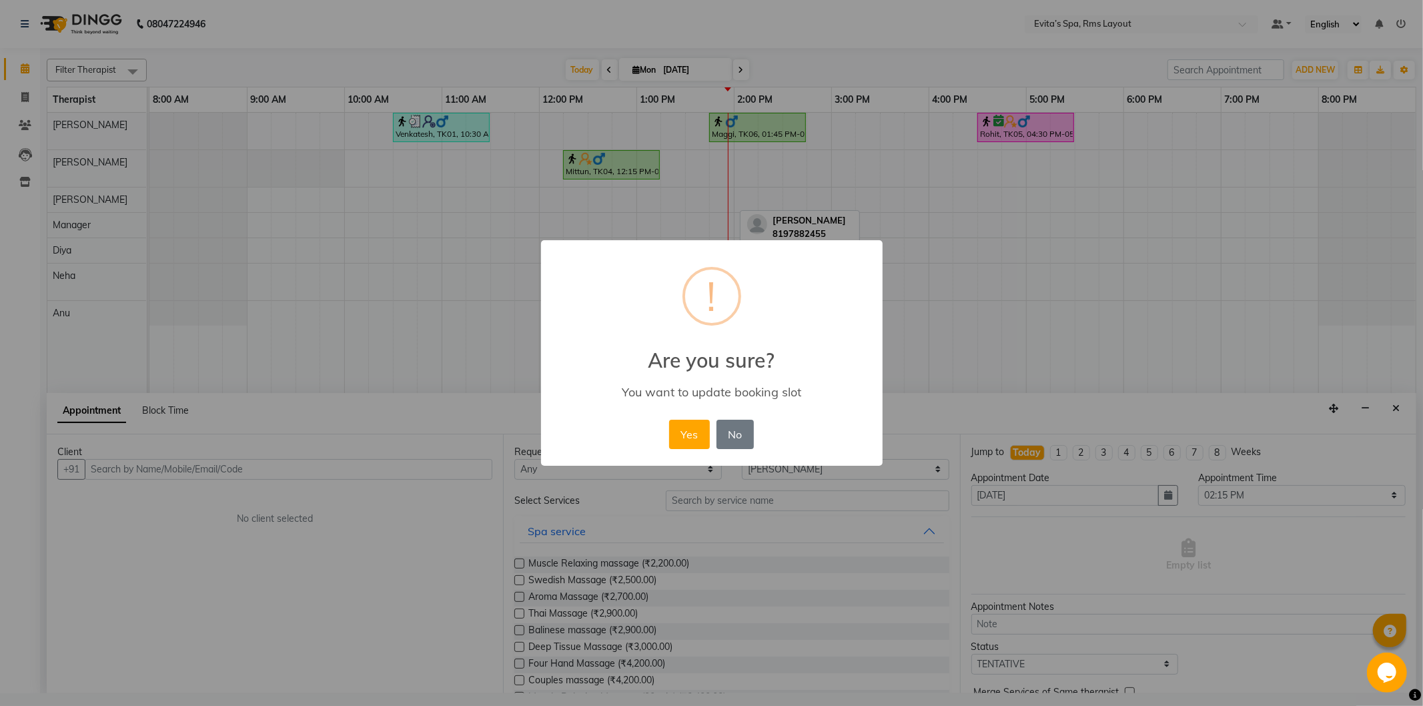
click at [672, 432] on button "Yes" at bounding box center [689, 434] width 41 height 29
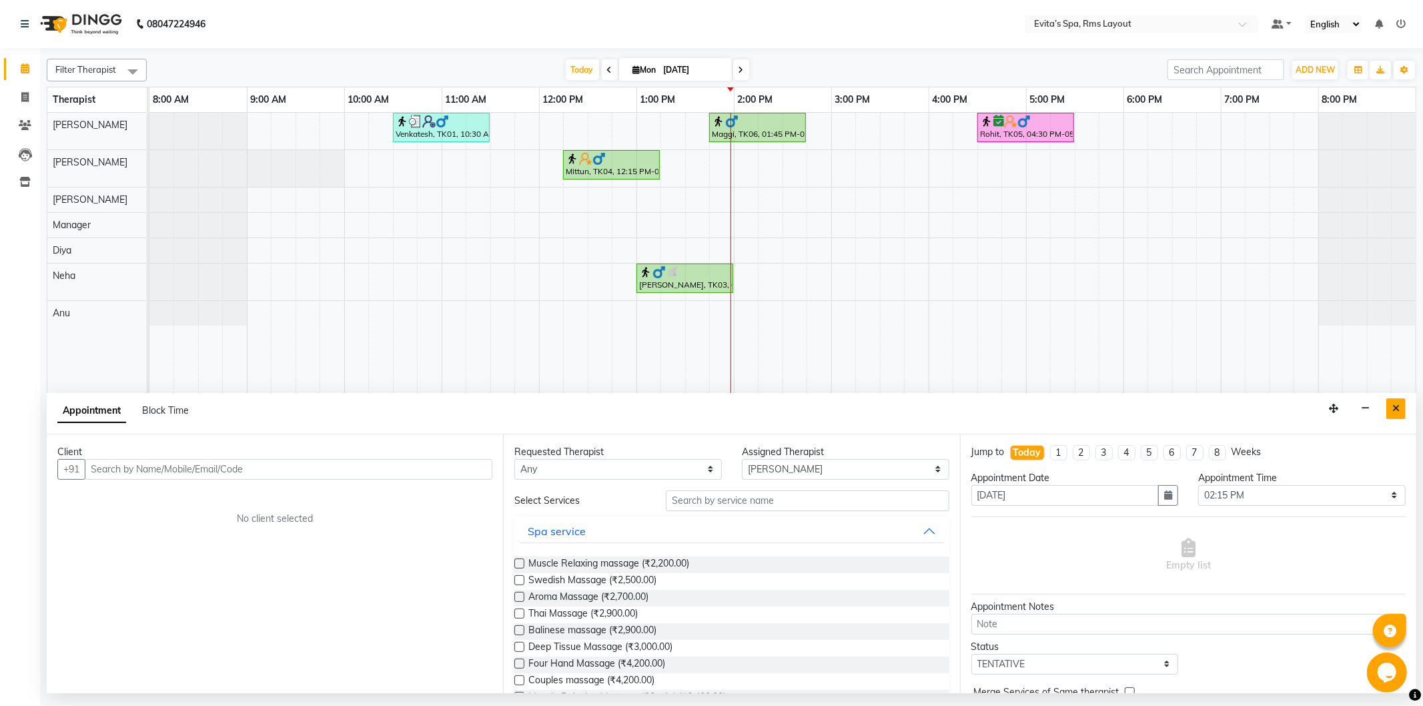
click at [1403, 403] on button "Close" at bounding box center [1395, 408] width 19 height 21
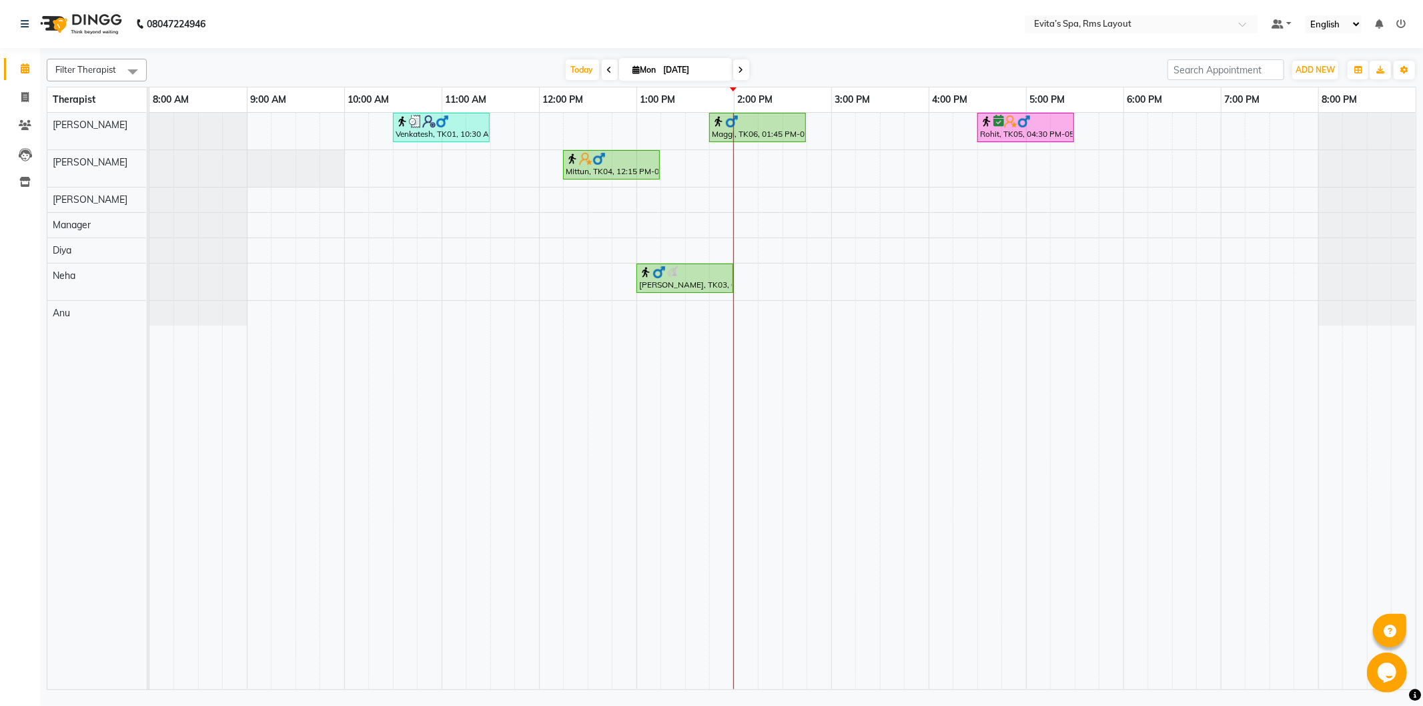
click at [598, 171] on div "Mittun, TK04, 12:15 PM-01:15 PM, Swedish Massage" at bounding box center [611, 164] width 94 height 25
click at [604, 171] on div "Mittun, TK04, 12:15 PM-01:15 PM, Swedish Massage" at bounding box center [611, 164] width 94 height 25
select select "1"
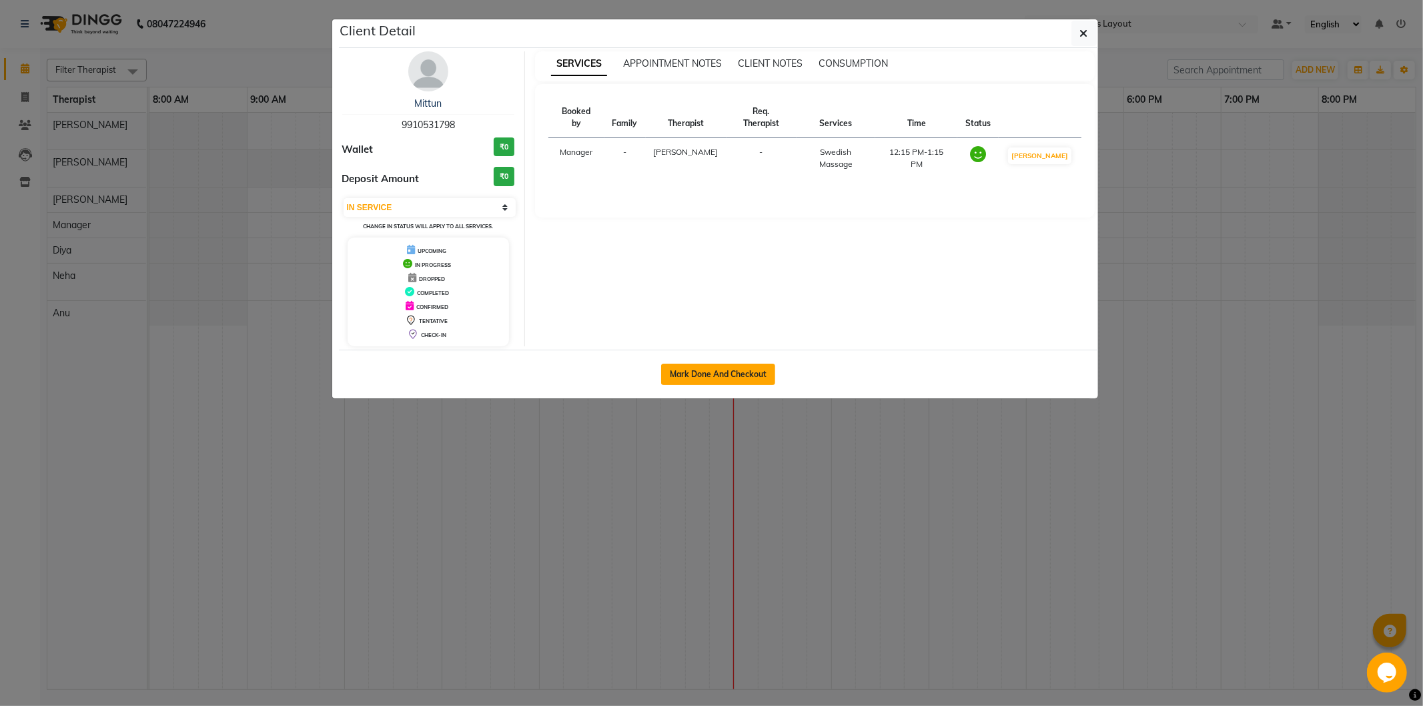
click at [687, 384] on button "Mark Done And Checkout" at bounding box center [718, 374] width 114 height 21
select select "service"
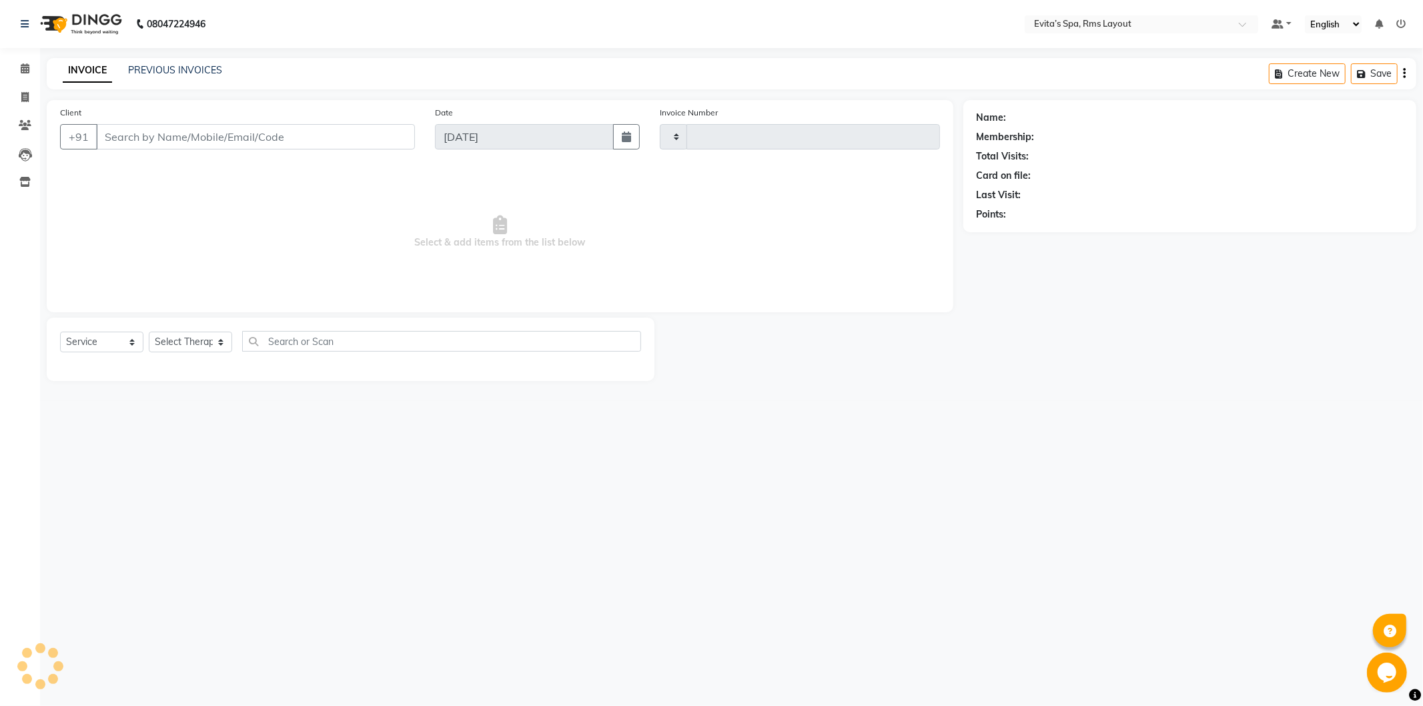
type input "1535"
select select "7850"
type input "99******98"
select select "70222"
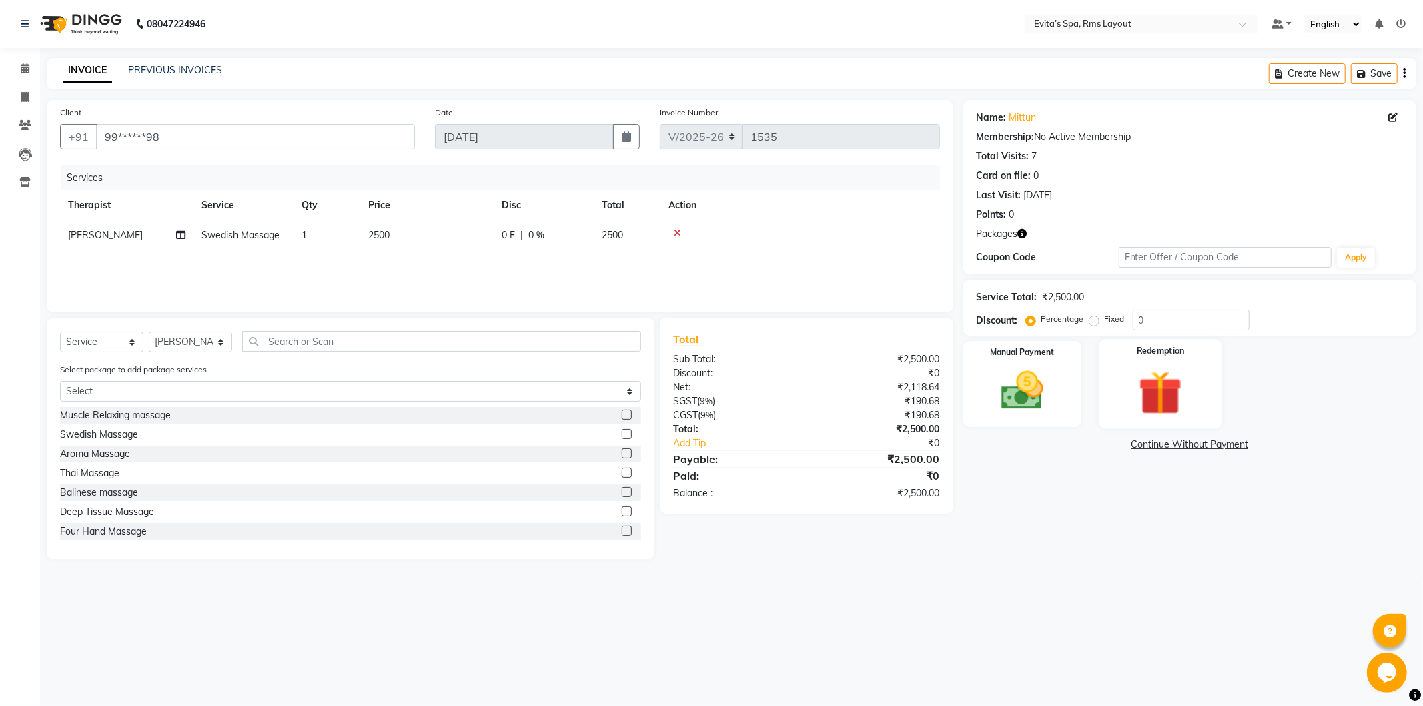
click at [1139, 381] on img at bounding box center [1160, 393] width 71 height 55
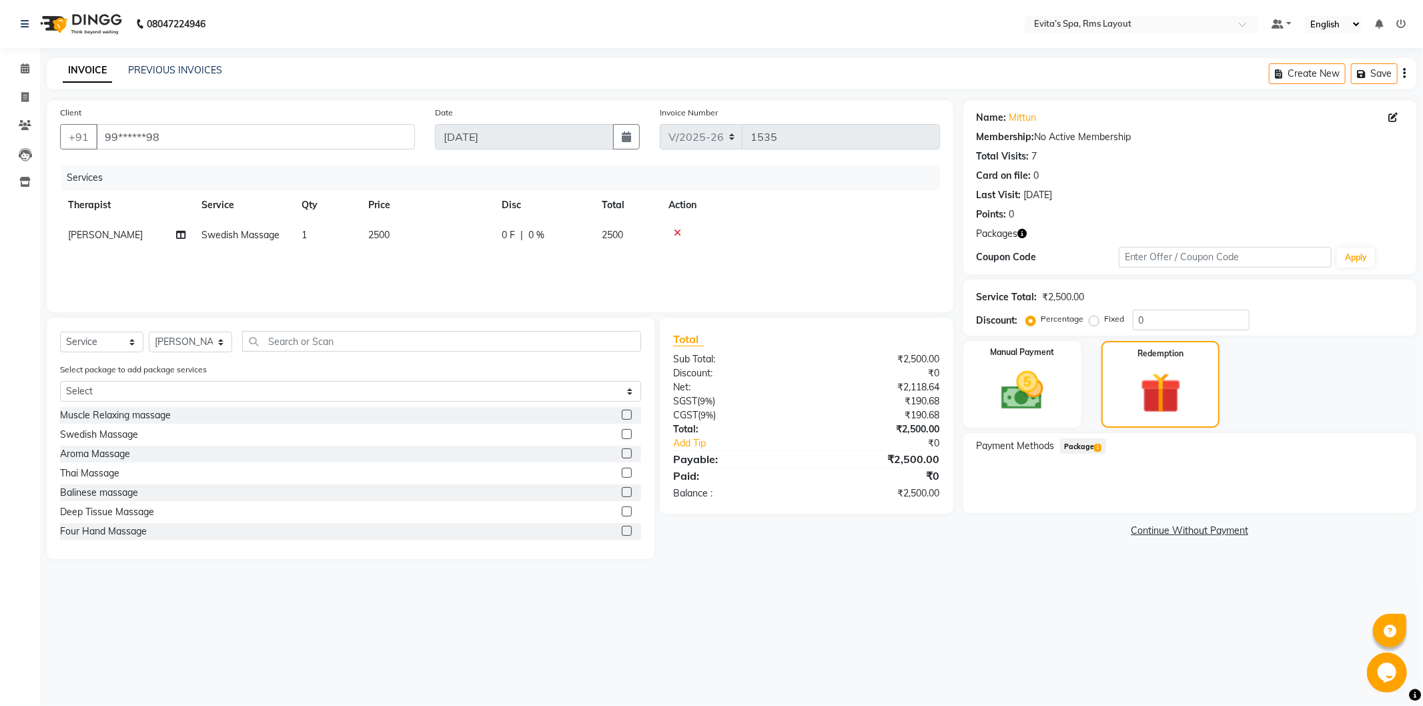
click at [1071, 455] on div "Package 1" at bounding box center [1080, 447] width 51 height 18
drag, startPoint x: 1079, startPoint y: 446, endPoint x: 1117, endPoint y: 452, distance: 39.3
click at [1085, 443] on span "Package 1" at bounding box center [1083, 445] width 46 height 15
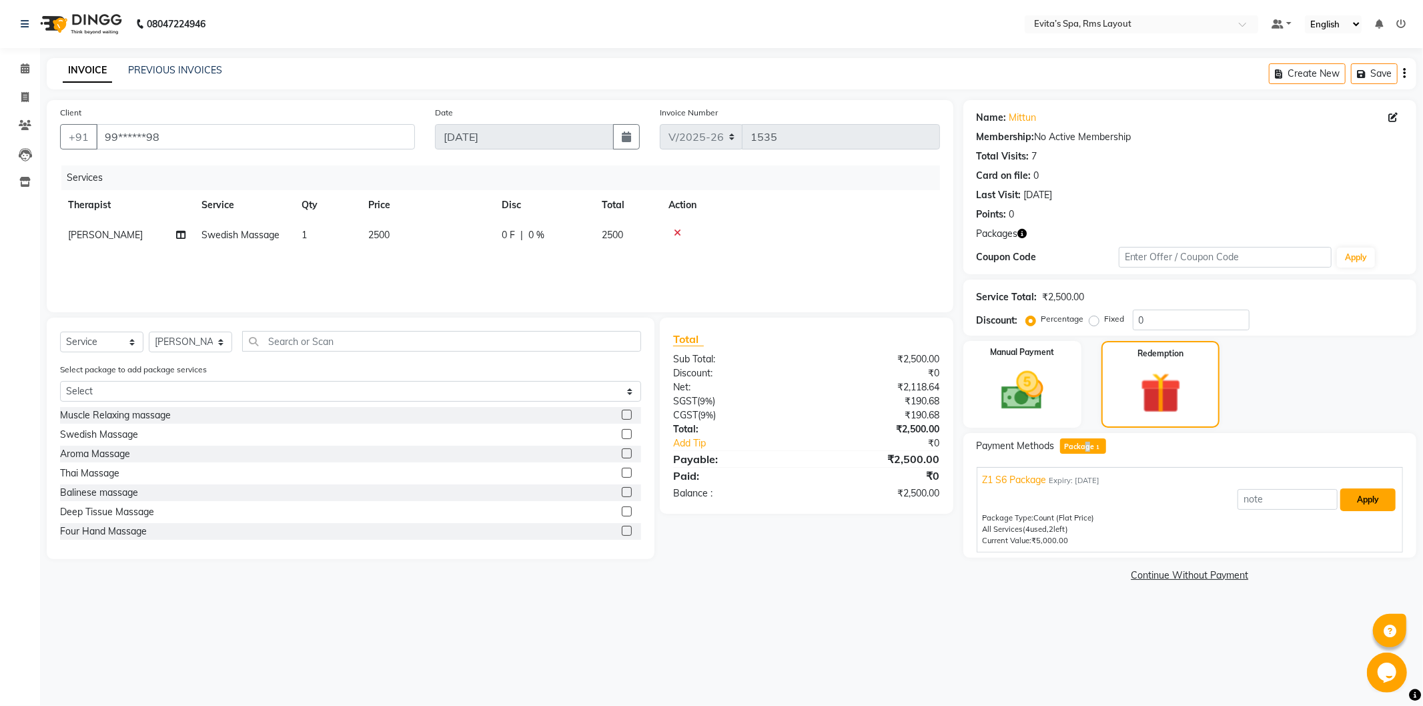
click at [1379, 503] on button "Apply" at bounding box center [1367, 499] width 55 height 23
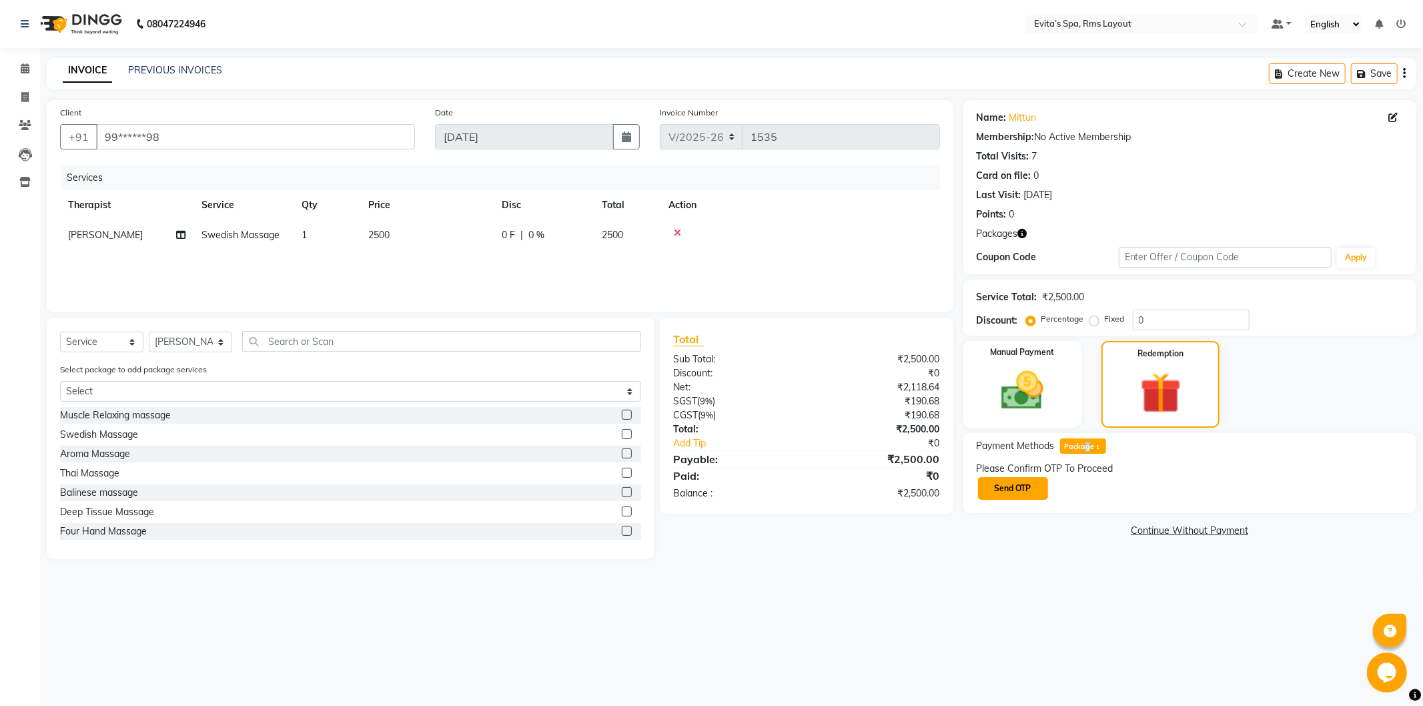
click at [1011, 491] on button "Send OTP" at bounding box center [1013, 488] width 70 height 23
click at [1065, 488] on input "text" at bounding box center [1043, 488] width 133 height 21
type input "2998"
click at [1143, 479] on button "Confirm OTP" at bounding box center [1151, 488] width 81 height 23
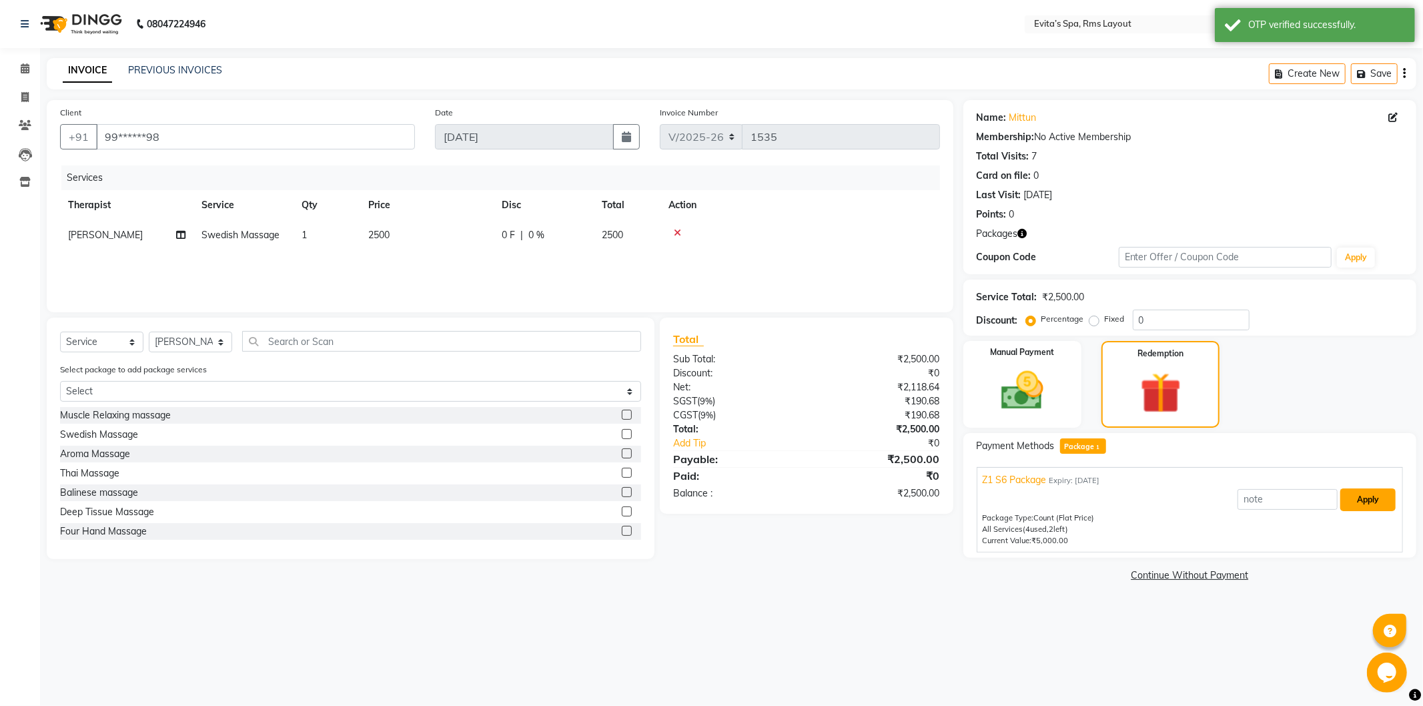
click at [1367, 498] on button "Apply" at bounding box center [1367, 499] width 55 height 23
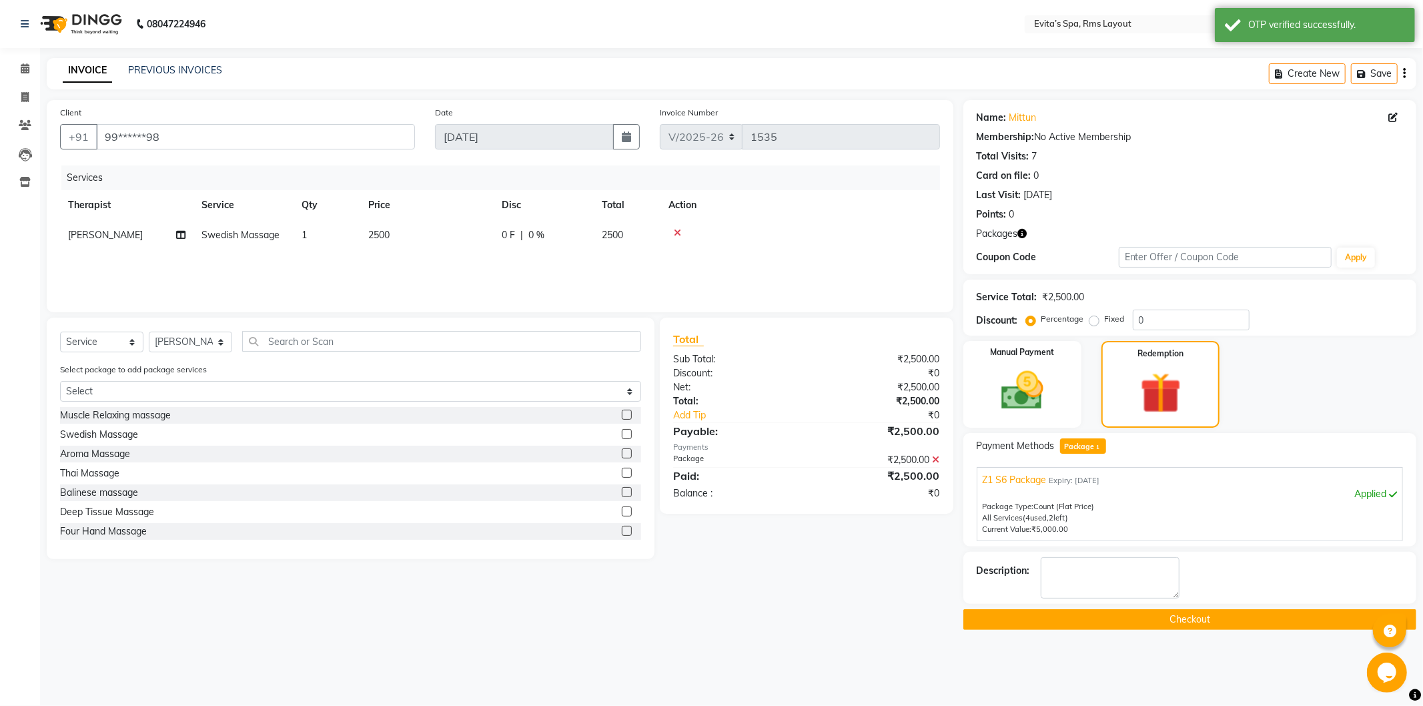
click at [1123, 616] on button "Checkout" at bounding box center [1189, 619] width 453 height 21
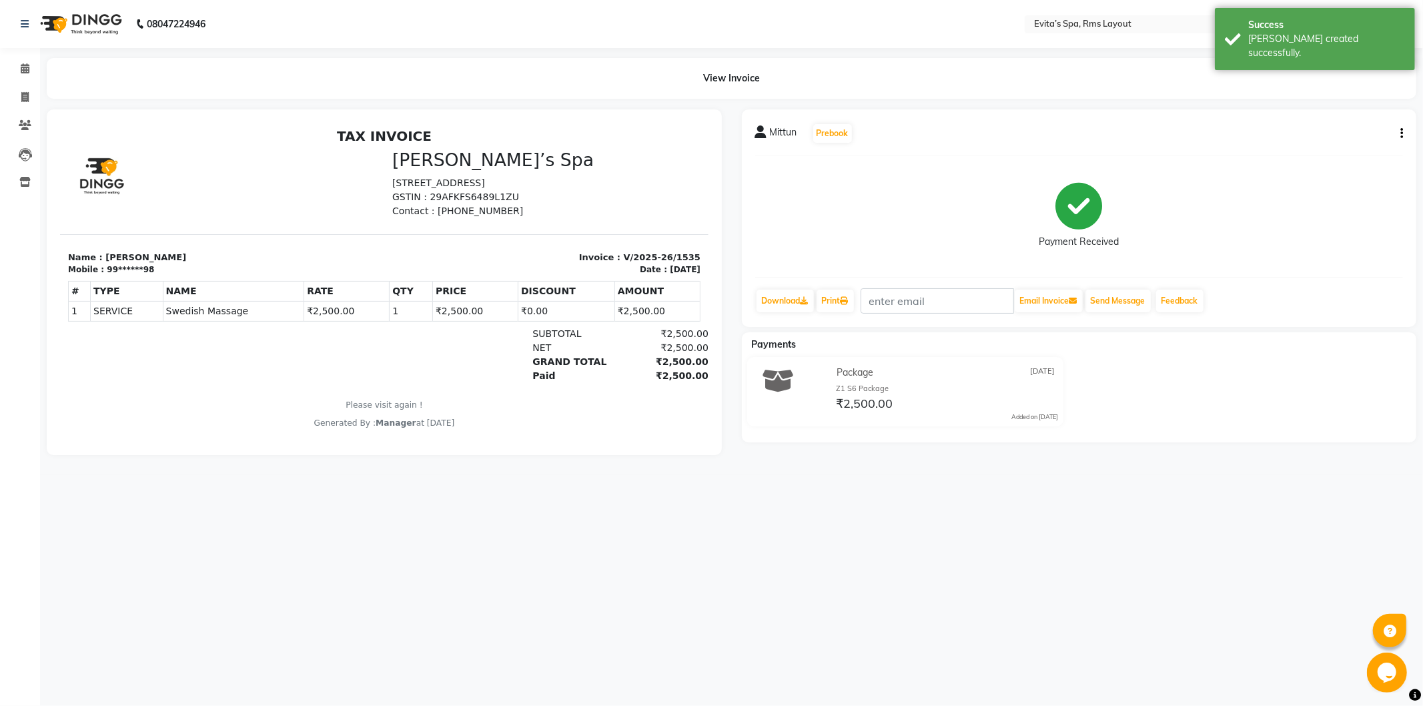
click at [80, 9] on img at bounding box center [79, 23] width 91 height 37
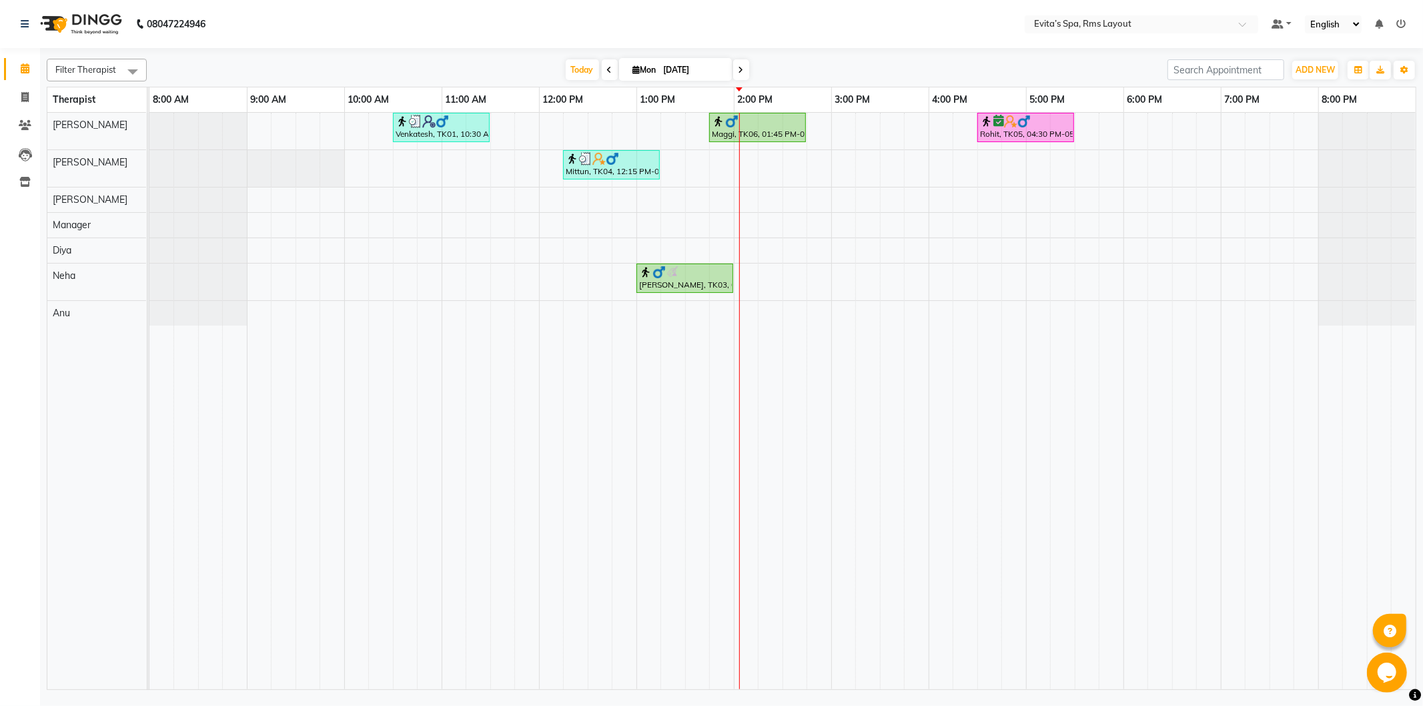
click at [774, 168] on div "Venkatesh, TK01, 10:30 AM-11:30 AM, Muscle Relaxing massage Maggi, TK06, 01:45 …" at bounding box center [782, 401] width 1266 height 576
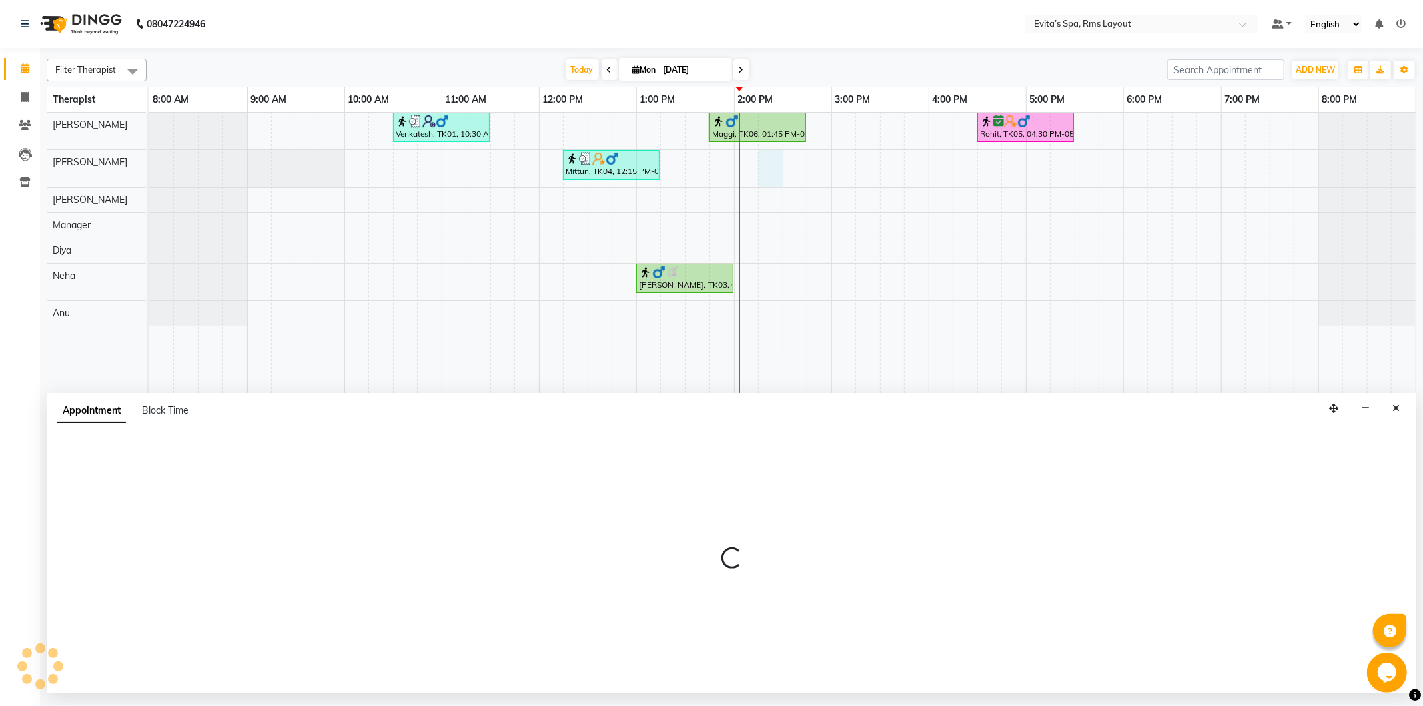
select select "70222"
select select "tentative"
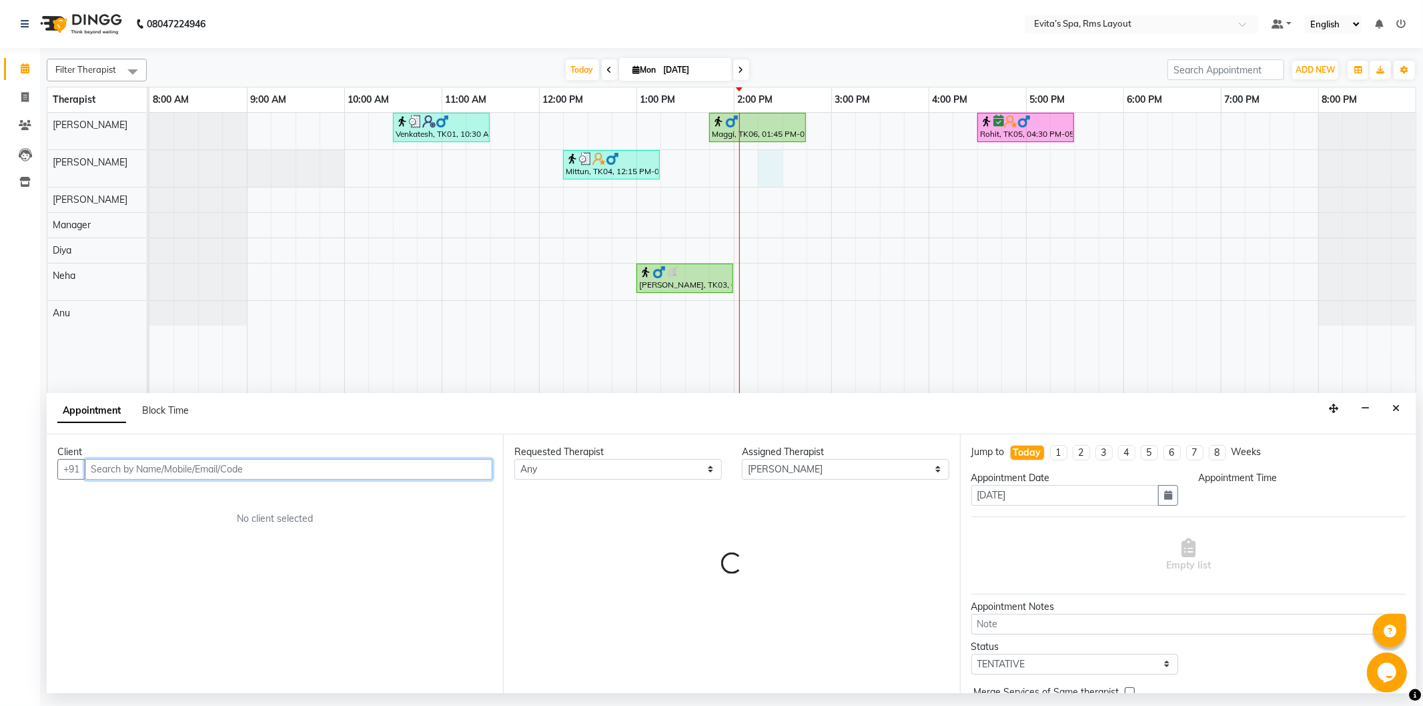
select select "855"
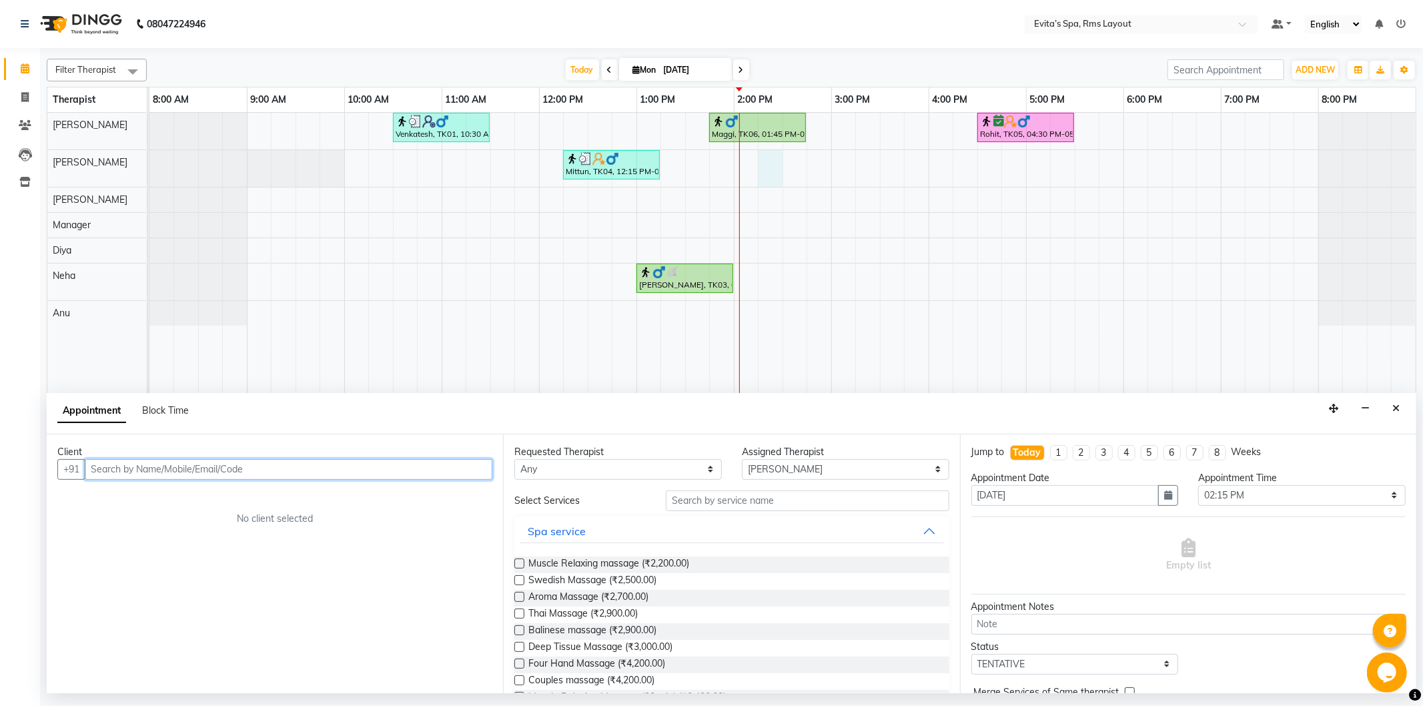
click at [344, 472] on input "text" at bounding box center [289, 469] width 408 height 21
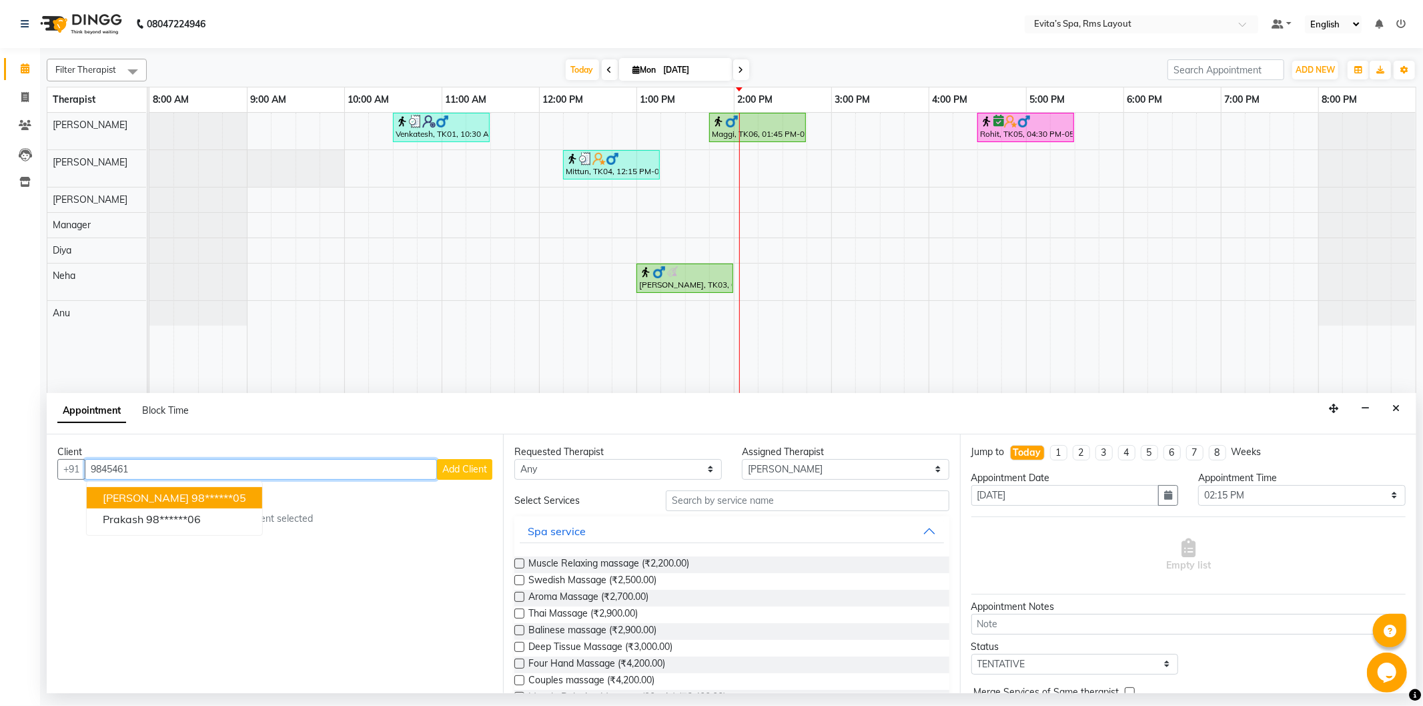
click at [191, 499] on ngb-highlight "98******05" at bounding box center [218, 497] width 55 height 13
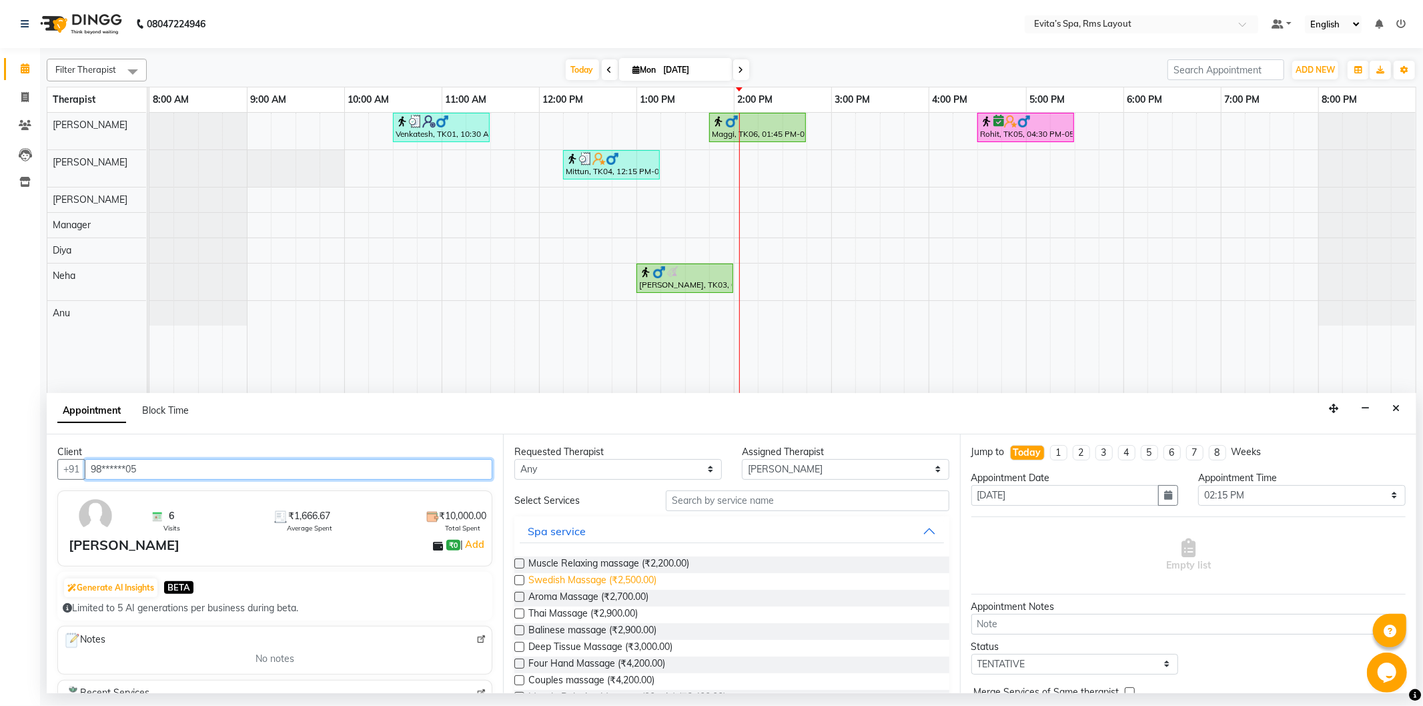
type input "98******05"
click at [618, 582] on span "Swedish Massage (₹2,500.00)" at bounding box center [592, 581] width 128 height 17
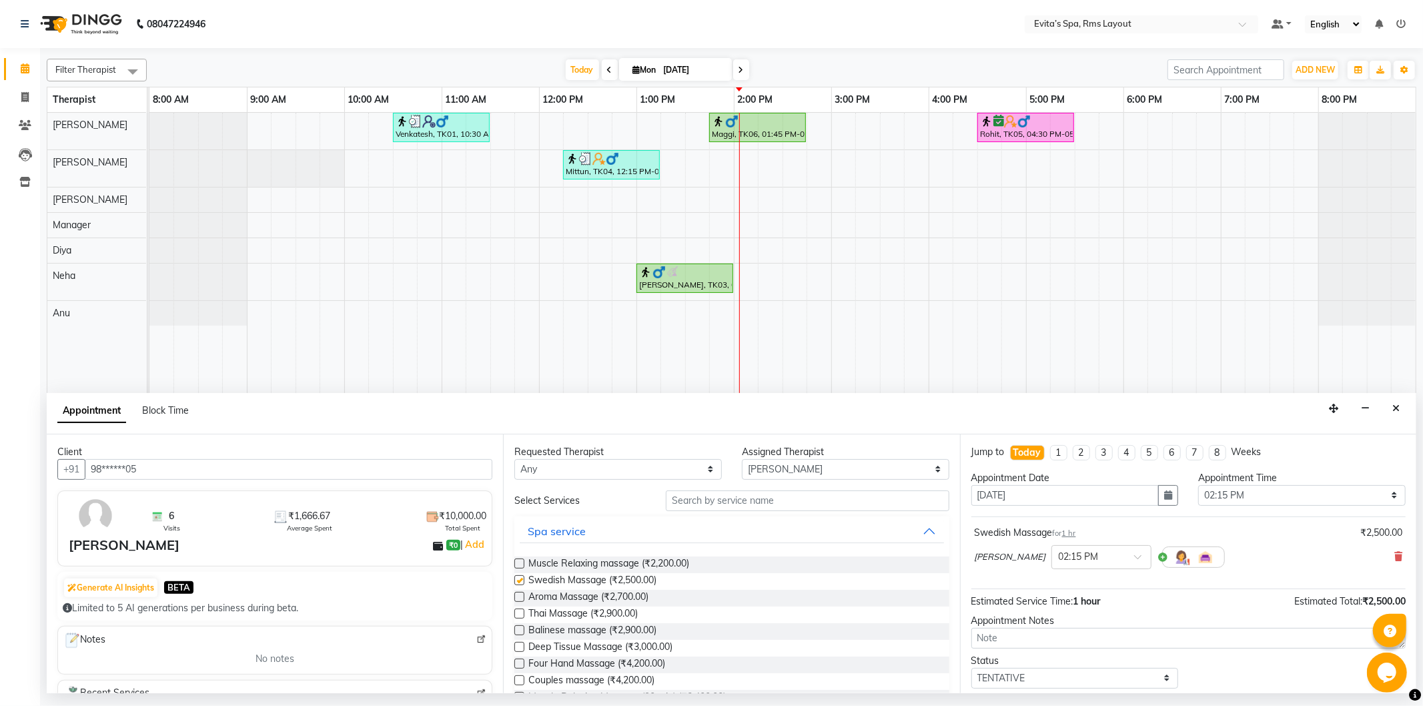
checkbox input "false"
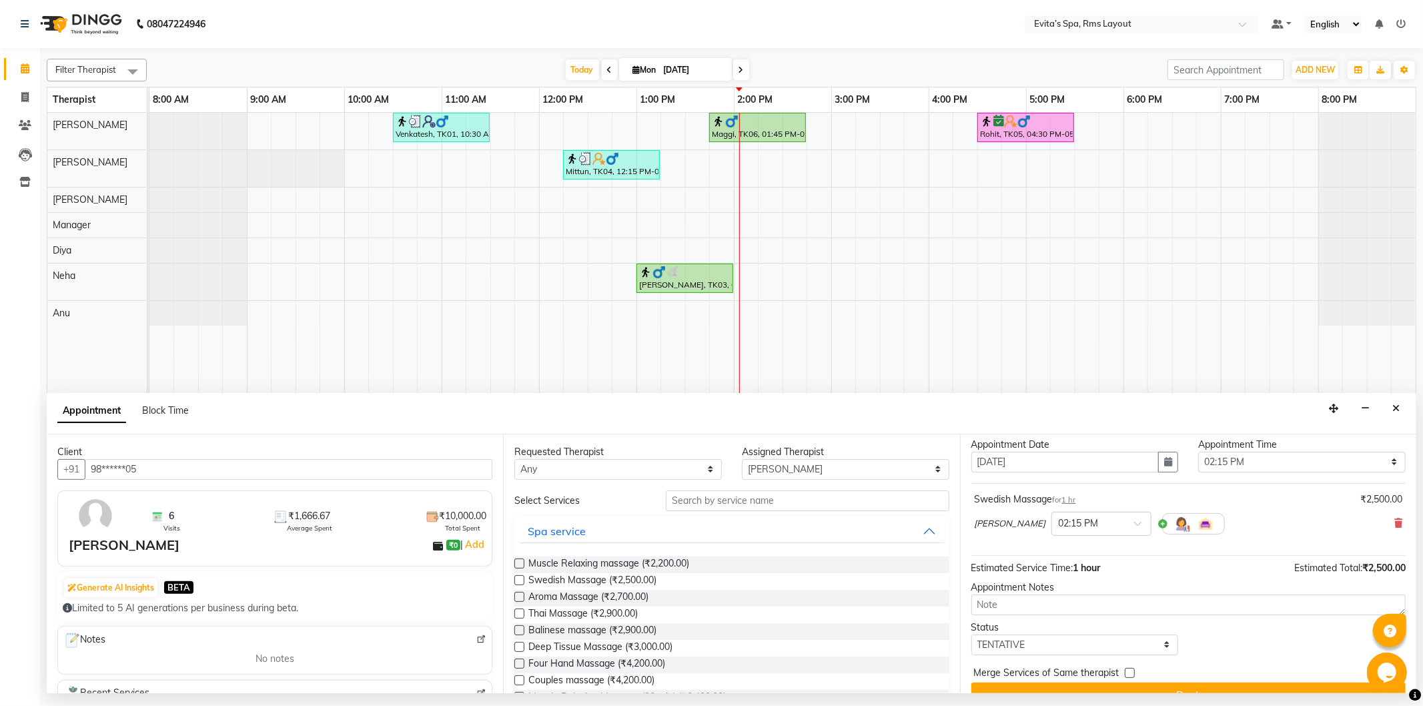
scroll to position [57, 0]
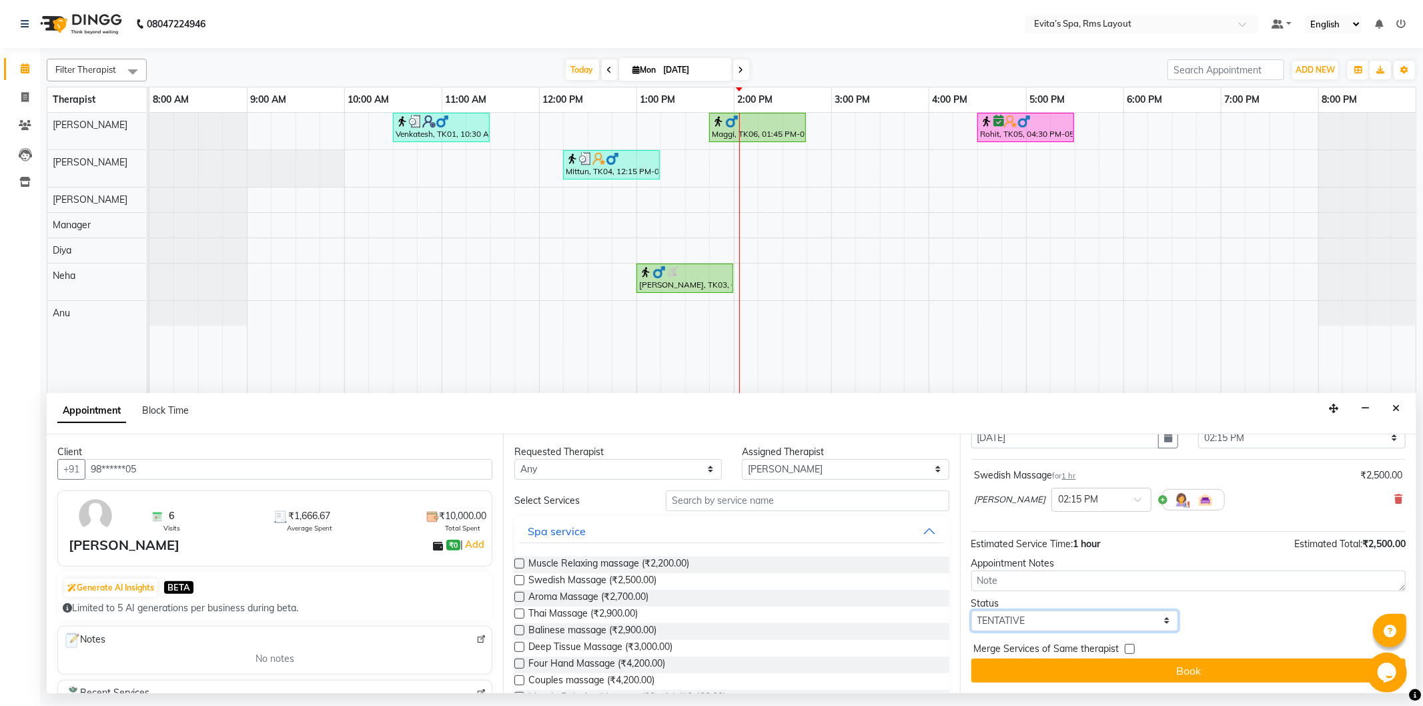
click at [1028, 622] on select "Select TENTATIVE CONFIRM CHECK-IN UPCOMING" at bounding box center [1074, 620] width 207 height 21
select select "confirm booking"
click at [971, 610] on select "Select TENTATIVE CONFIRM CHECK-IN UPCOMING" at bounding box center [1074, 620] width 207 height 21
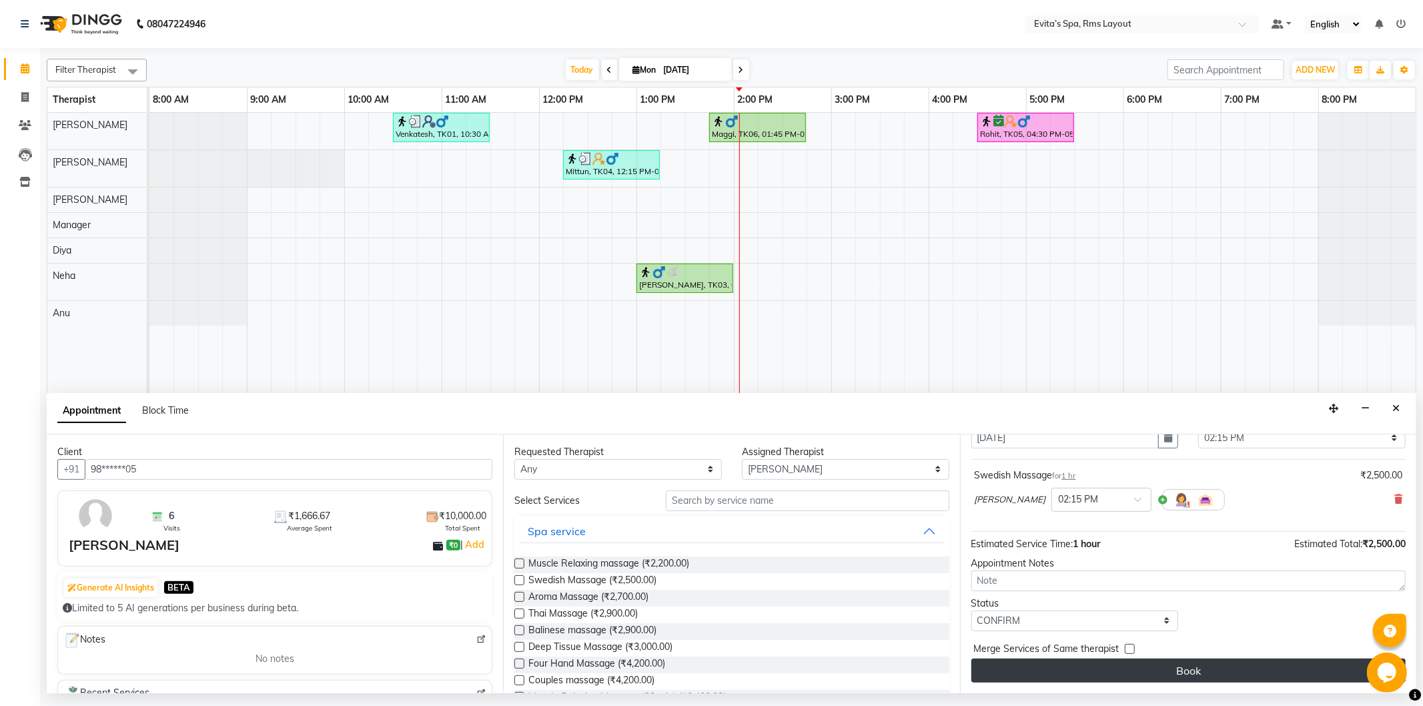
click at [1131, 670] on button "Book" at bounding box center [1188, 670] width 434 height 24
